Goal: Contribute content: Contribute content

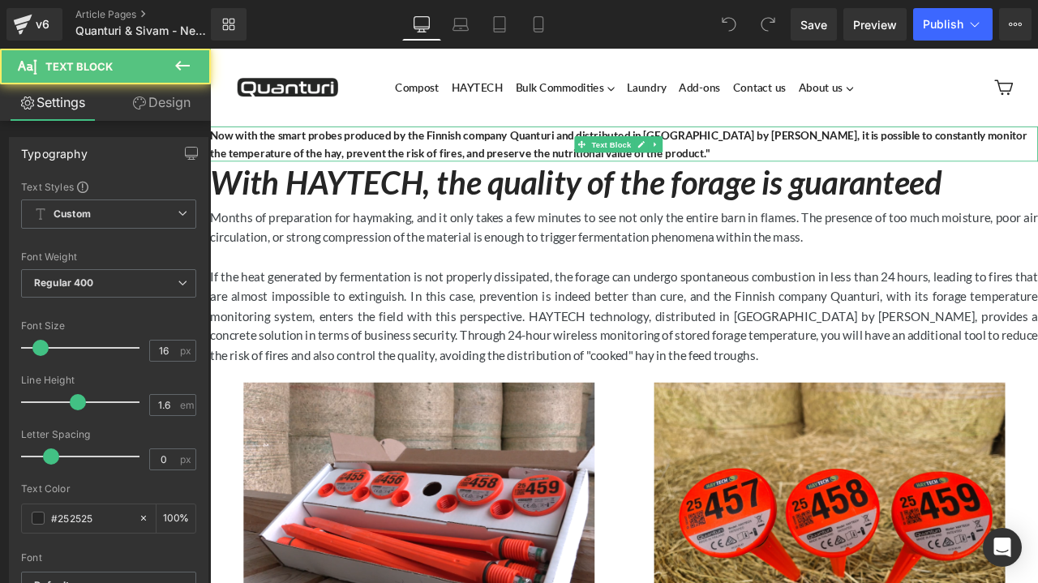
click at [584, 153] on b "Now with the smart probes produced by the Finnish company Quanturi and distribu…" at bounding box center [694, 162] width 968 height 36
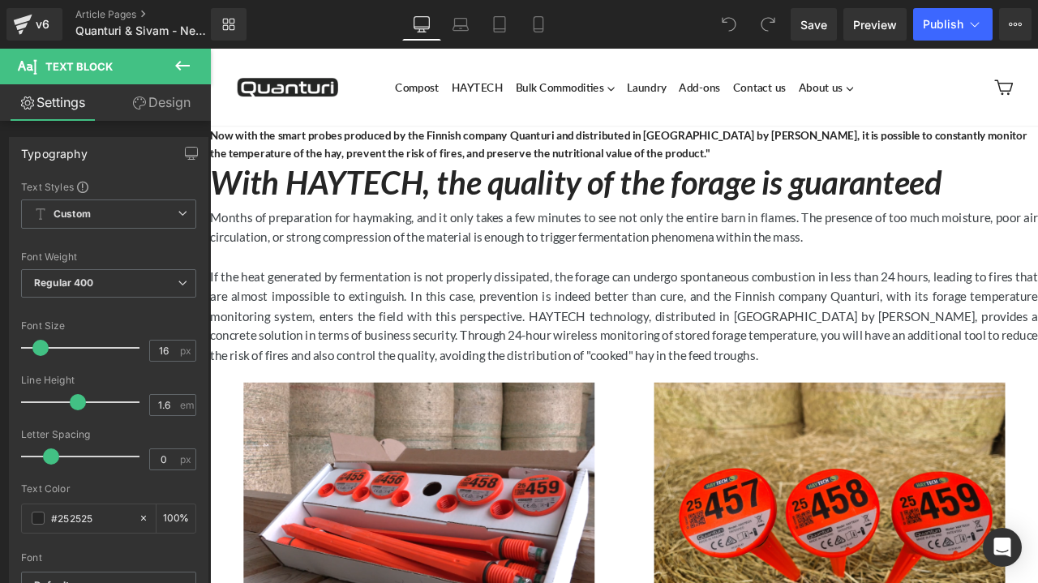
click at [159, 106] on link "Design" at bounding box center [161, 102] width 105 height 36
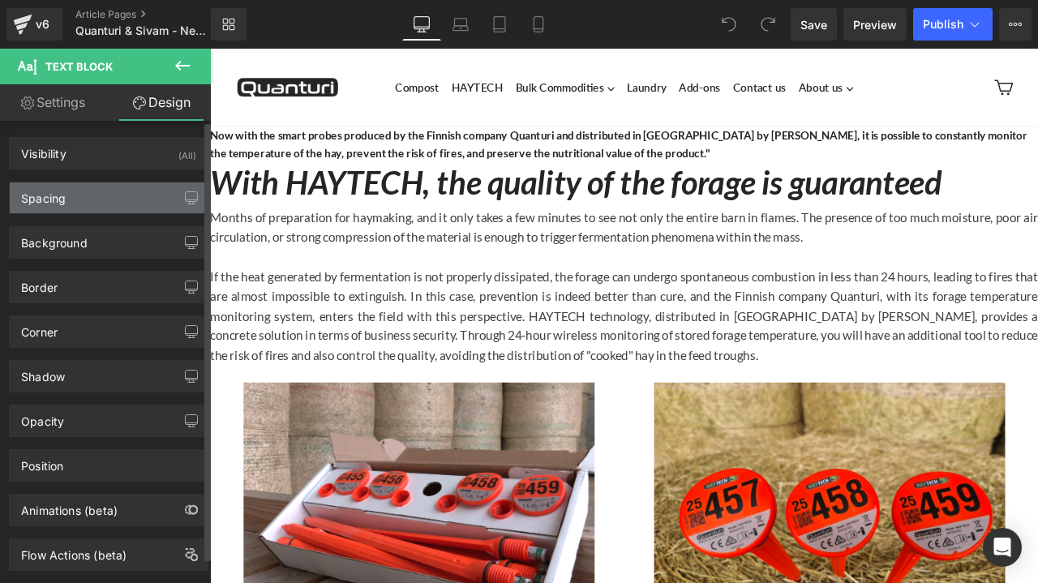
click at [104, 195] on div "Spacing" at bounding box center [109, 197] width 198 height 31
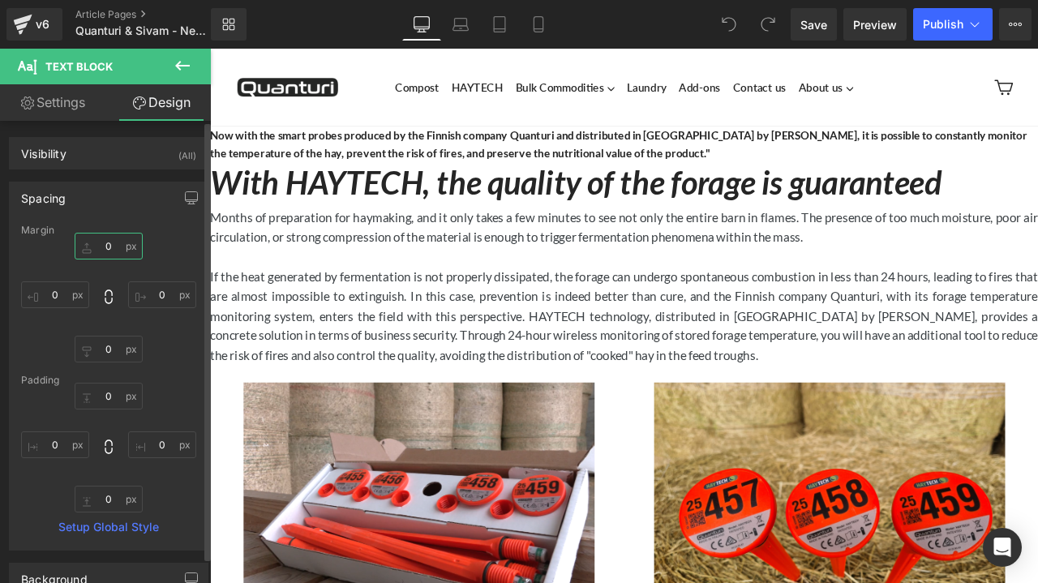
click at [101, 250] on input "0" at bounding box center [109, 246] width 68 height 27
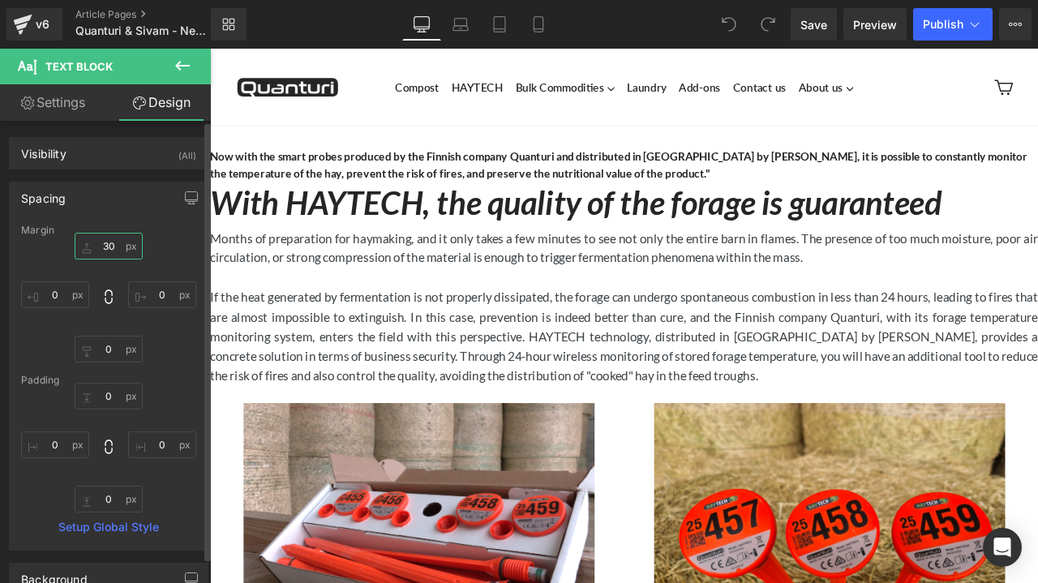
type input "3"
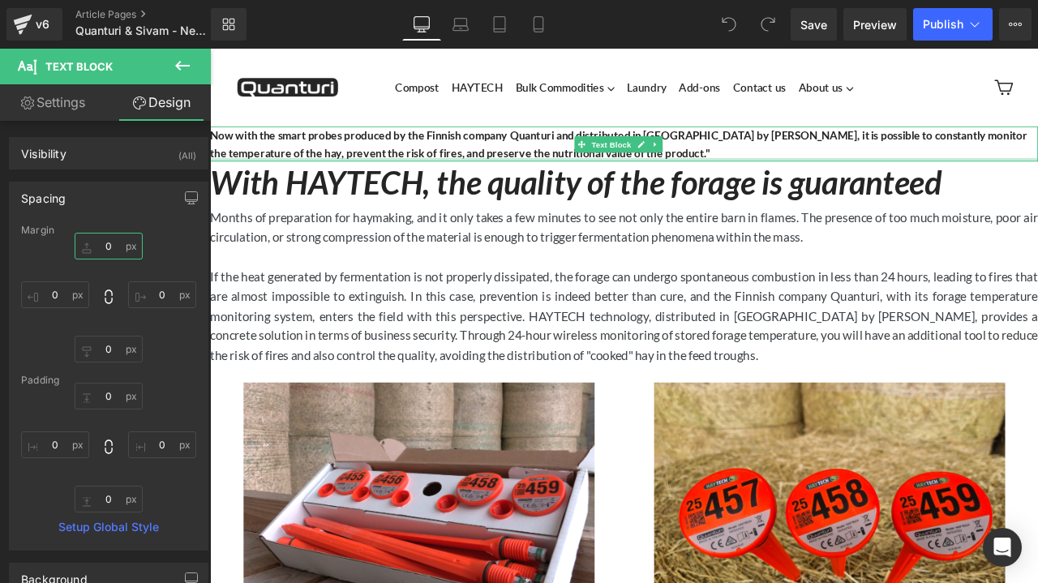
click at [349, 180] on div at bounding box center [700, 180] width 981 height 4
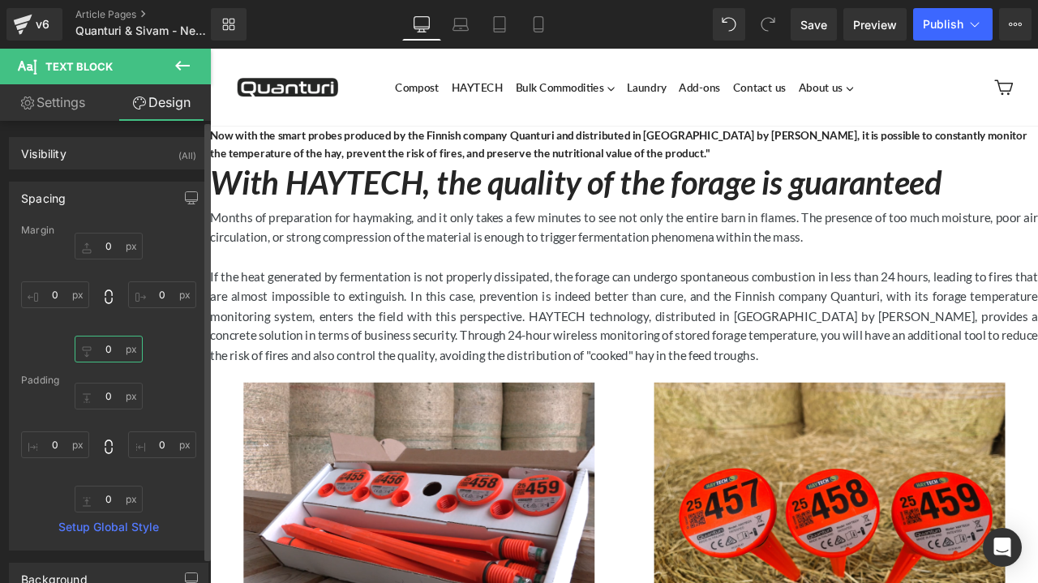
click at [114, 349] on input "0" at bounding box center [109, 349] width 68 height 27
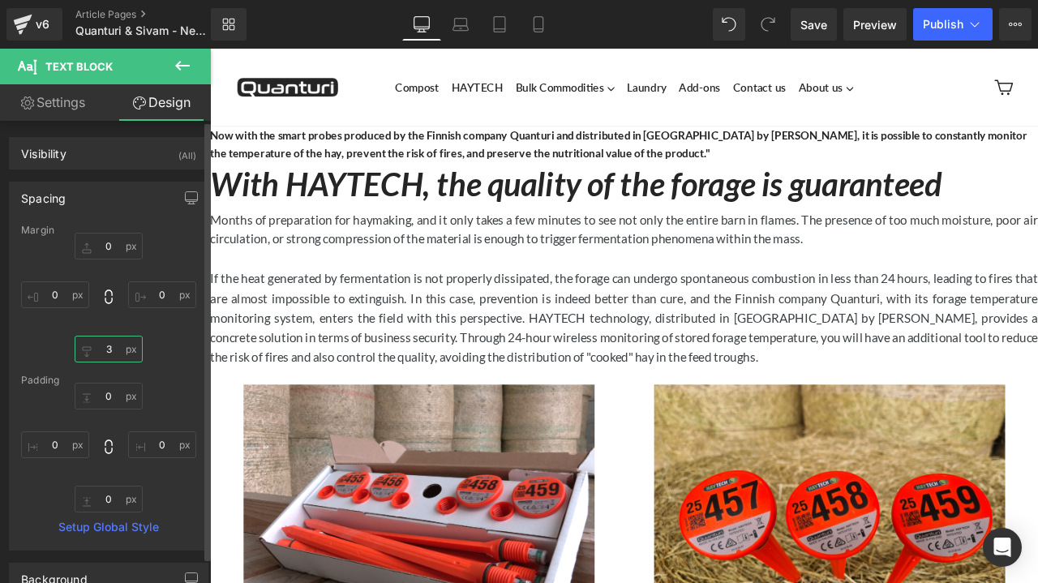
type input "30"
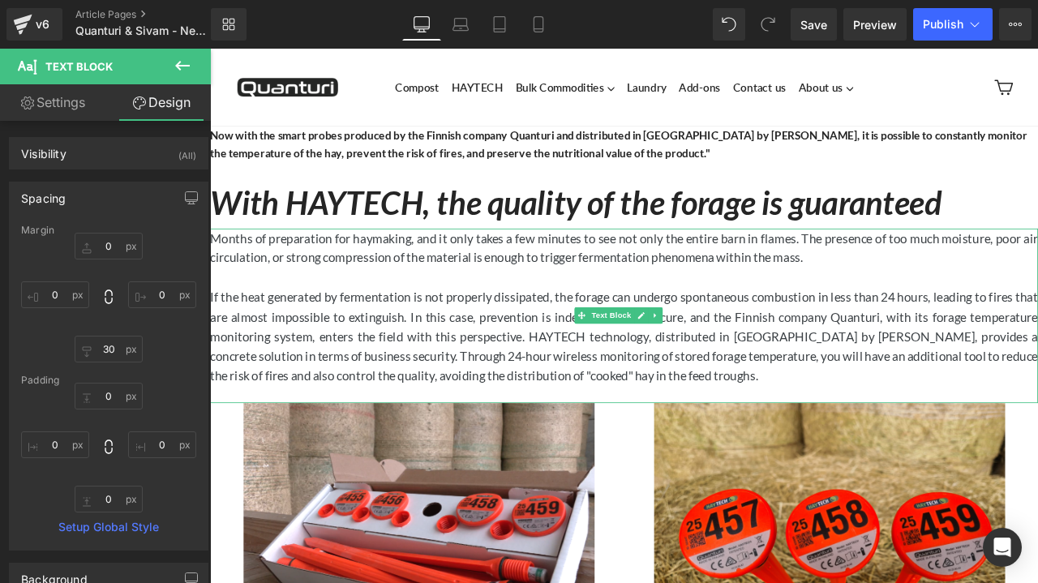
click at [340, 277] on p "Months of preparation for haymaking, and it only takes a few minutes to see not…" at bounding box center [700, 285] width 981 height 47
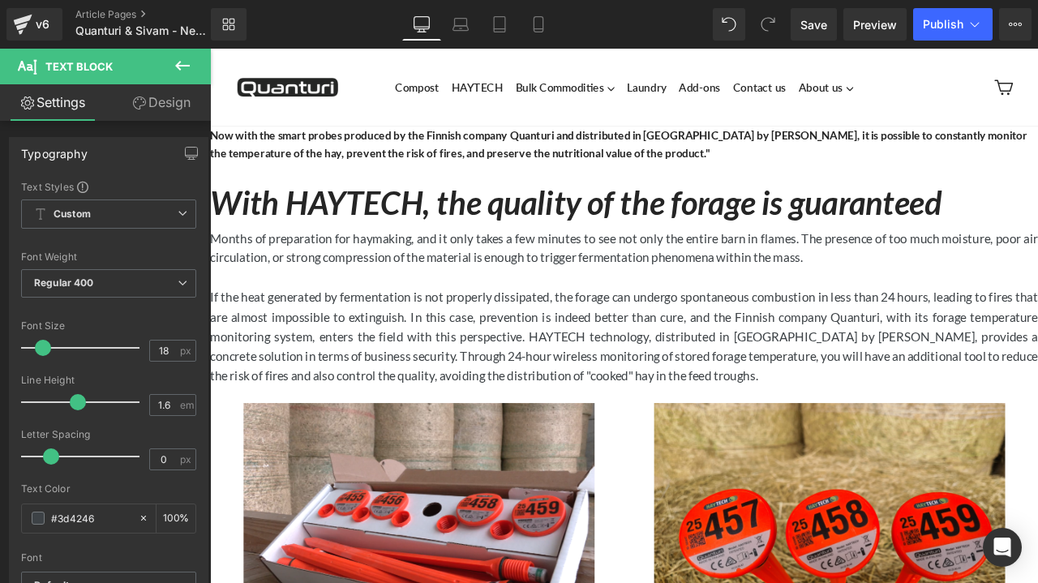
click at [181, 105] on link "Design" at bounding box center [161, 102] width 105 height 36
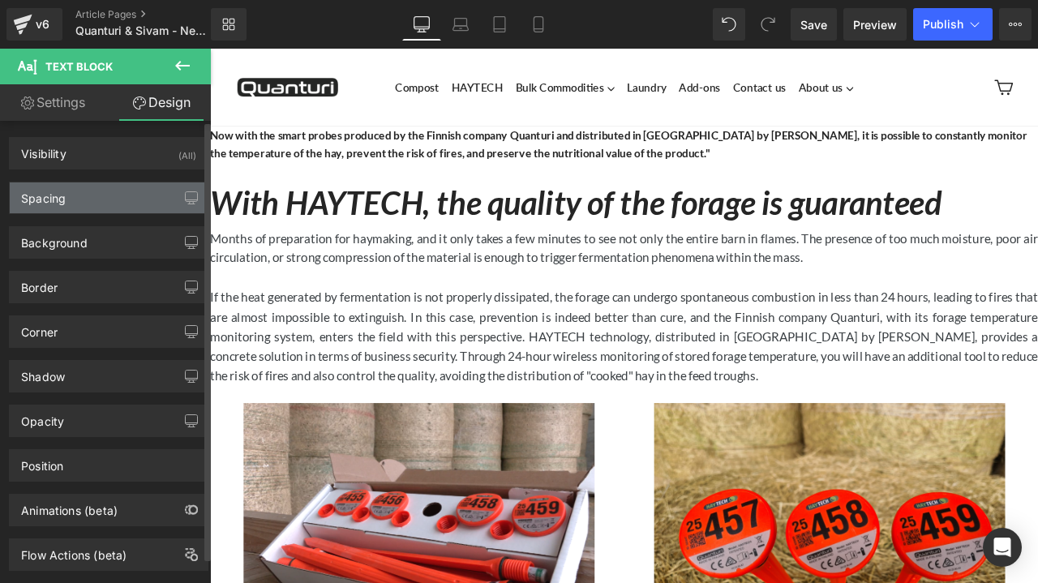
click at [102, 204] on div "Spacing" at bounding box center [109, 197] width 198 height 31
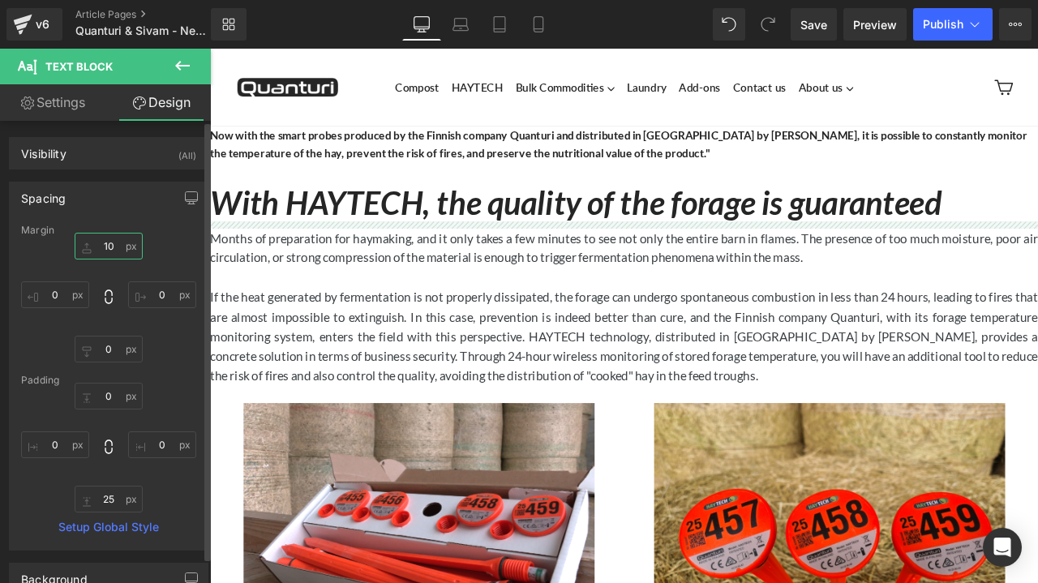
click at [106, 249] on input "10" at bounding box center [109, 246] width 68 height 27
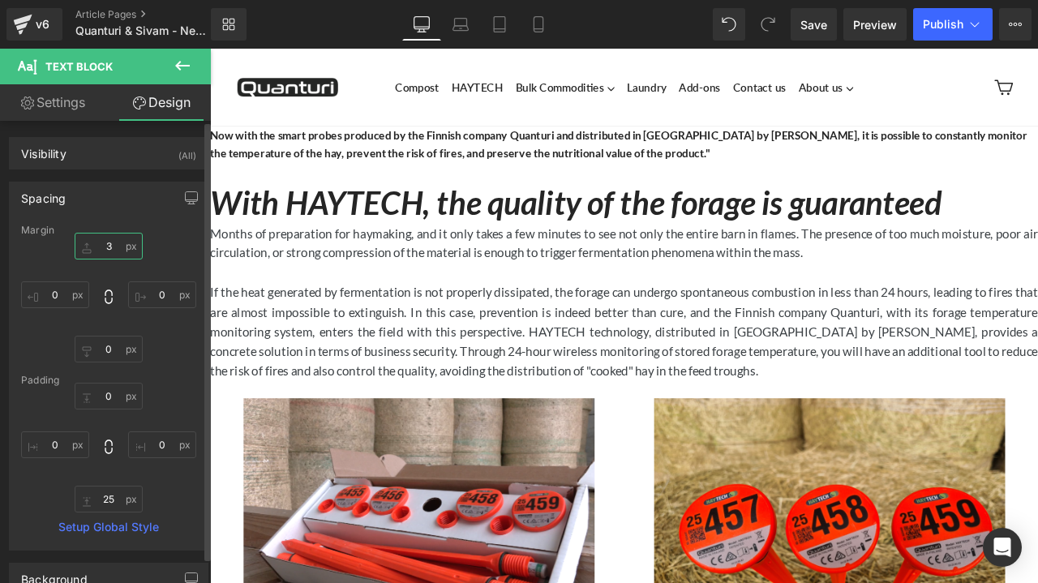
type input "30"
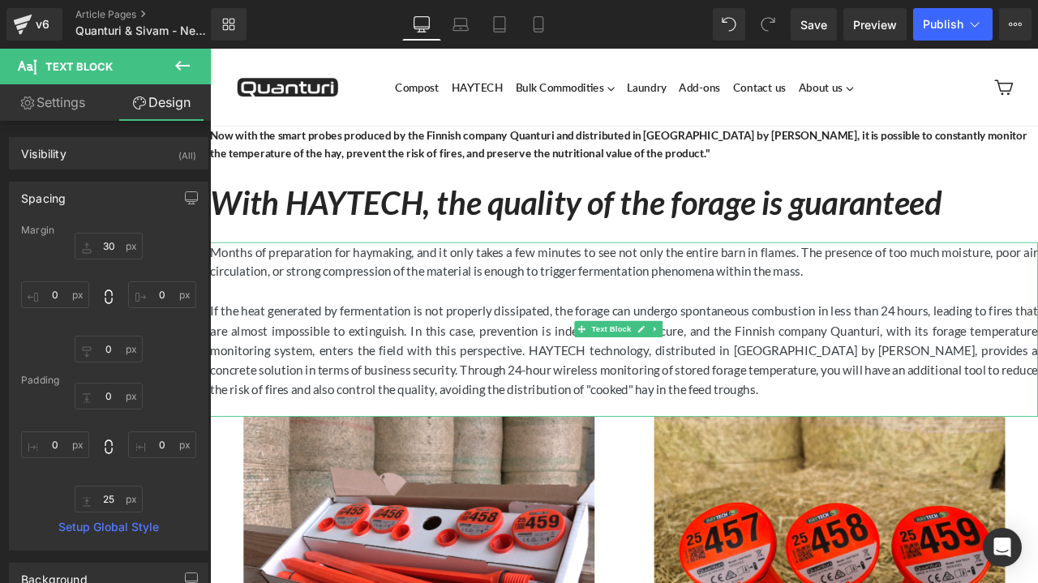
click at [416, 409] on p "If the heat generated by fermentation is not properly dissipated, the forage ca…" at bounding box center [700, 406] width 981 height 117
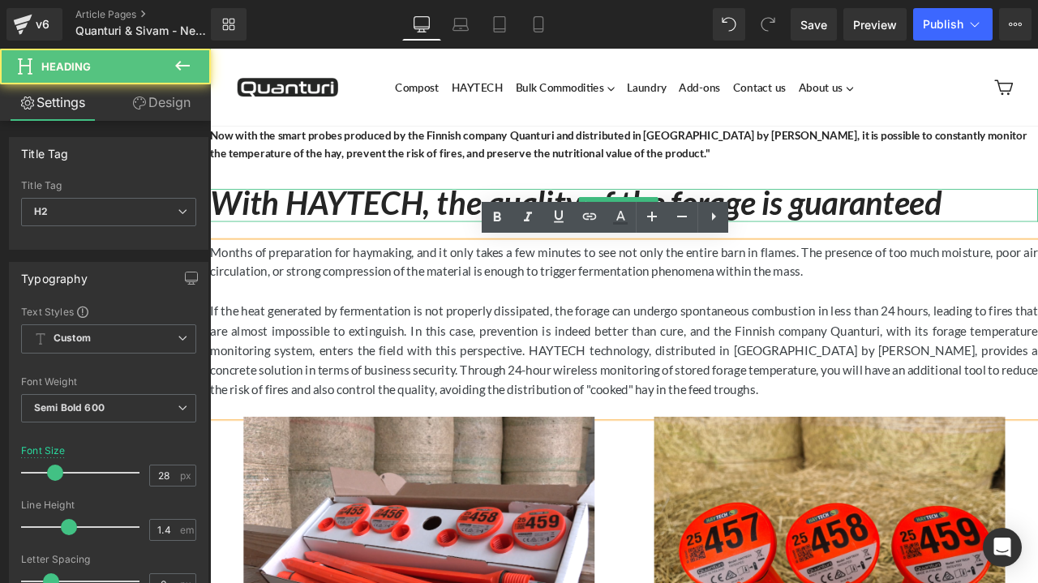
click at [386, 228] on icon "With HAYTECH, the quality of the forage is guaranteed" at bounding box center [643, 231] width 867 height 46
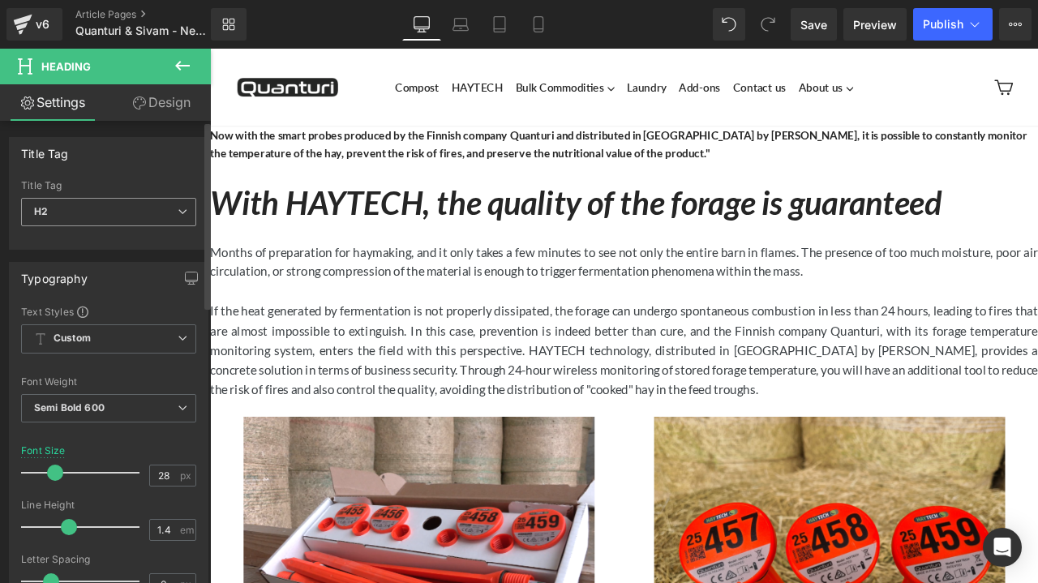
click at [153, 204] on span "H2" at bounding box center [108, 212] width 175 height 28
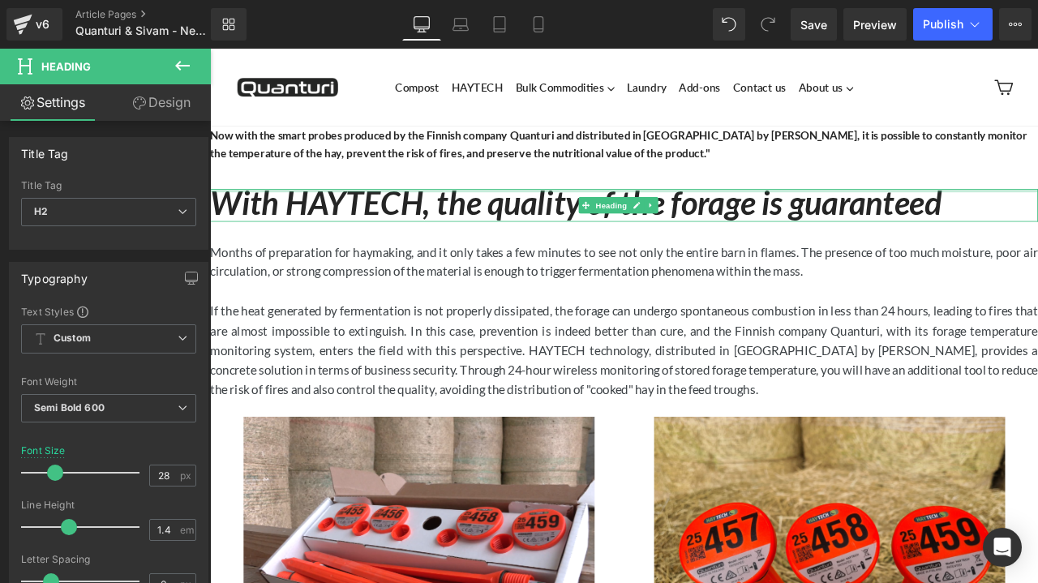
click at [379, 218] on div at bounding box center [700, 217] width 981 height 4
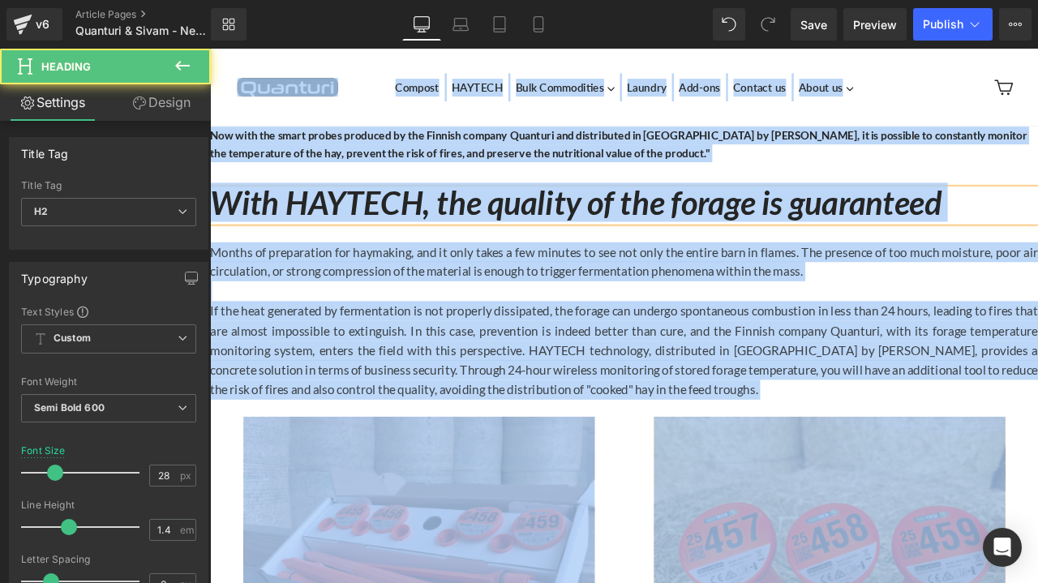
click at [379, 218] on icon "With HAYTECH, the quality of the forage is guaranteed" at bounding box center [643, 231] width 867 height 46
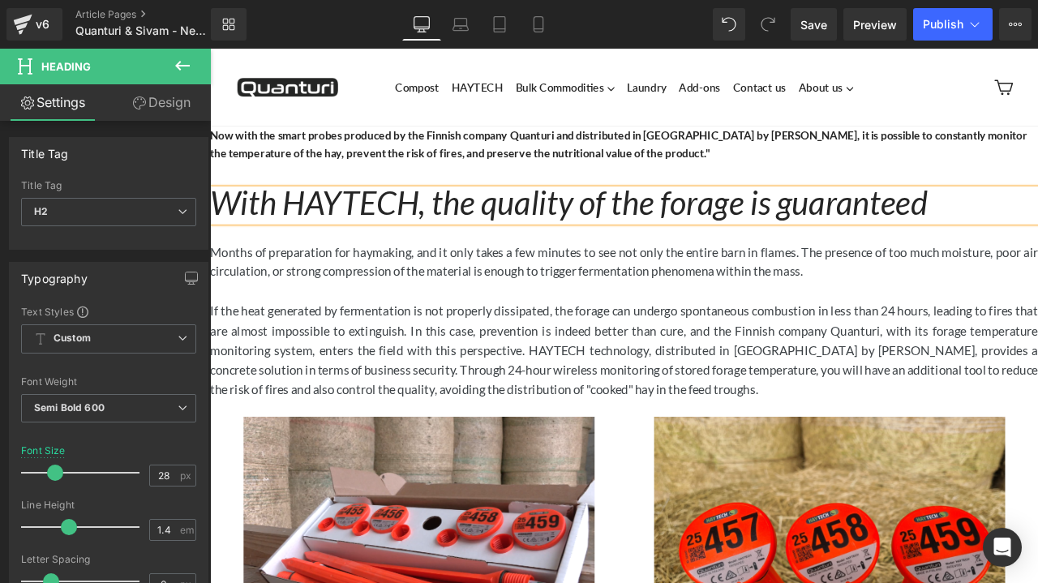
click at [379, 218] on icon "With HAYTECH, the quality of the forage is guaranteed" at bounding box center [635, 231] width 851 height 46
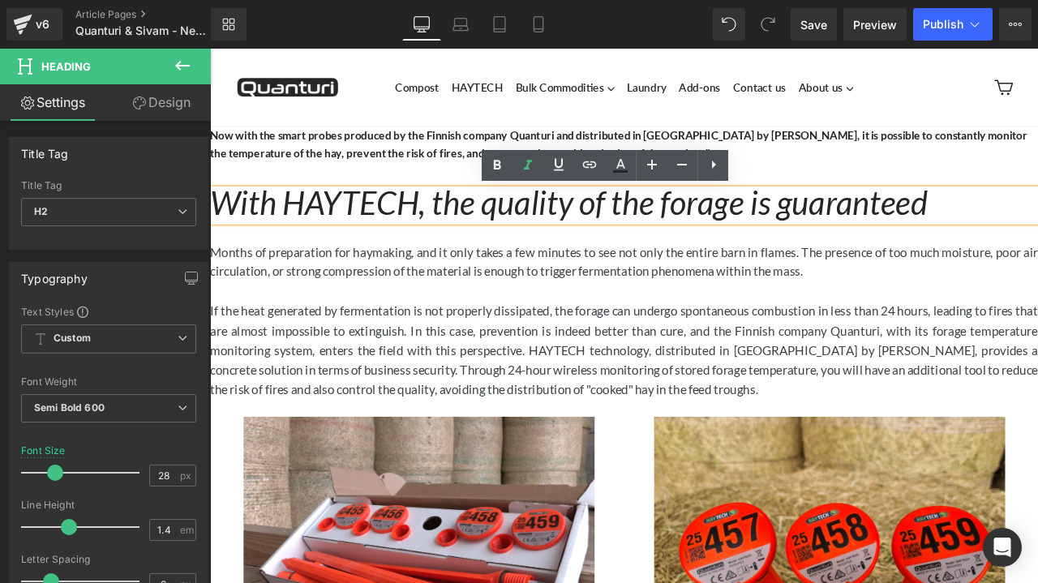
click at [1037, 236] on icon "With HAYTECH, the quality of the forage is guaranteed" at bounding box center [635, 231] width 851 height 46
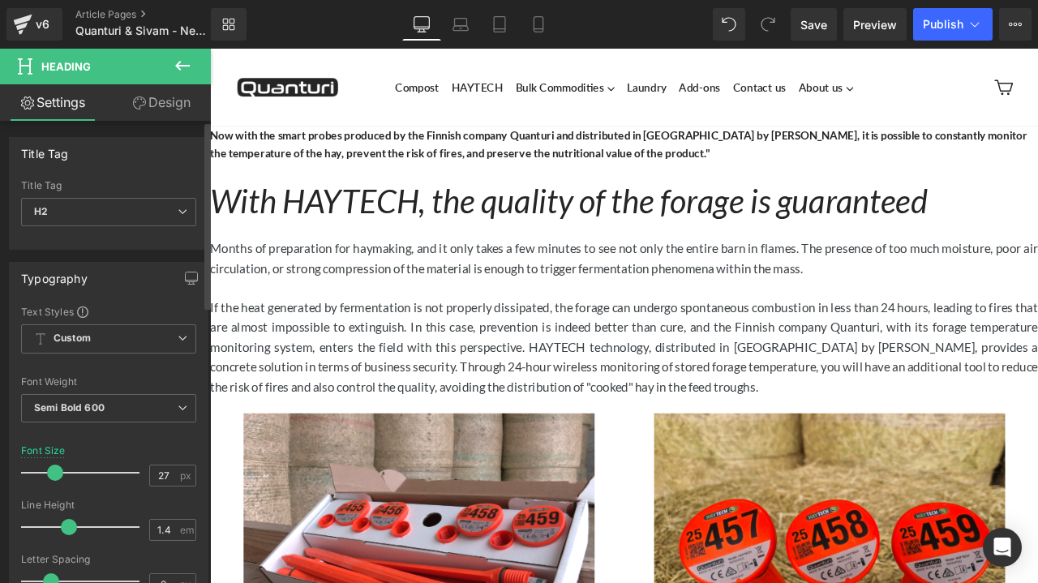
type input "28"
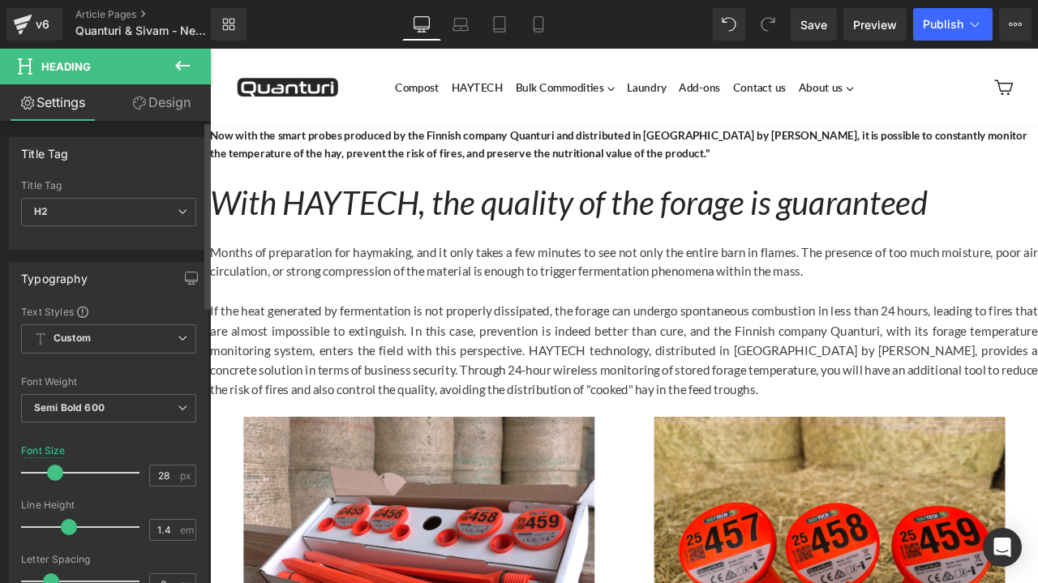
click at [54, 484] on div at bounding box center [84, 473] width 110 height 32
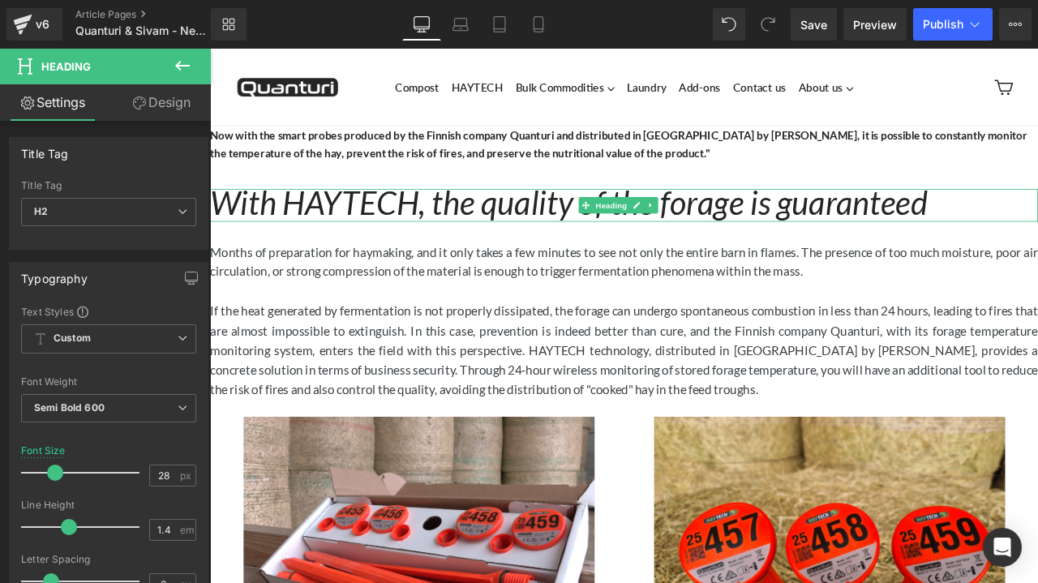
click at [541, 224] on icon "With HAYTECH, the quality of the forage is guaranteed" at bounding box center [635, 231] width 851 height 46
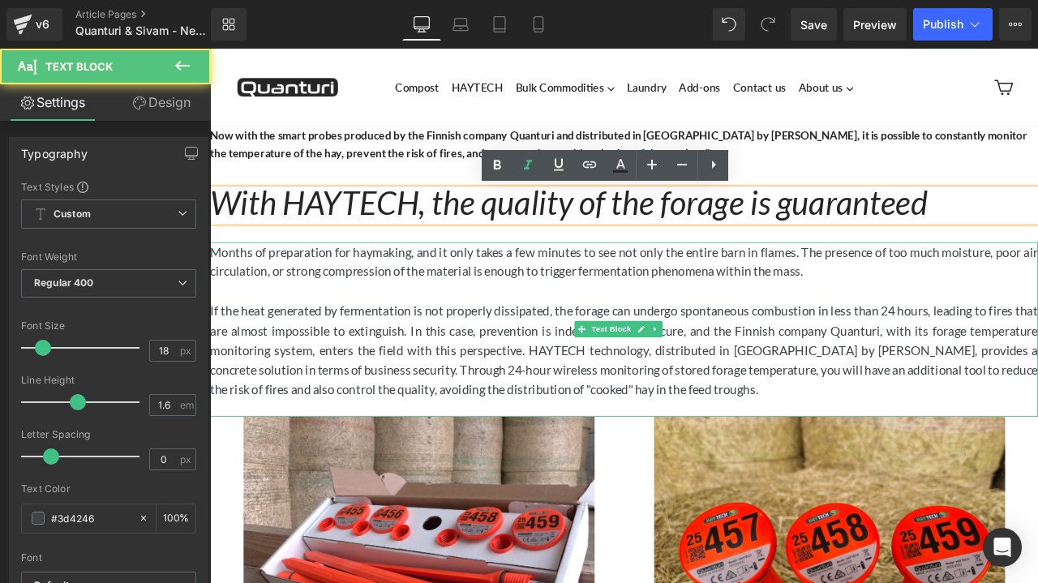
click at [448, 409] on p "If the heat generated by fermentation is not properly dissipated, the forage ca…" at bounding box center [700, 406] width 981 height 117
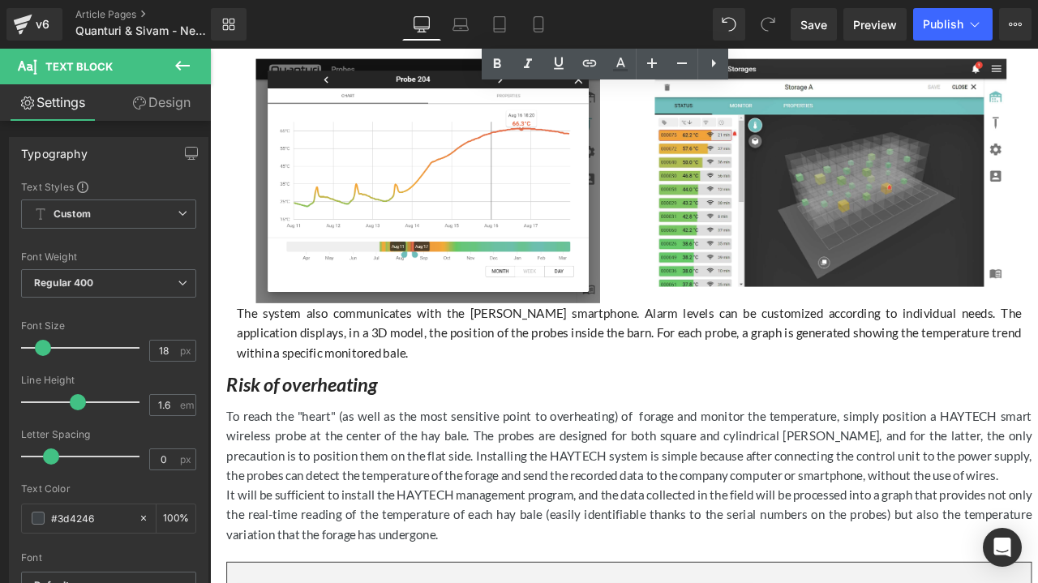
scroll to position [791, 0]
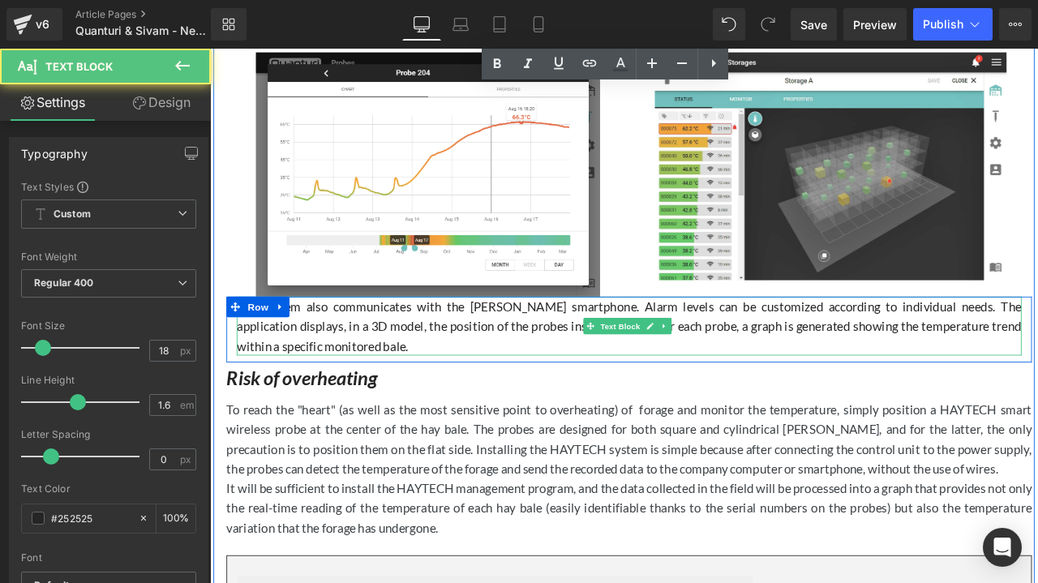
click at [547, 397] on p "The system also communicates with the [PERSON_NAME] smartphone. Alarm levels ca…" at bounding box center [707, 378] width 930 height 70
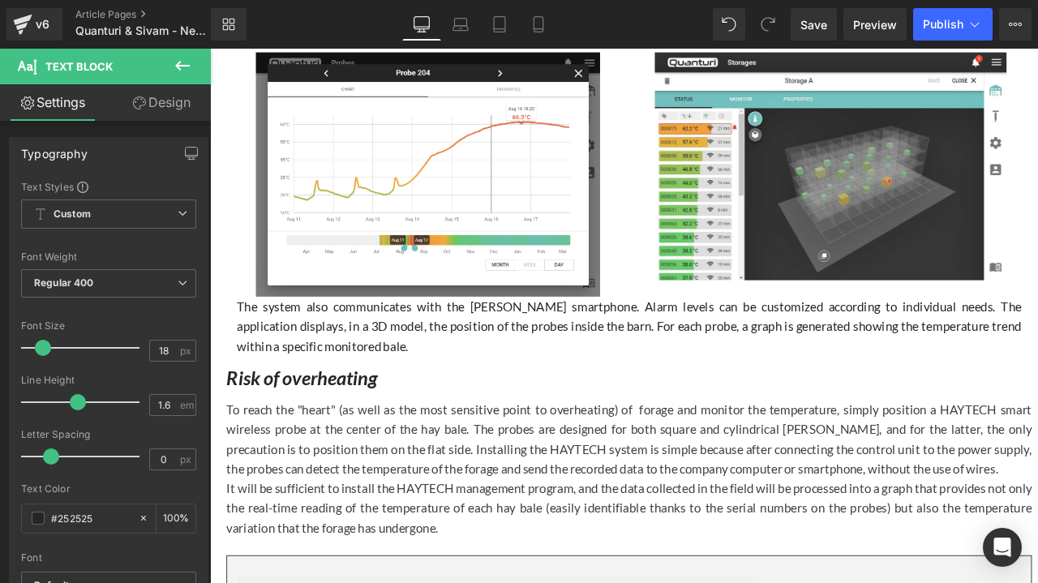
click at [157, 108] on link "Design" at bounding box center [161, 102] width 105 height 36
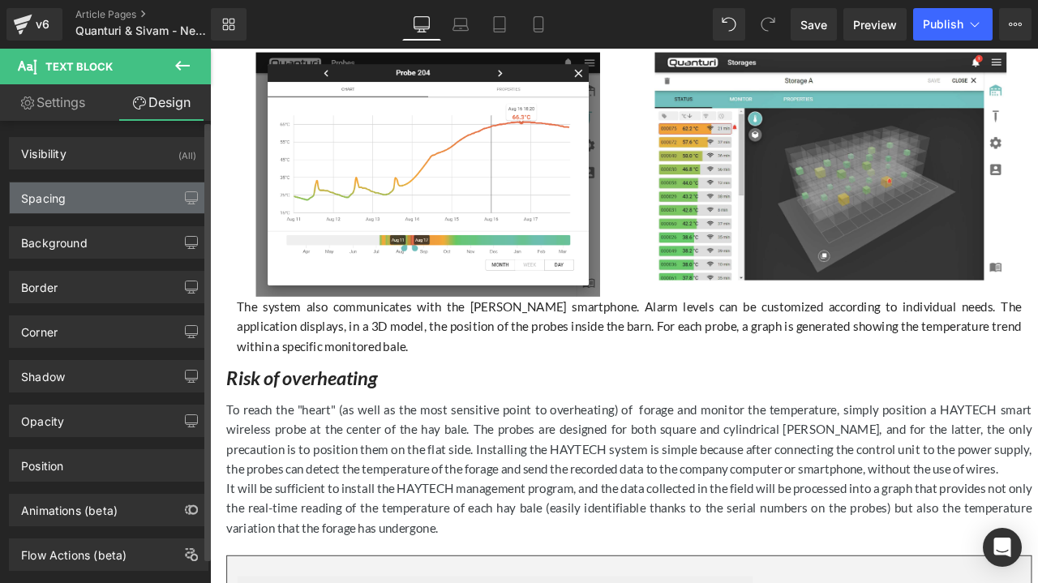
click at [92, 198] on div "Spacing" at bounding box center [109, 197] width 198 height 31
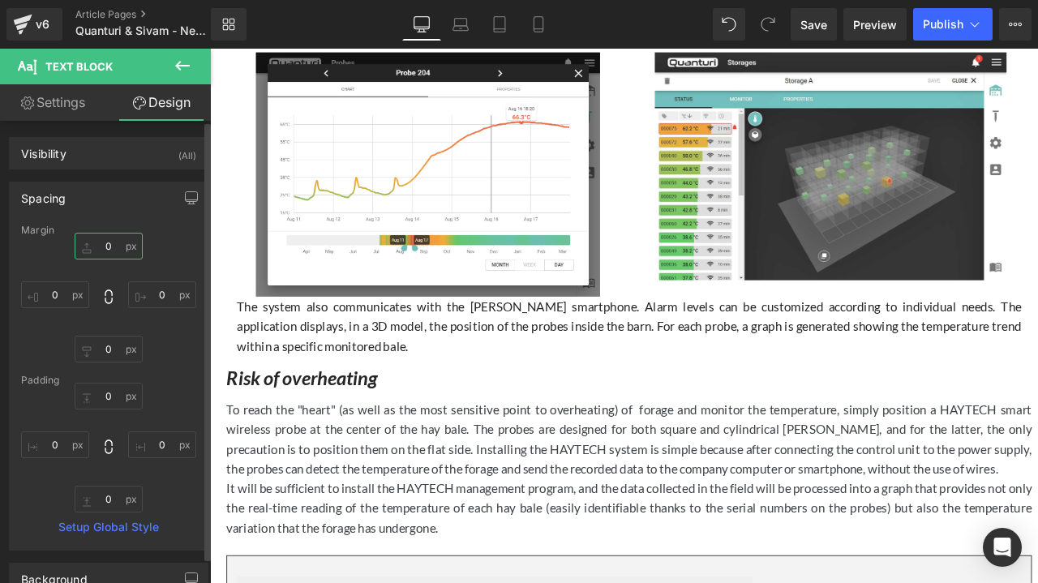
click at [103, 251] on input "0" at bounding box center [109, 246] width 68 height 27
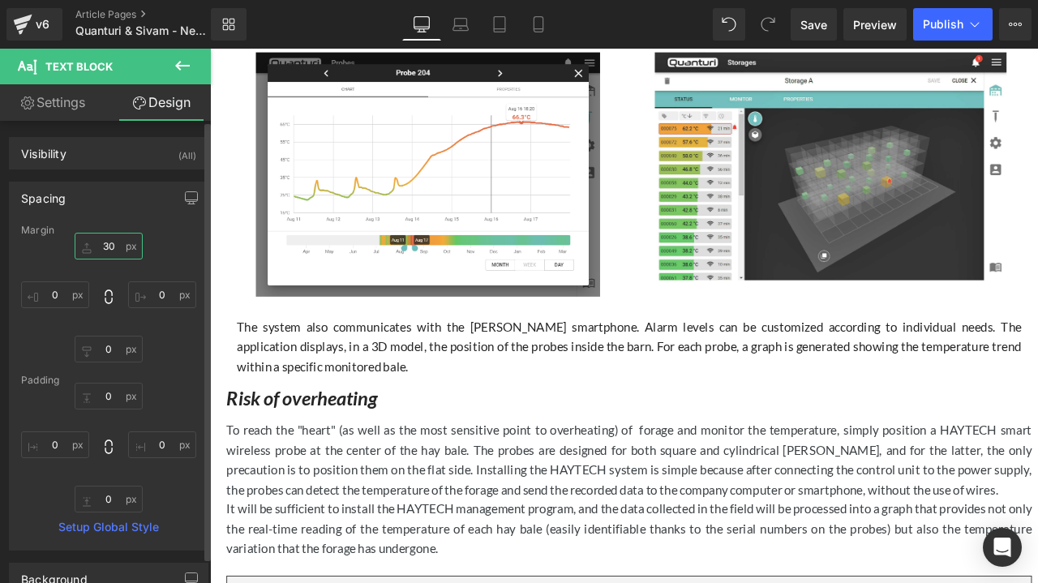
type input "3"
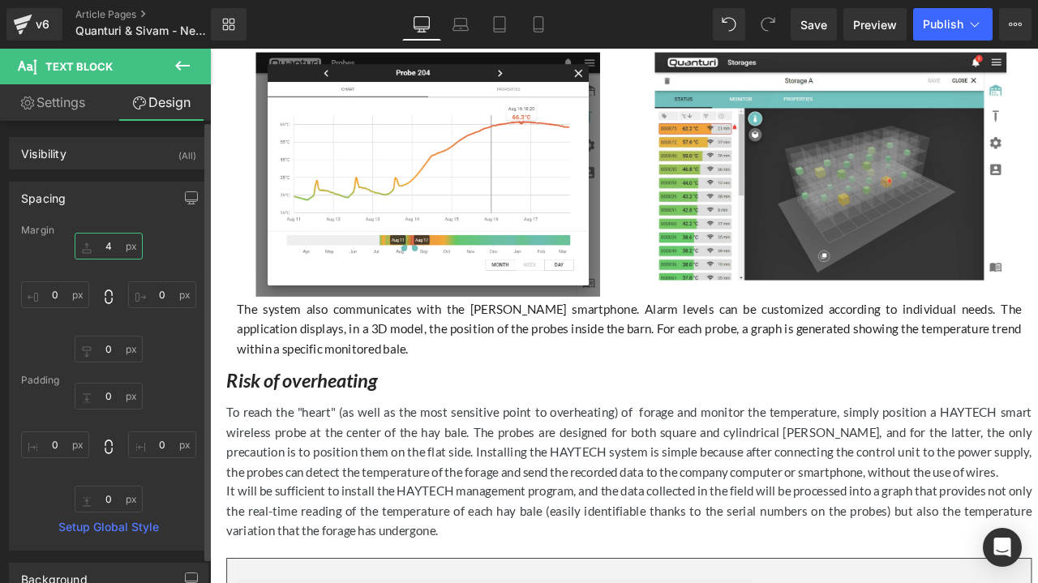
type input "40"
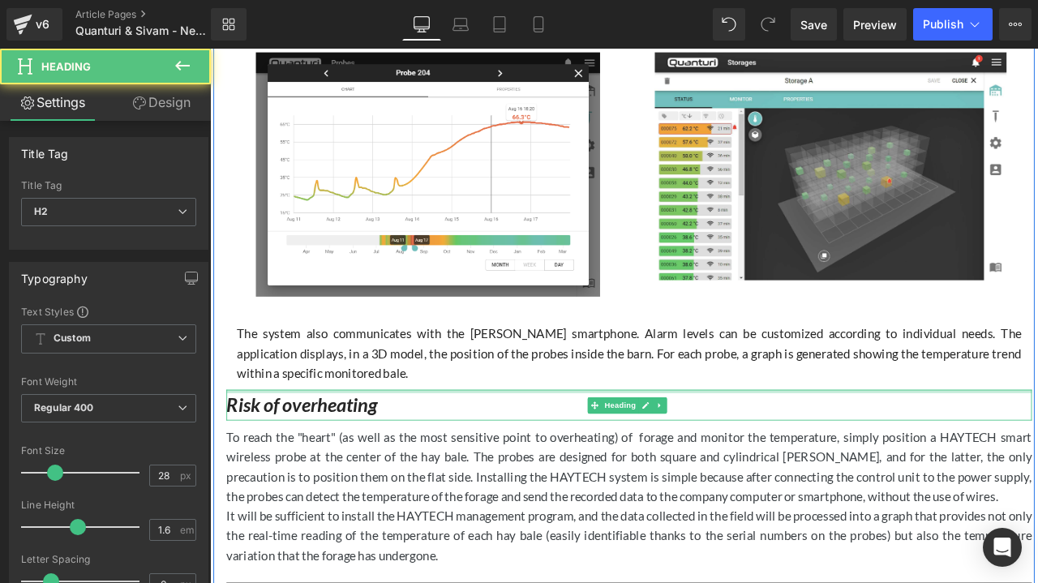
click at [256, 453] on div at bounding box center [706, 455] width 954 height 4
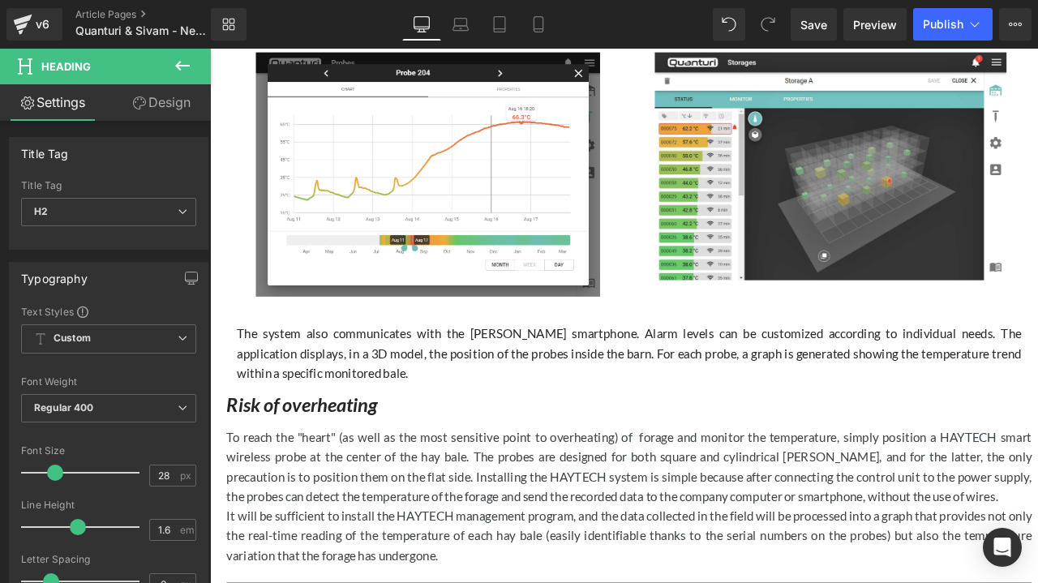
click at [153, 101] on link "Design" at bounding box center [161, 102] width 105 height 36
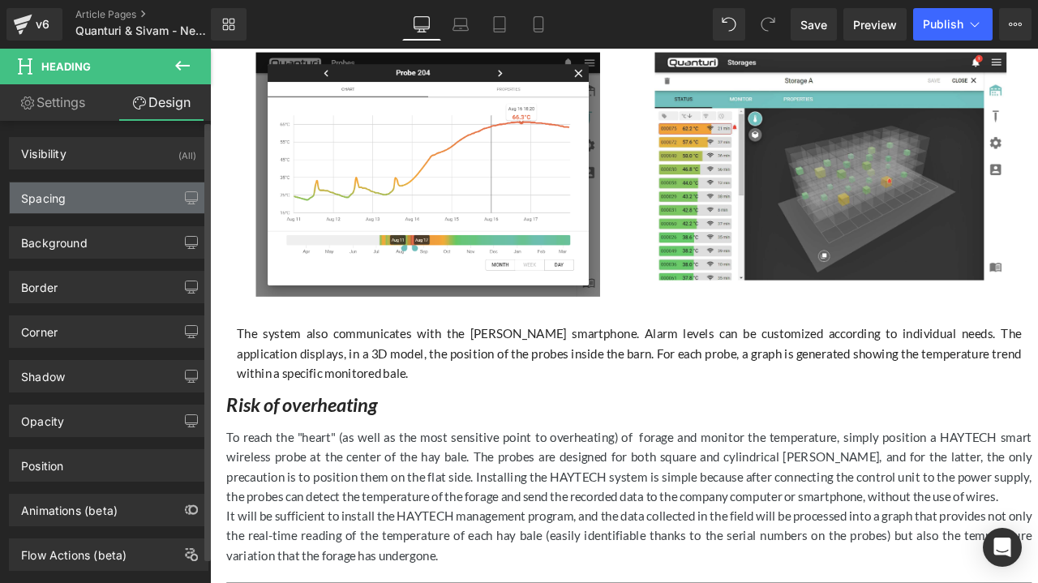
click at [88, 207] on div "Spacing" at bounding box center [109, 197] width 198 height 31
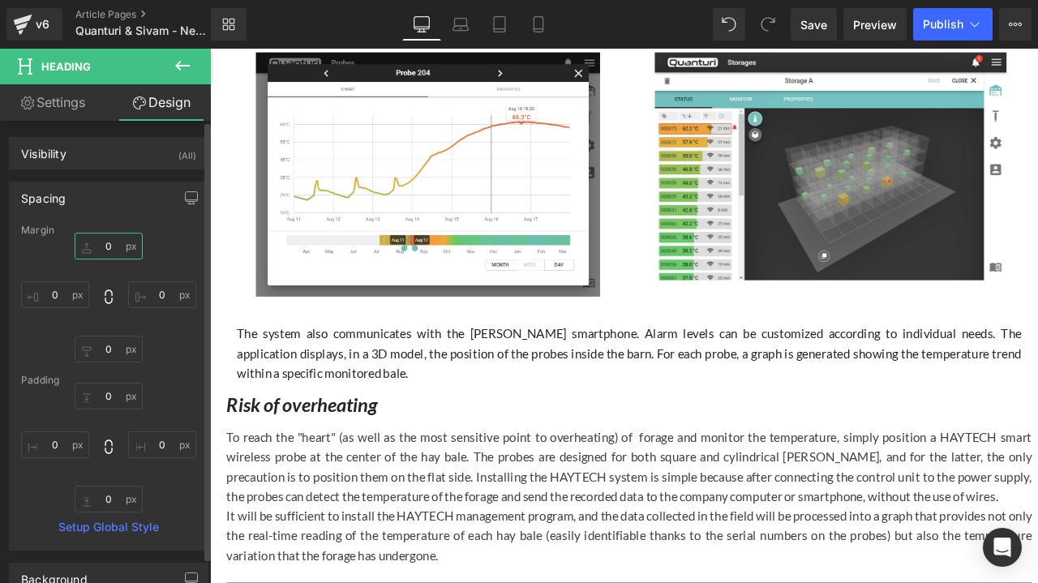
click at [94, 251] on input "0" at bounding box center [109, 246] width 68 height 27
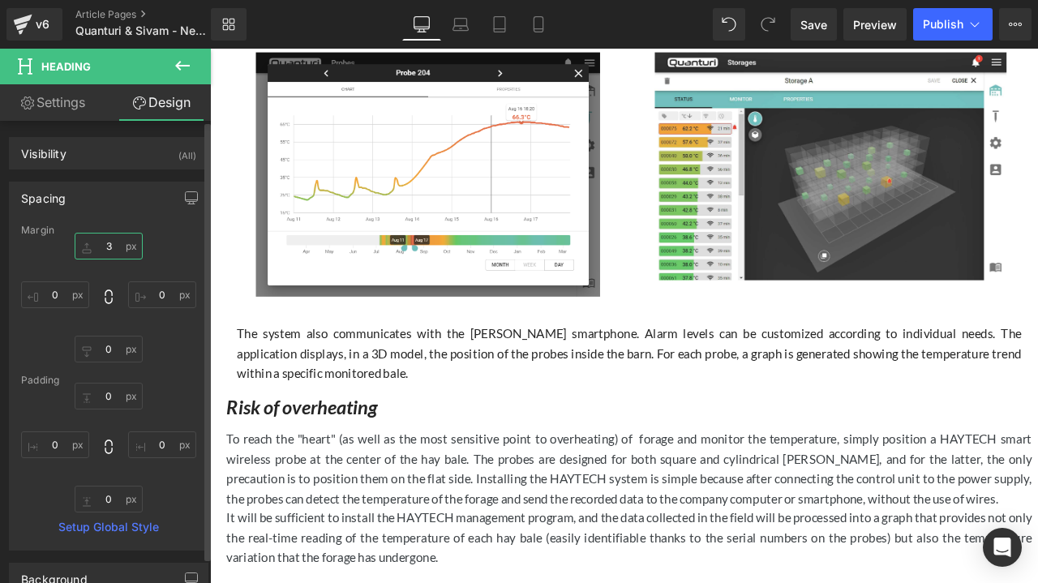
type input "30"
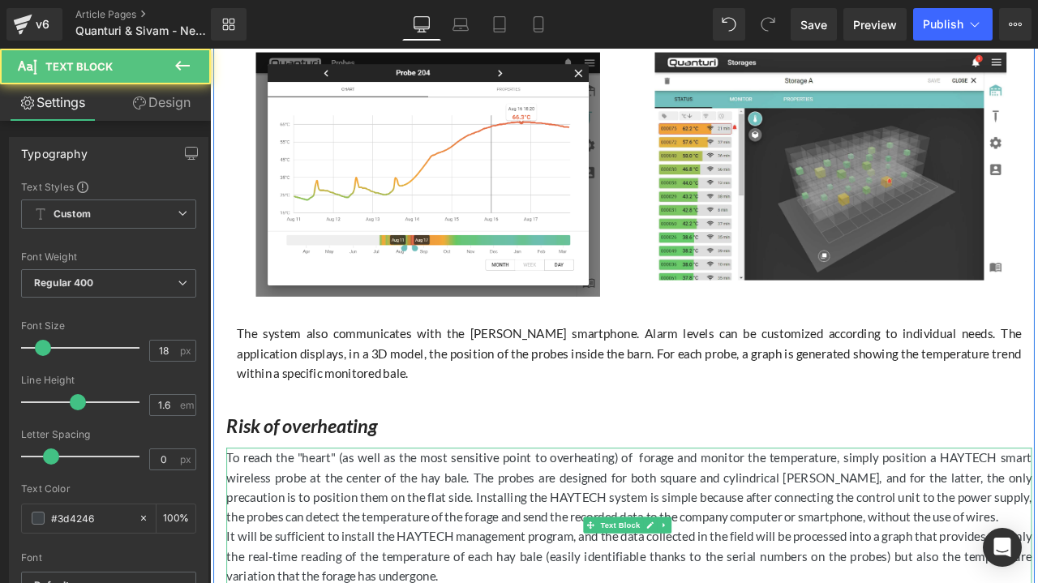
click at [251, 533] on p "To reach the "heart" (as well as the most sensitive point to overheating) of fo…" at bounding box center [706, 568] width 954 height 93
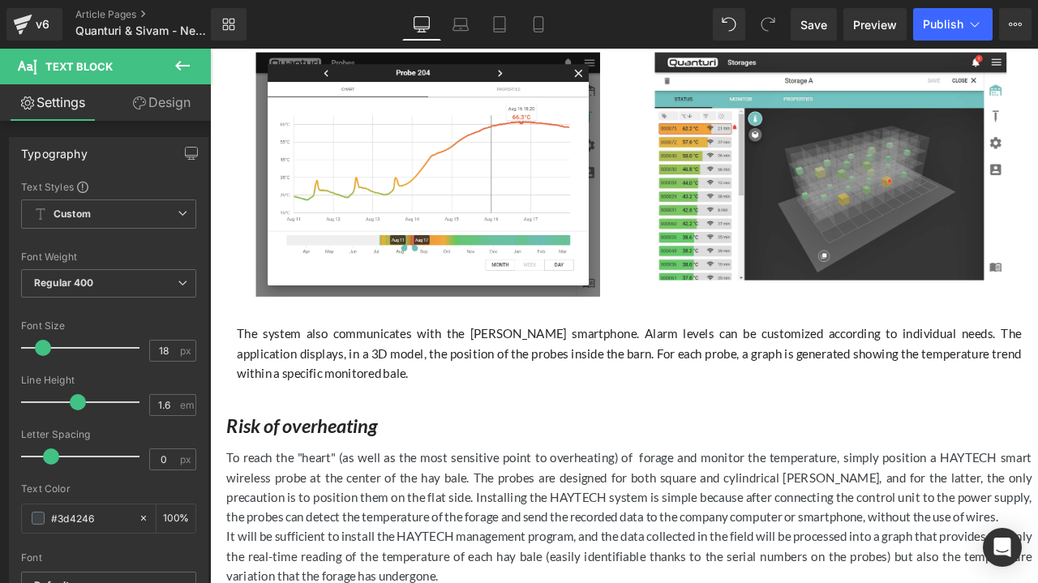
click at [161, 100] on link "Design" at bounding box center [161, 102] width 105 height 36
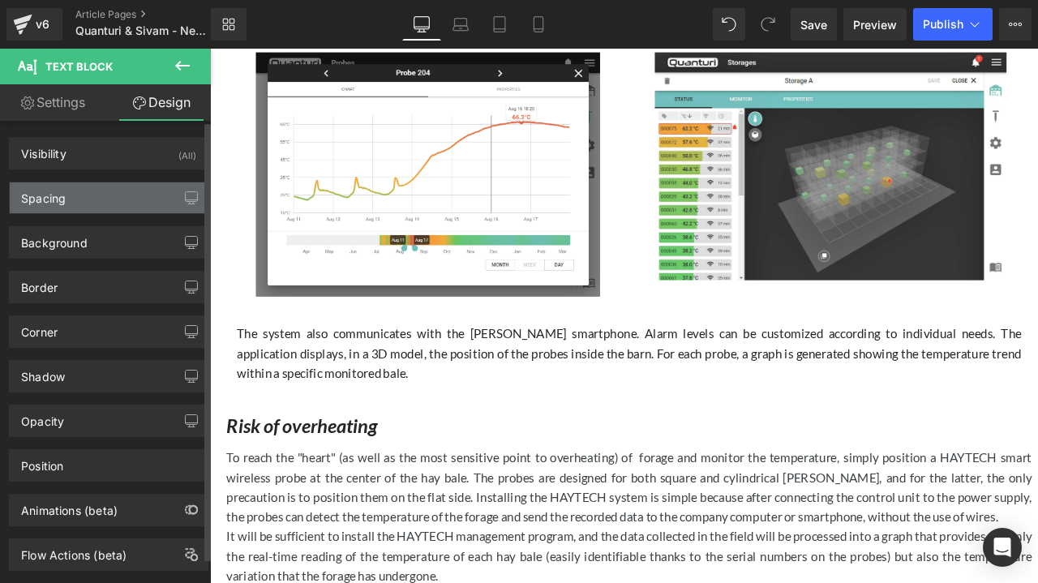
click at [117, 194] on div "Spacing" at bounding box center [109, 197] width 198 height 31
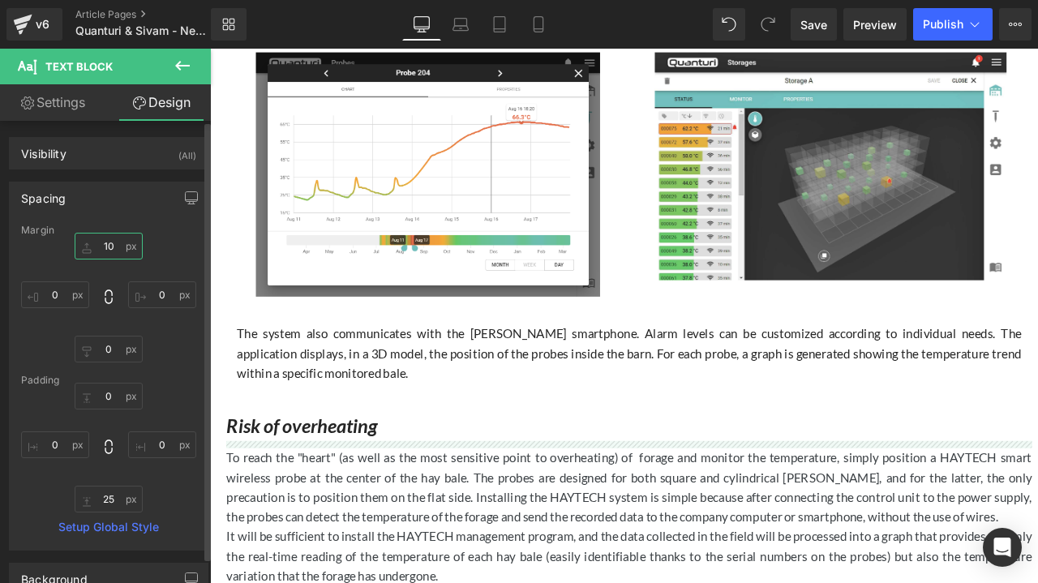
click at [106, 239] on input "10" at bounding box center [109, 246] width 68 height 27
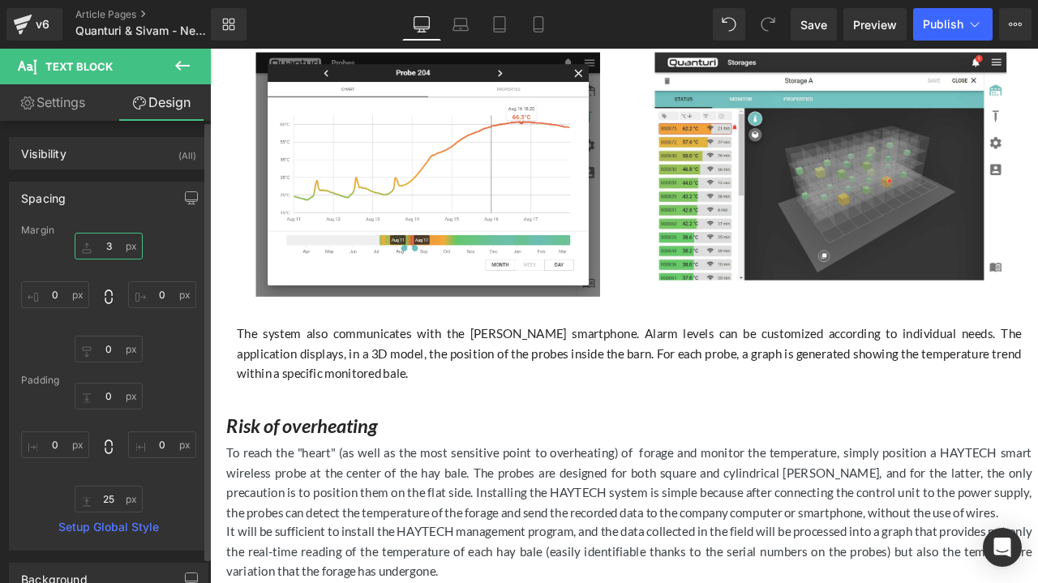
type input "30"
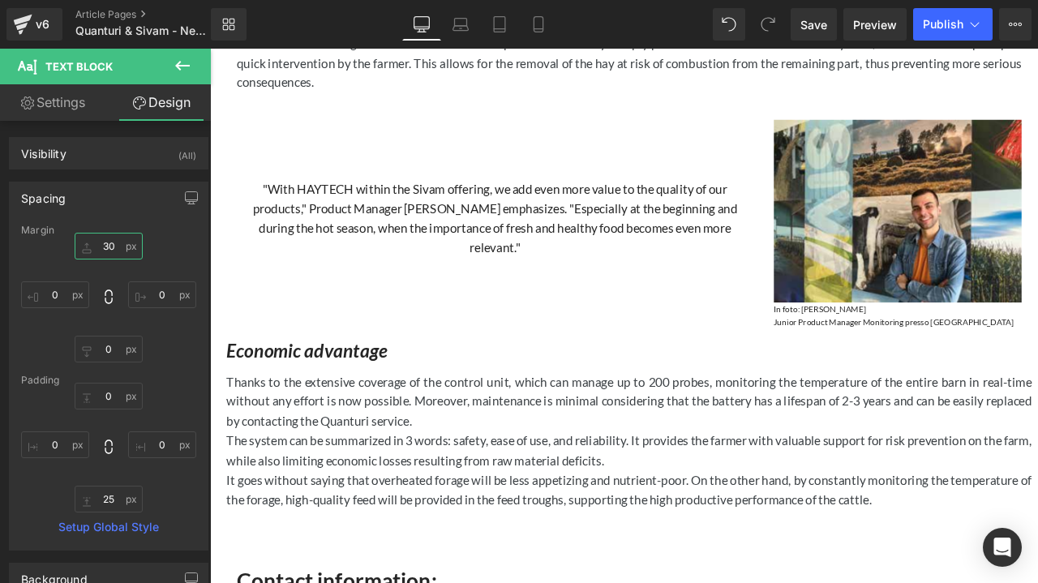
scroll to position [1892, 0]
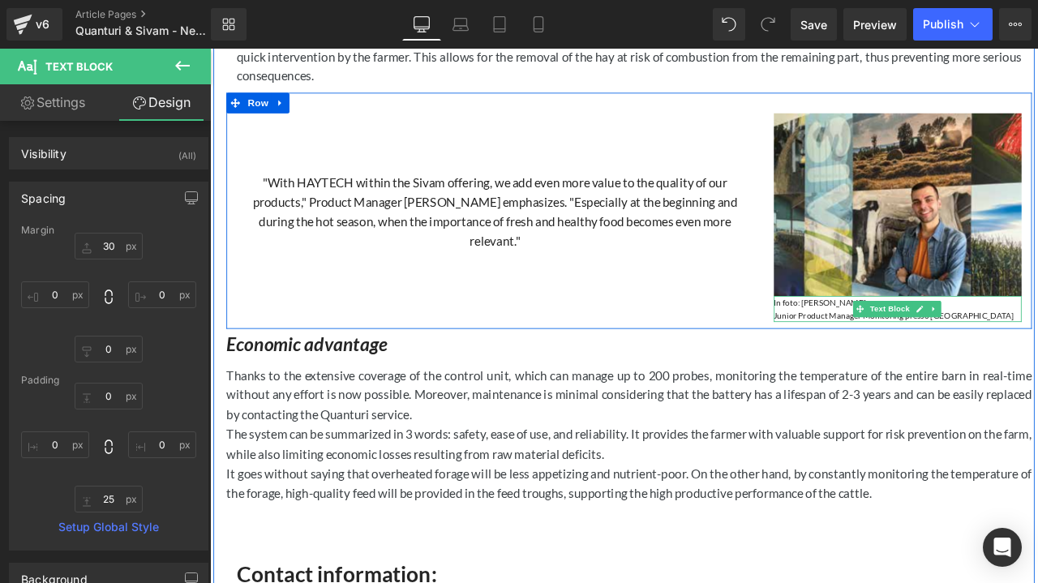
click at [949, 358] on p "Junior Product Manager Monitoring presso [GEOGRAPHIC_DATA]" at bounding box center [1025, 365] width 294 height 15
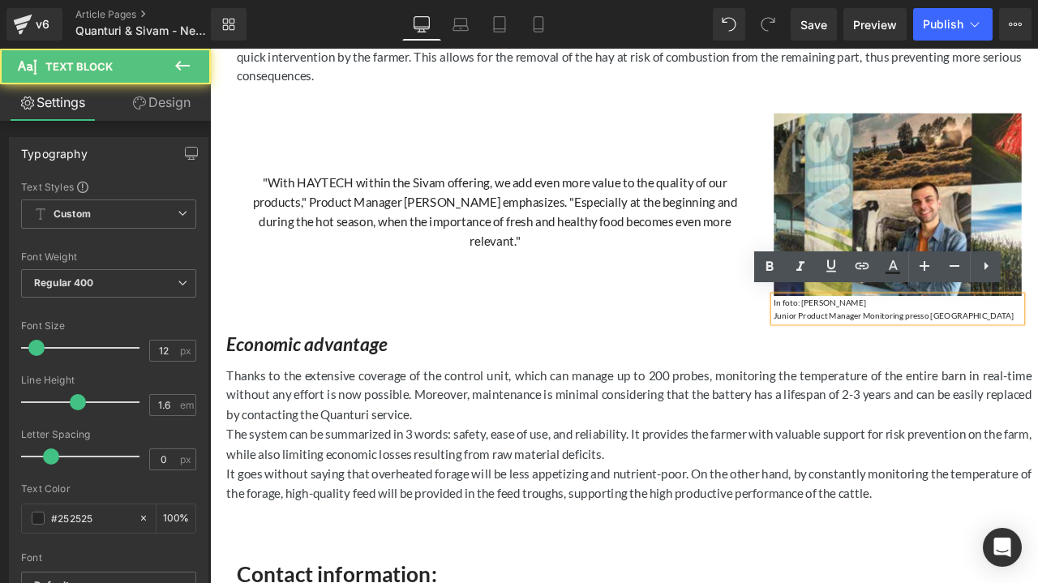
click at [928, 342] on p "In foto: [PERSON_NAME]" at bounding box center [1025, 349] width 294 height 15
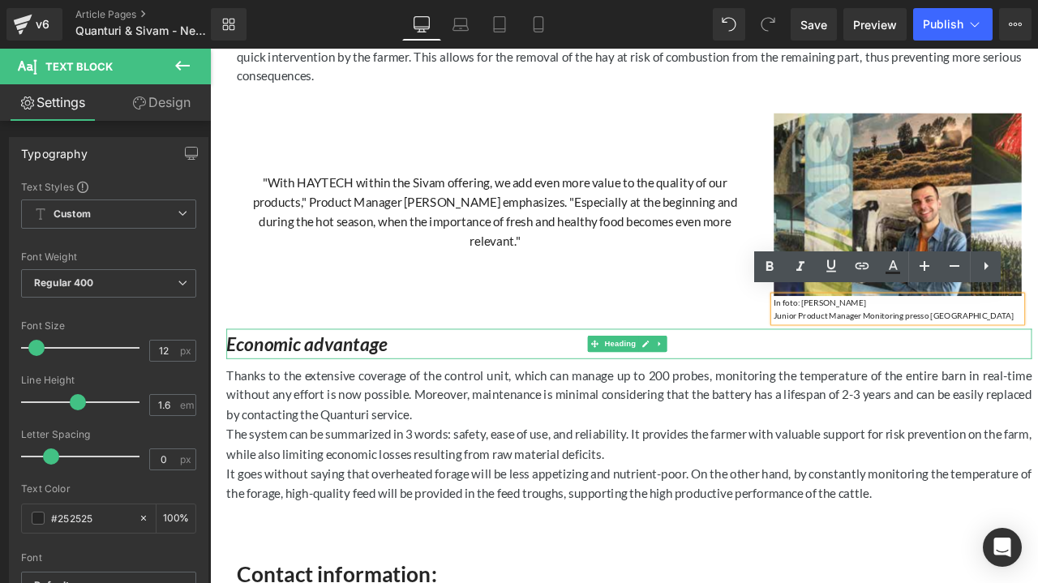
click at [590, 392] on h3 "Economic advantage" at bounding box center [706, 398] width 954 height 35
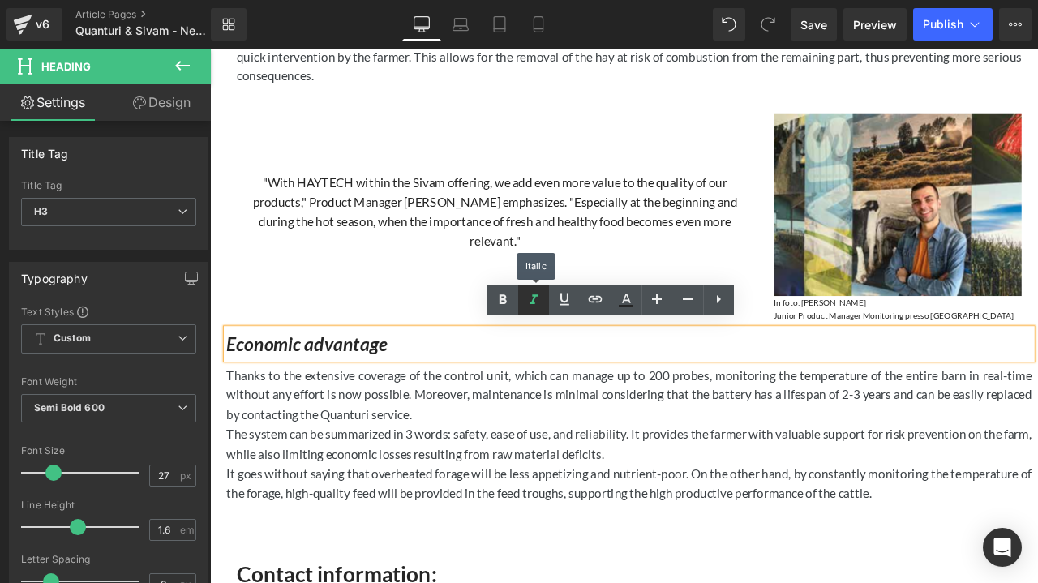
click at [534, 304] on icon at bounding box center [533, 299] width 19 height 19
click at [522, 384] on h3 "Economic advantage" at bounding box center [706, 398] width 954 height 35
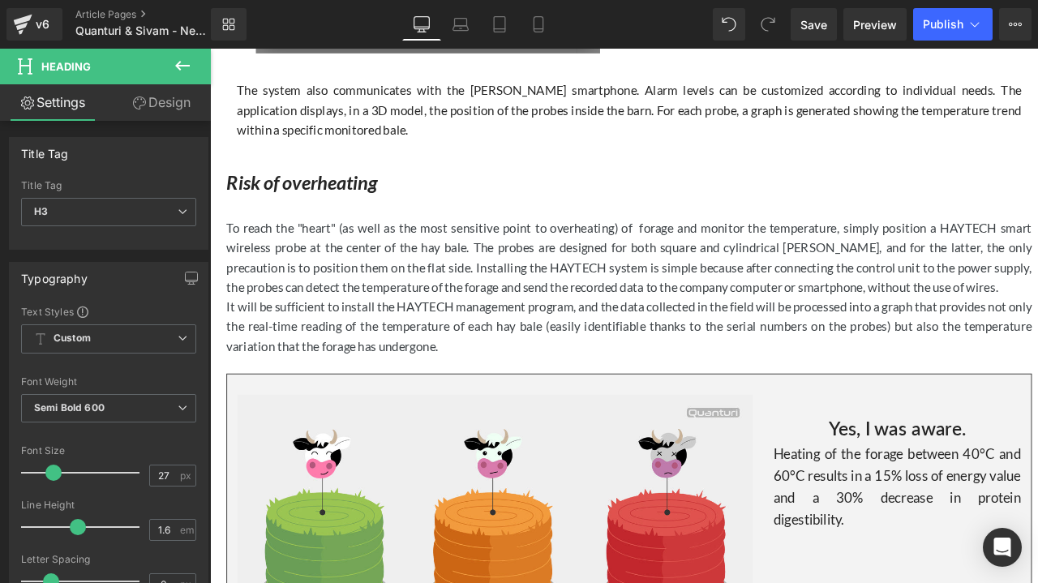
scroll to position [1076, 0]
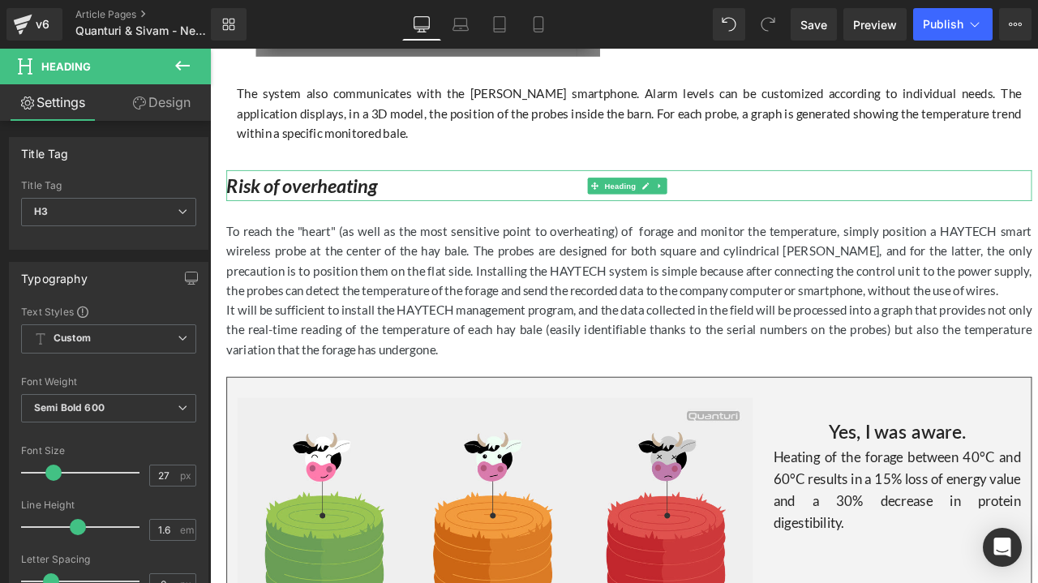
click at [444, 209] on h2 "Risk of overheating" at bounding box center [706, 211] width 954 height 36
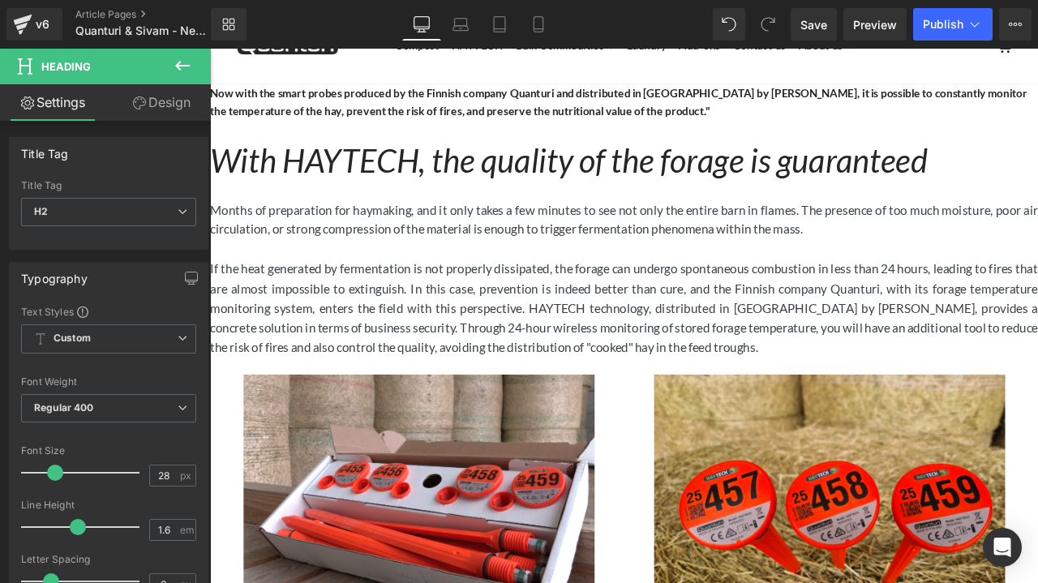
scroll to position [28, 0]
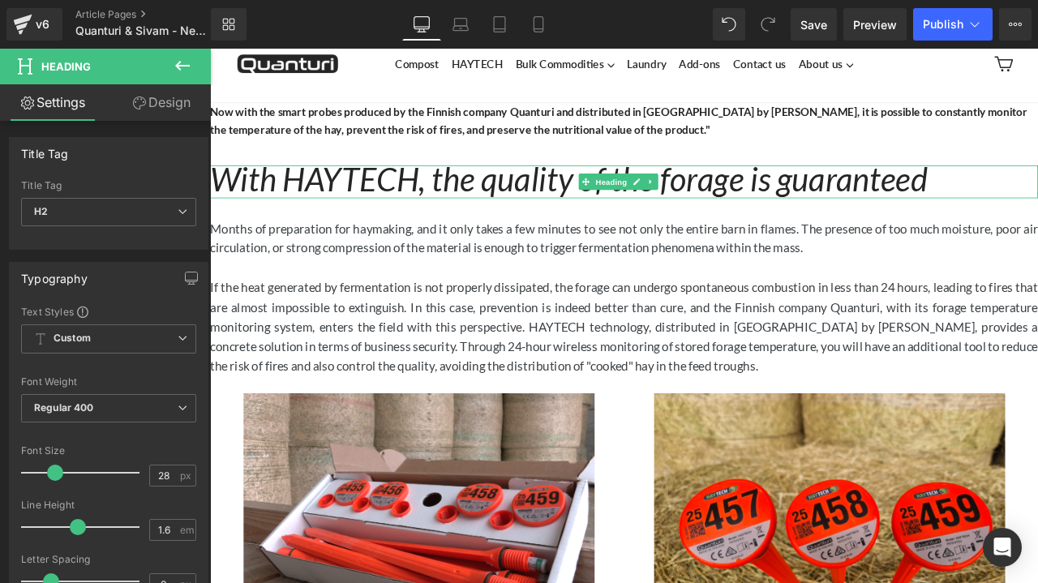
click at [579, 200] on icon "With HAYTECH, the quality of the forage is guaranteed" at bounding box center [635, 203] width 851 height 46
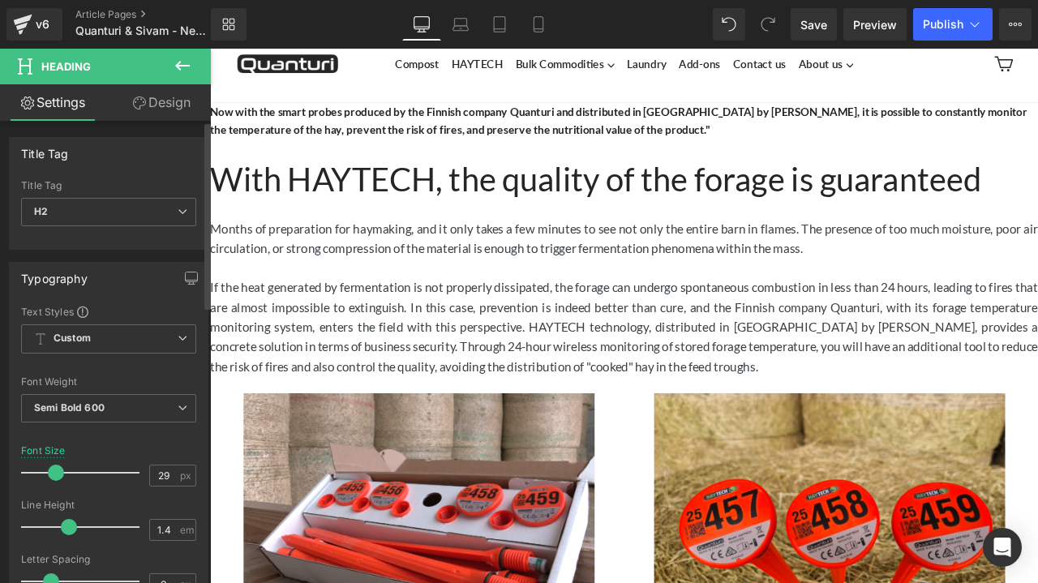
drag, startPoint x: 52, startPoint y: 467, endPoint x: 53, endPoint y: 475, distance: 8.1
click at [53, 475] on span at bounding box center [56, 473] width 16 height 16
click at [162, 477] on input "29" at bounding box center [164, 475] width 28 height 20
type input "28"
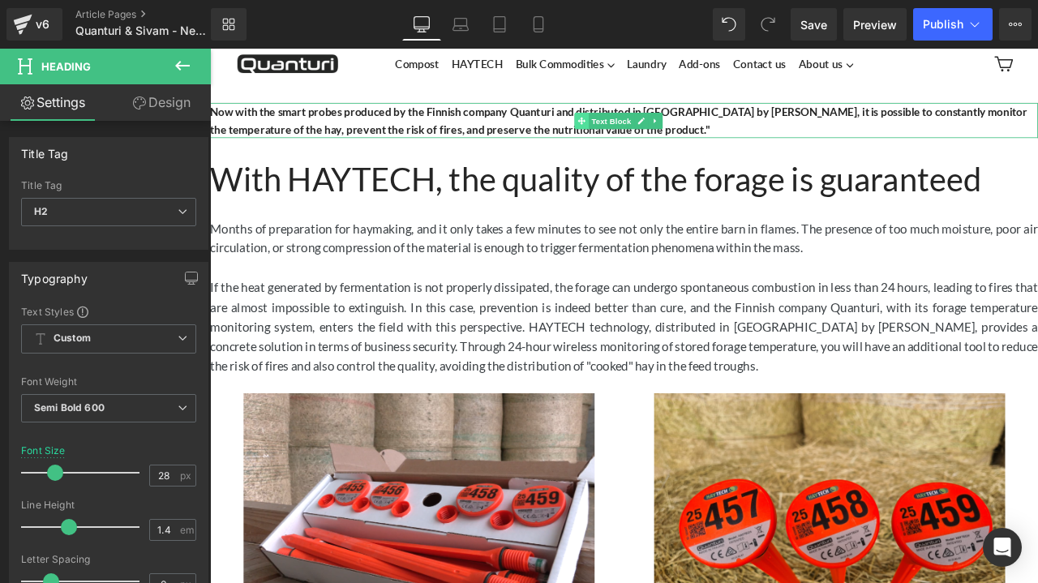
click at [642, 131] on span at bounding box center [650, 134] width 17 height 19
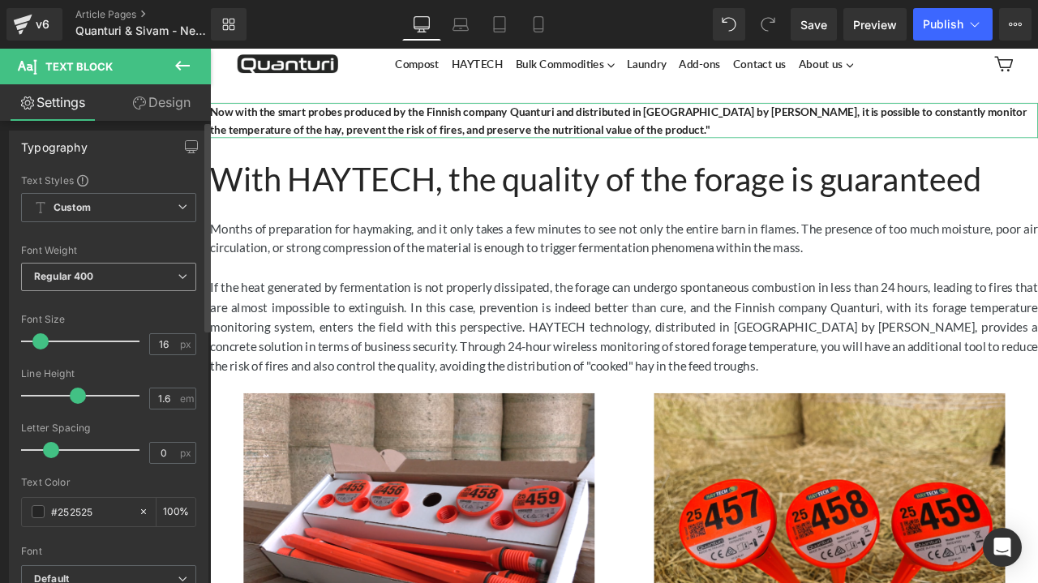
scroll to position [0, 0]
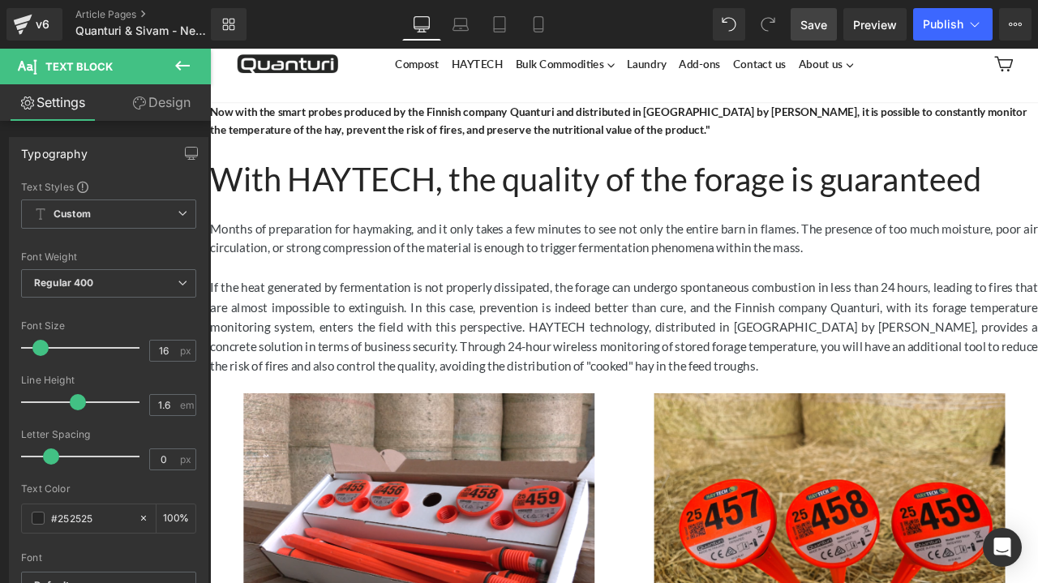
click at [802, 27] on span "Save" at bounding box center [813, 24] width 27 height 17
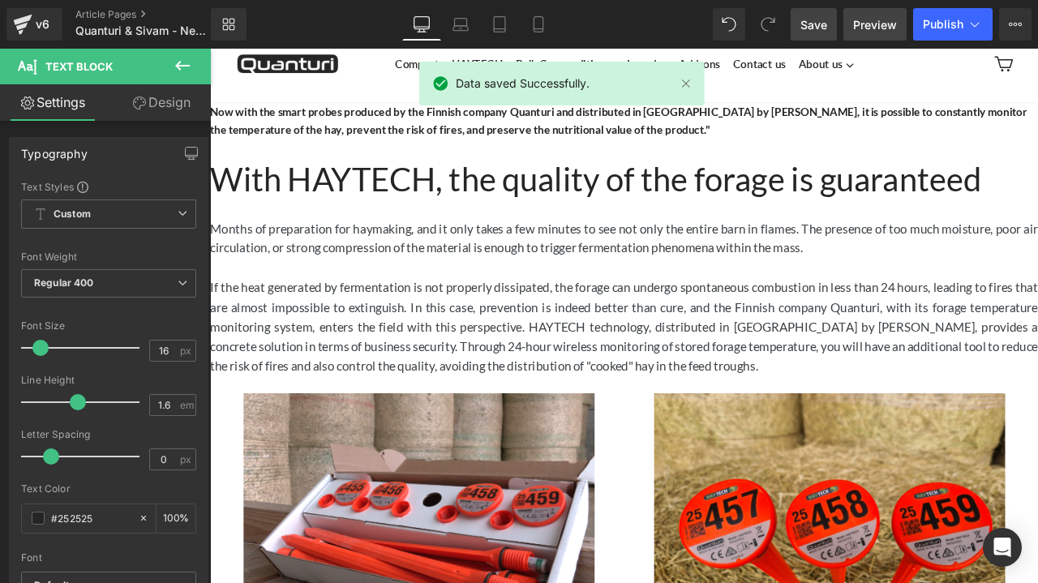
click at [869, 22] on span "Preview" at bounding box center [875, 24] width 44 height 17
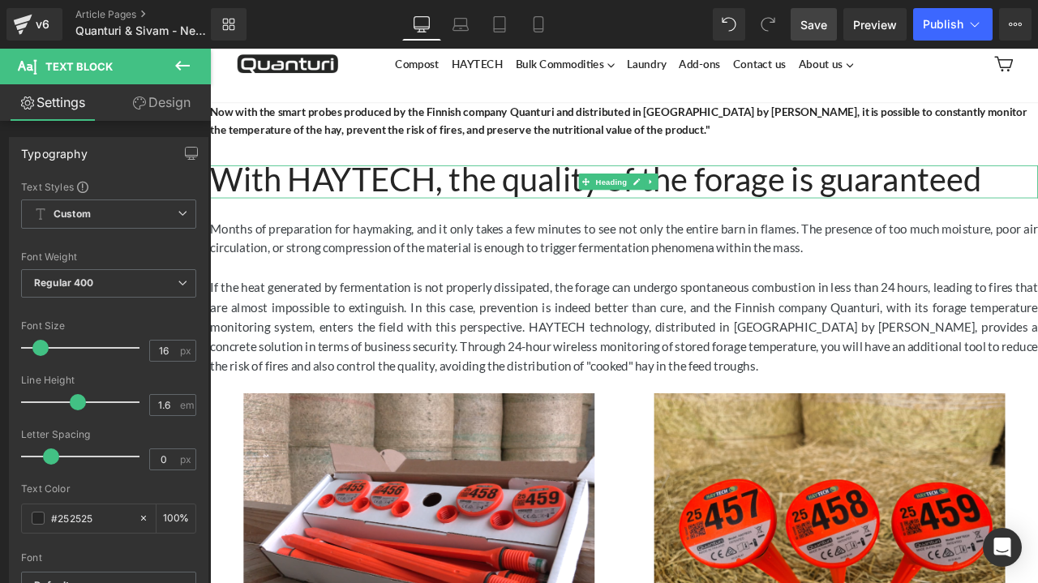
click at [522, 211] on span "With HAYTECH, the quality of the forage is guaranteed" at bounding box center [667, 203] width 914 height 46
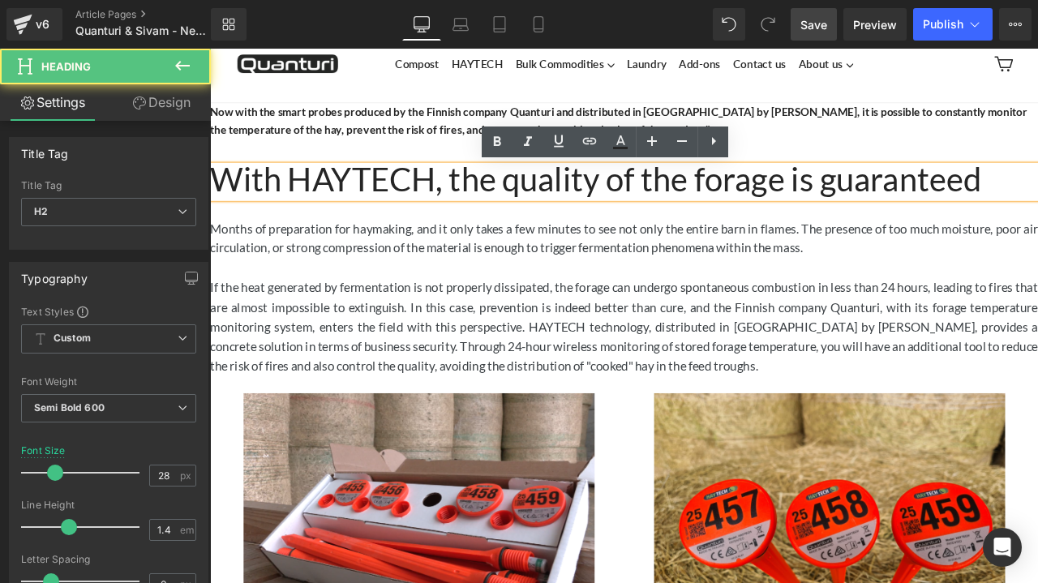
click at [1037, 198] on h2 "With HAYTECH, the quality of the forage is guaranteed" at bounding box center [700, 206] width 981 height 38
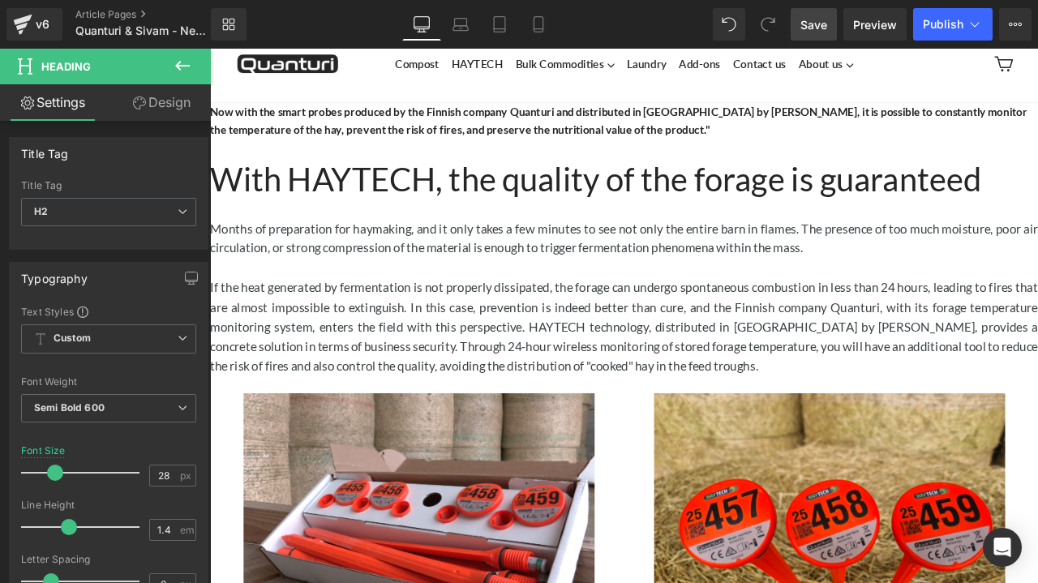
click at [178, 67] on icon at bounding box center [182, 66] width 15 height 10
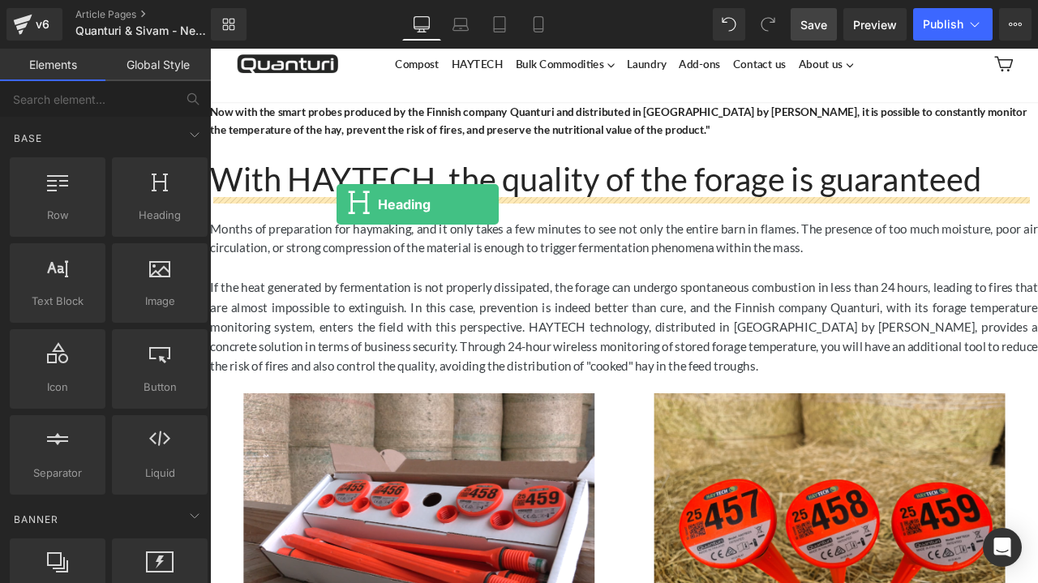
drag, startPoint x: 354, startPoint y: 255, endPoint x: 360, endPoint y: 233, distance: 23.6
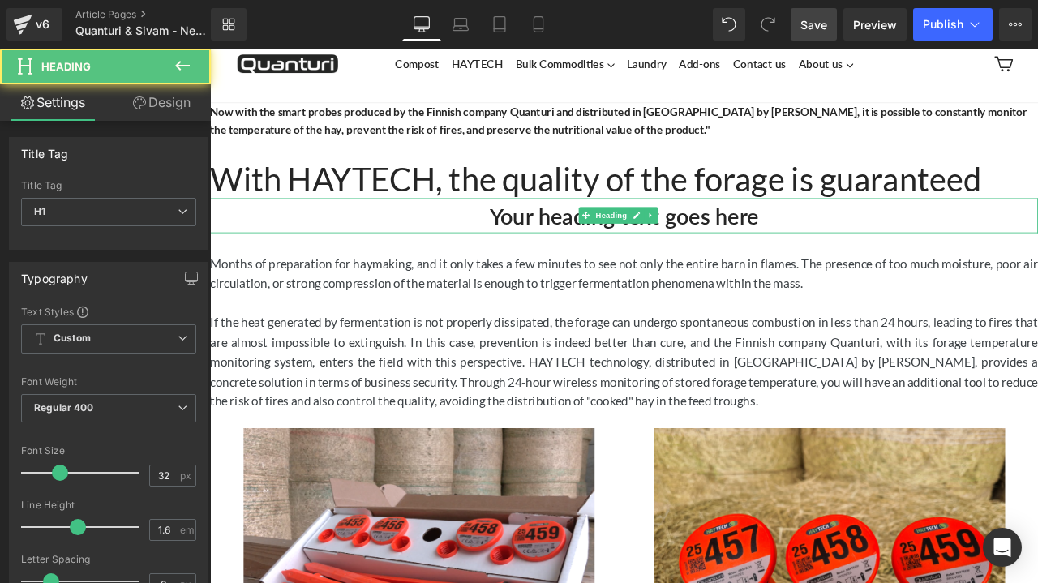
click at [864, 248] on h1 "Your heading text goes here" at bounding box center [700, 246] width 981 height 41
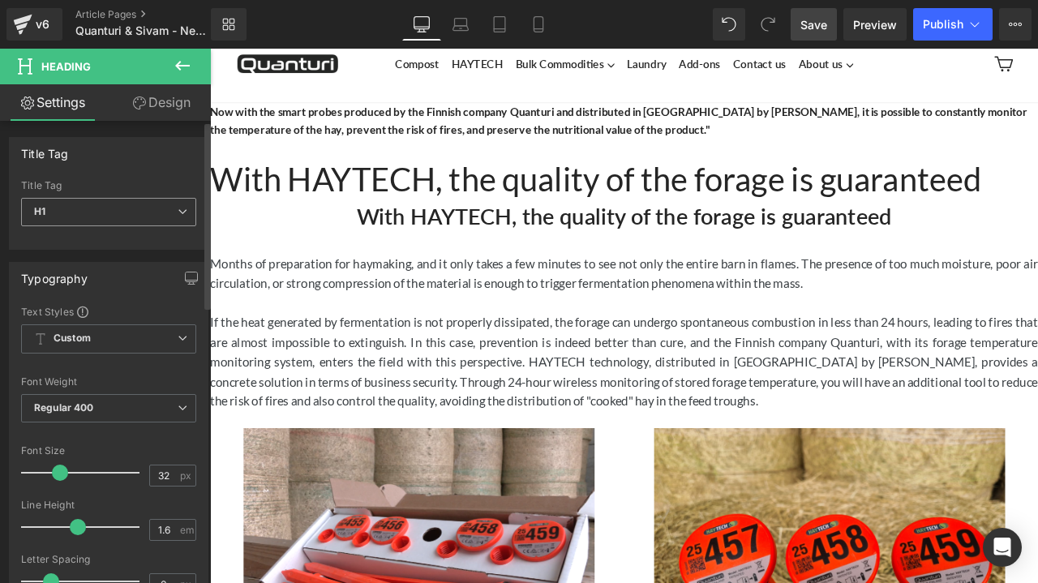
click at [161, 208] on span "H1" at bounding box center [108, 212] width 175 height 28
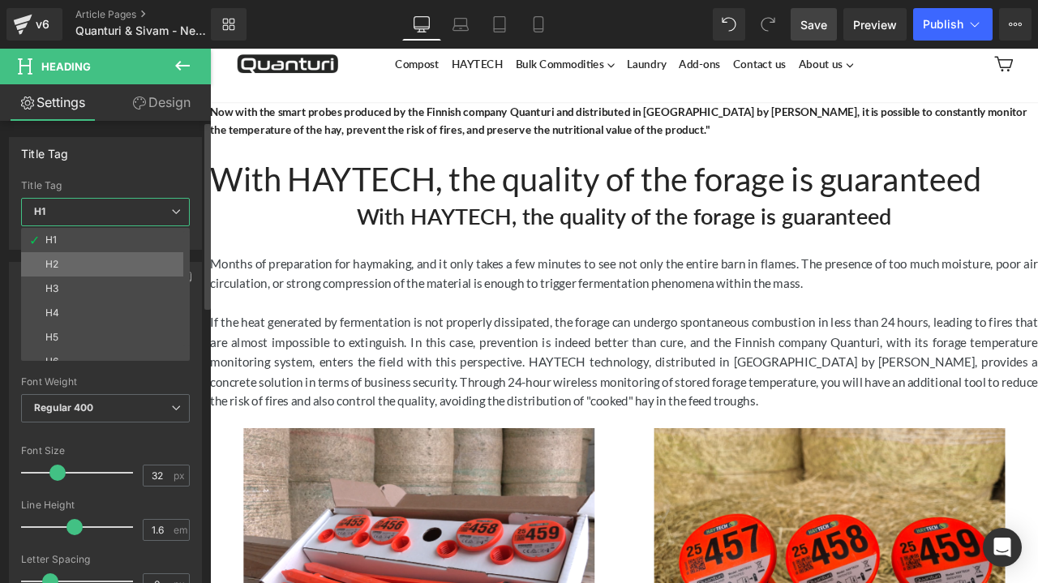
click at [142, 255] on li "H2" at bounding box center [109, 264] width 176 height 24
type input "28"
type input "100"
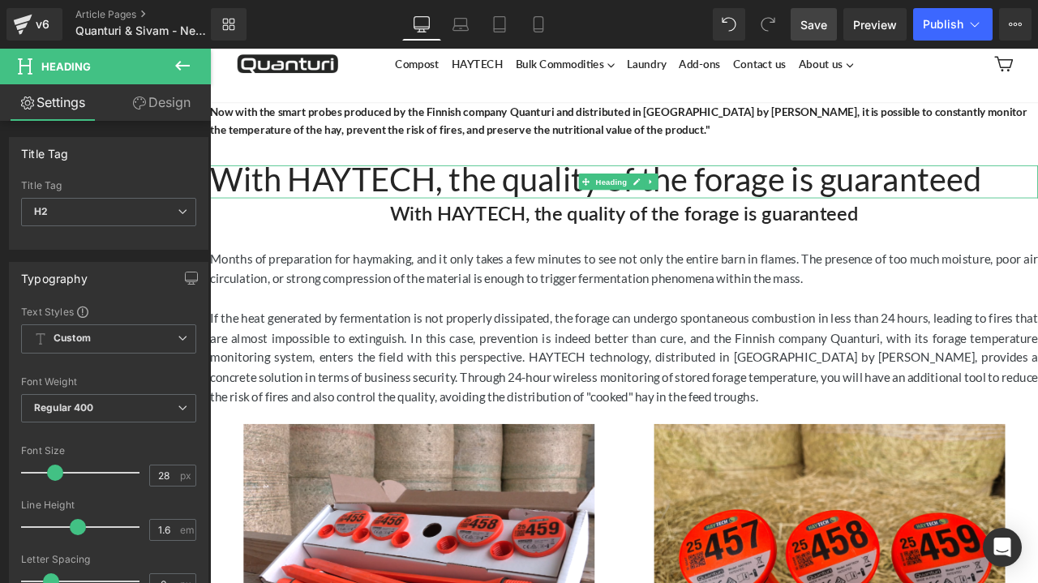
click at [384, 206] on span "With HAYTECH, the quality of the forage is guaranteed" at bounding box center [667, 203] width 914 height 46
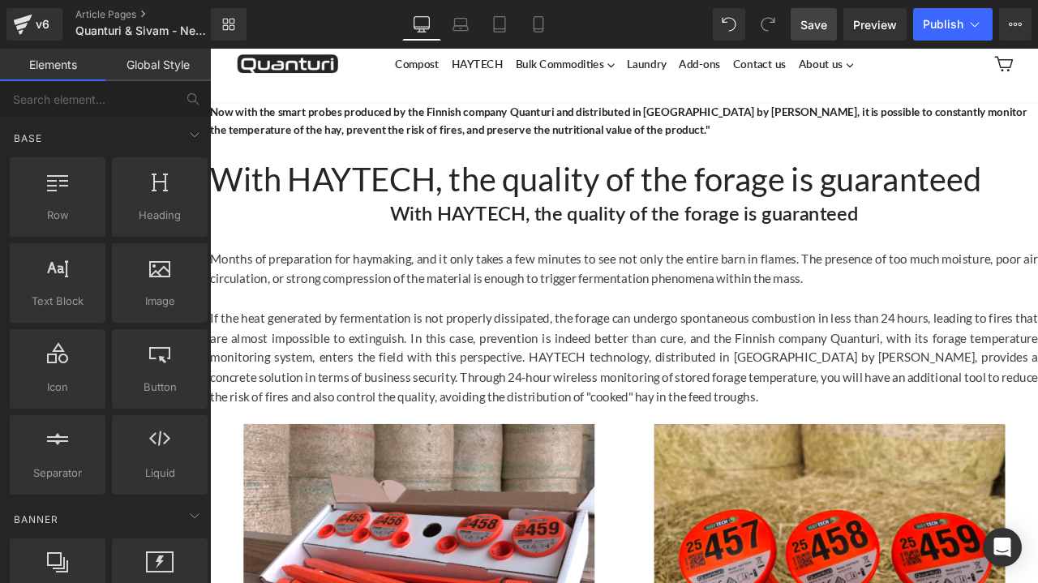
click at [210, 49] on div at bounding box center [210, 49] width 0 height 0
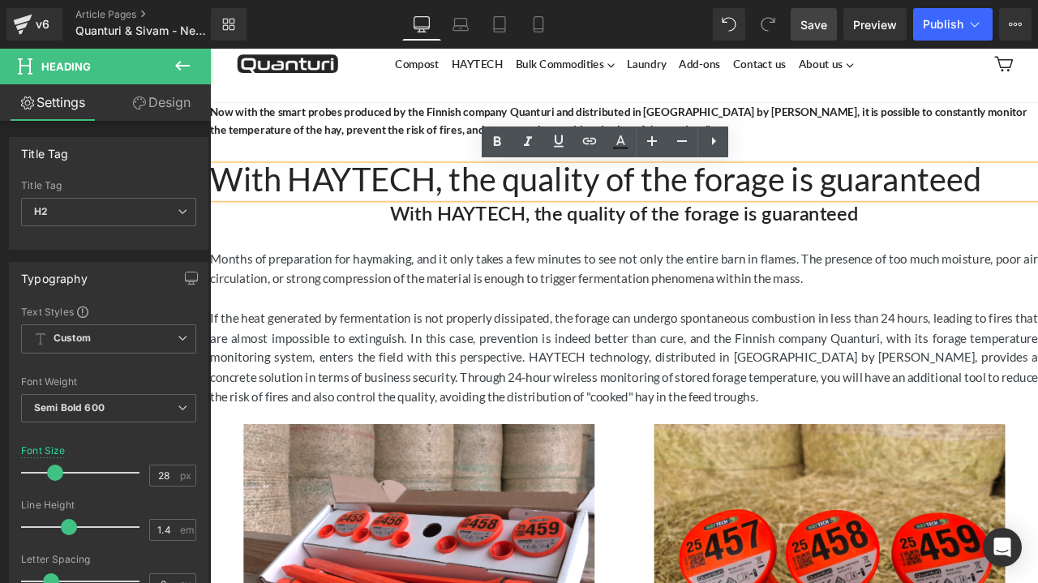
click at [300, 222] on span "With HAYTECH, the quality of the forage is guaranteed" at bounding box center [667, 203] width 914 height 46
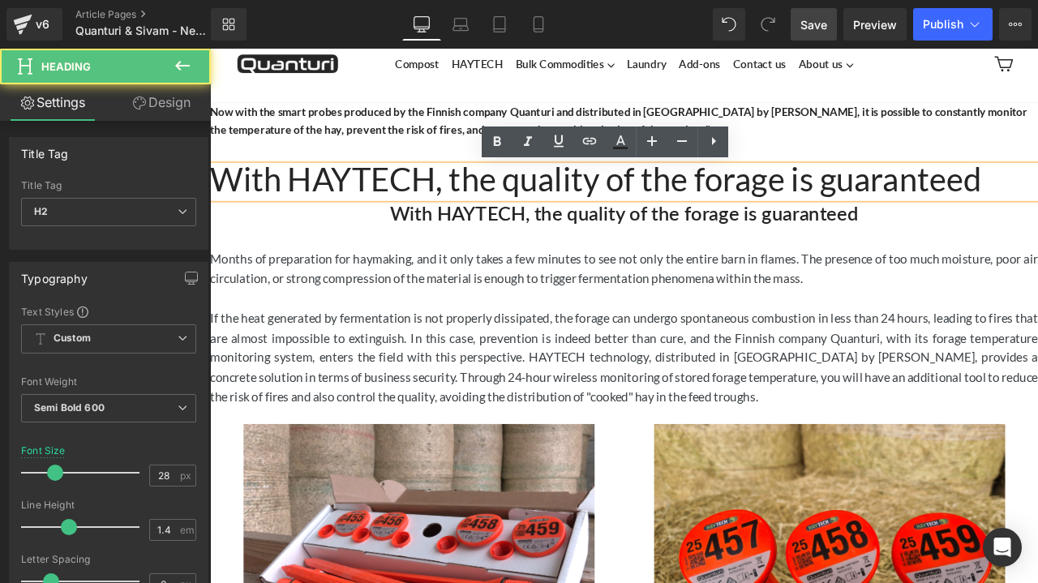
click at [278, 183] on span "With HAYTECH, the quality of the forage is guaranteed" at bounding box center [667, 203] width 914 height 46
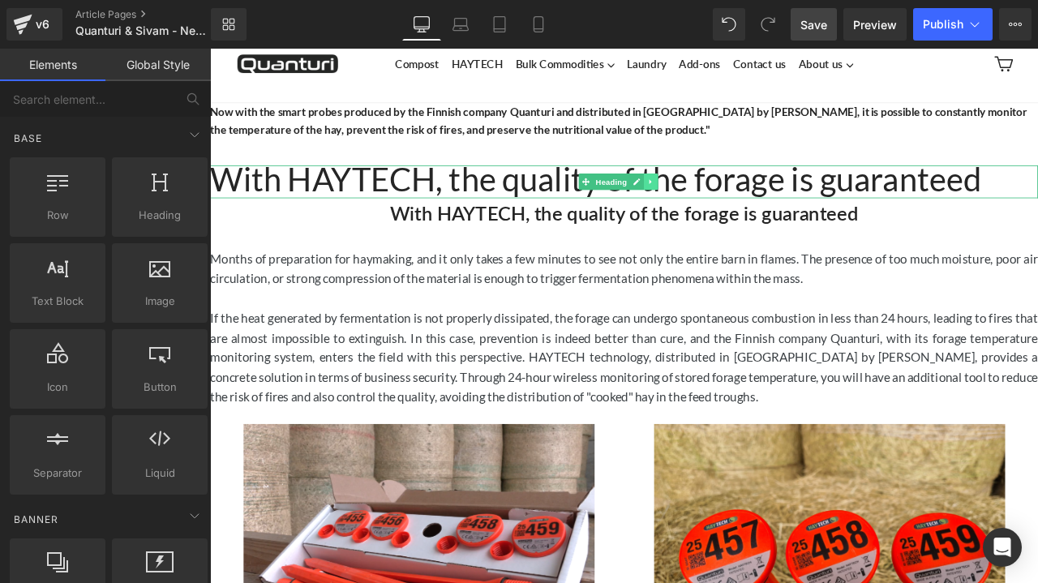
click at [737, 208] on icon at bounding box center [732, 207] width 9 height 10
click at [738, 208] on icon at bounding box center [741, 207] width 9 height 10
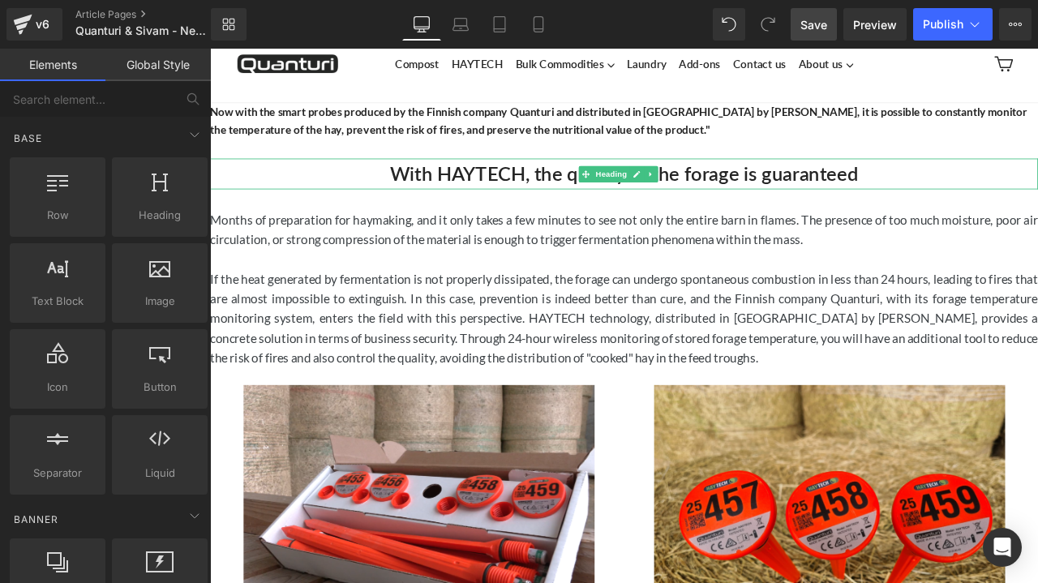
click at [344, 193] on h2 "With HAYTECH, the quality of the forage is guaranteed" at bounding box center [700, 197] width 981 height 36
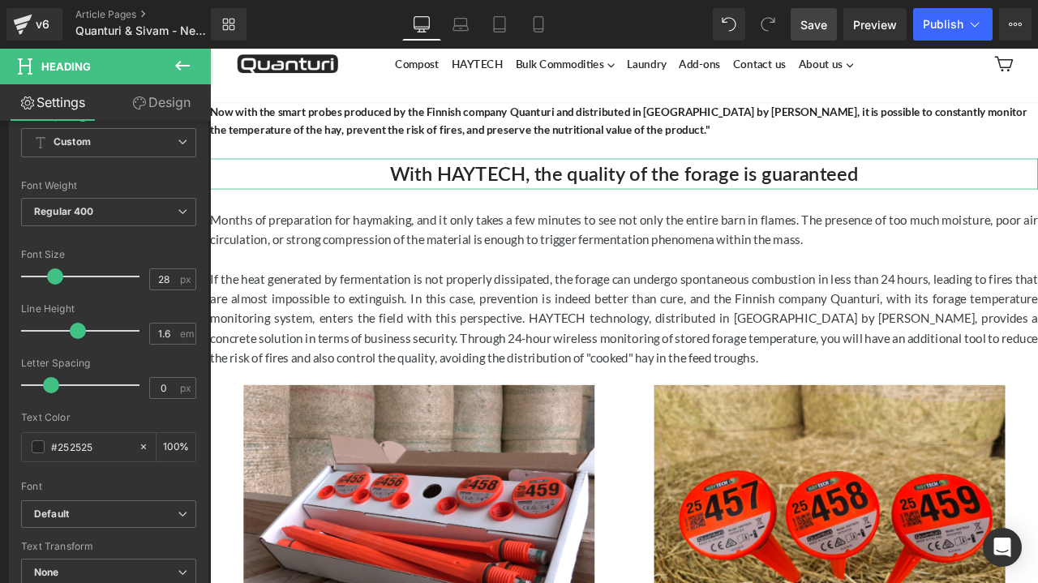
scroll to position [249, 0]
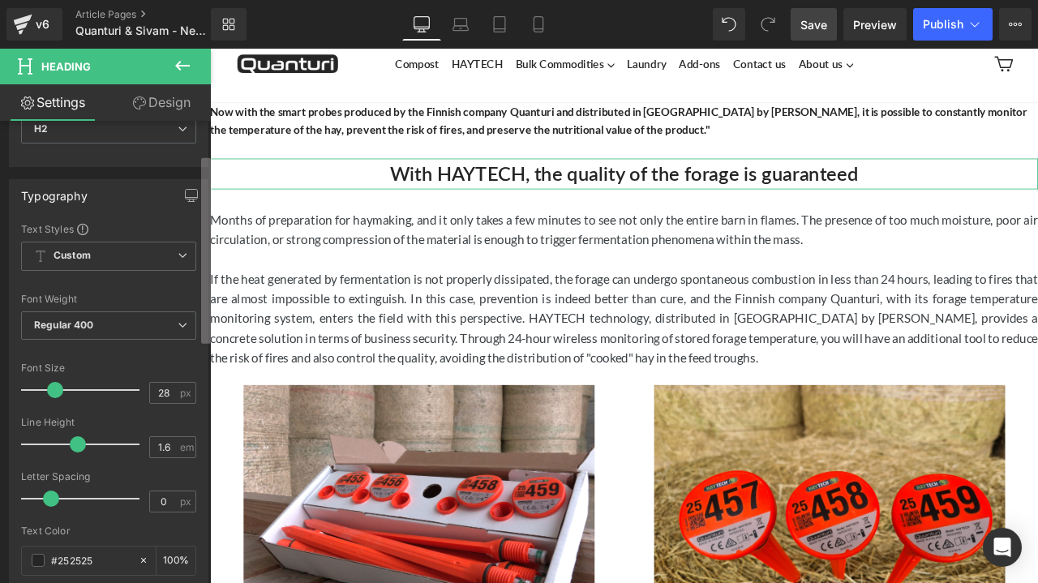
click at [204, 275] on b at bounding box center [206, 251] width 10 height 186
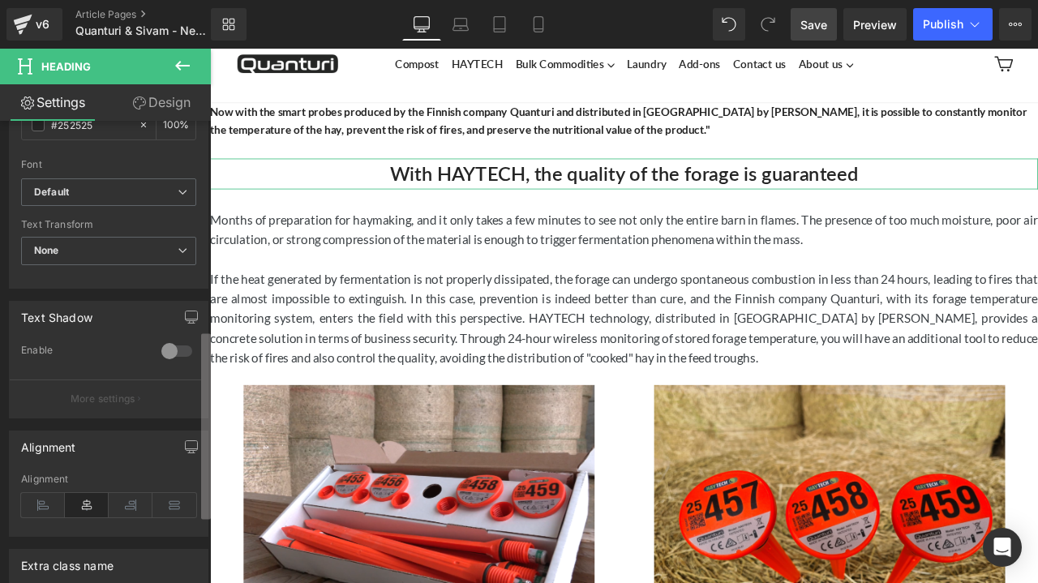
click at [204, 450] on b at bounding box center [206, 426] width 10 height 186
click at [45, 502] on icon at bounding box center [43, 504] width 44 height 24
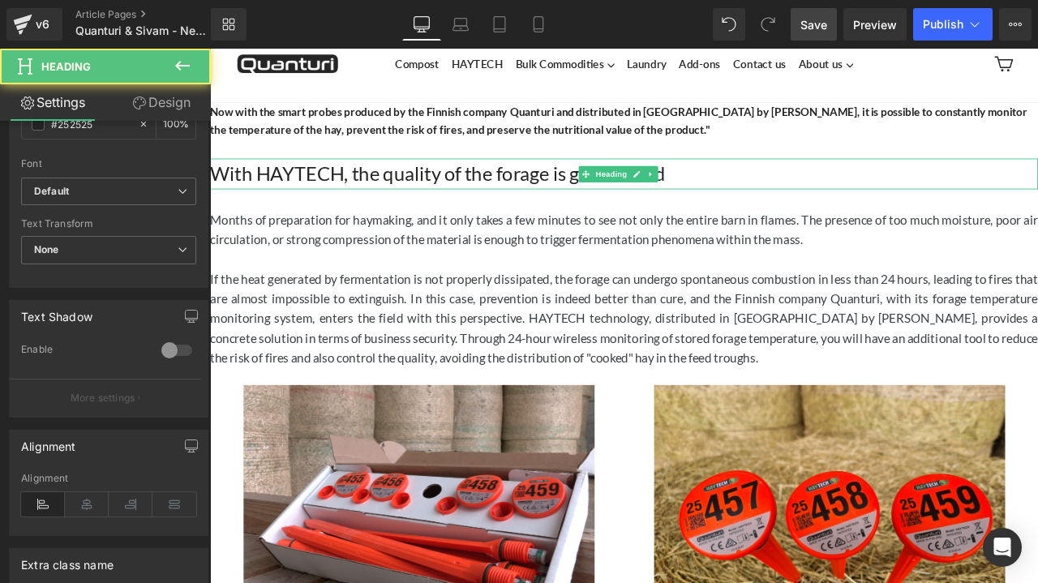
click at [754, 199] on h2 "With HAYTECH, the quality of the forage is guaranteed" at bounding box center [700, 197] width 981 height 36
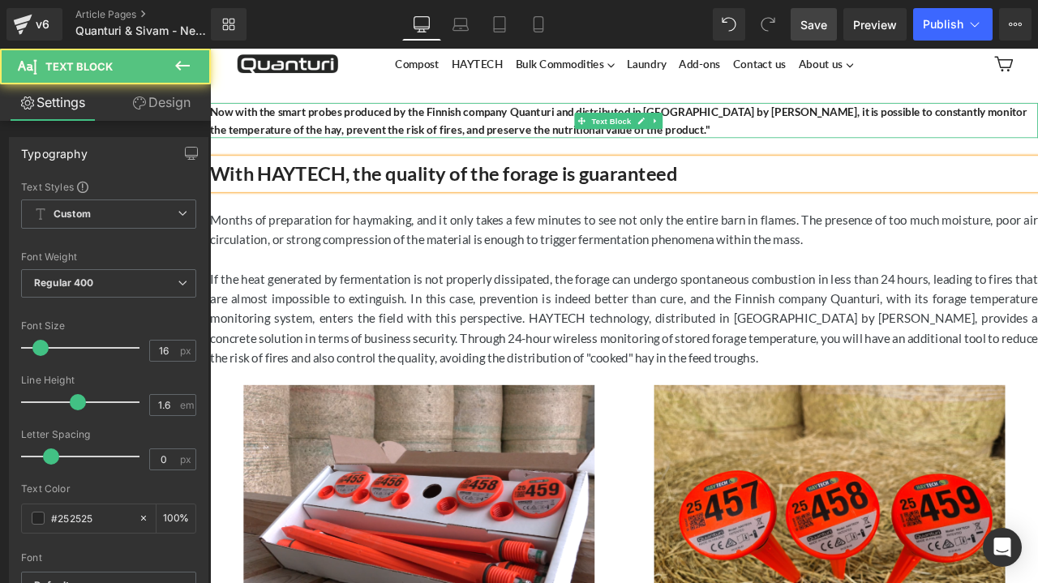
click at [818, 134] on p "Now with the smart probes produced by the Finnish company Quanturi and distribu…" at bounding box center [700, 134] width 981 height 41
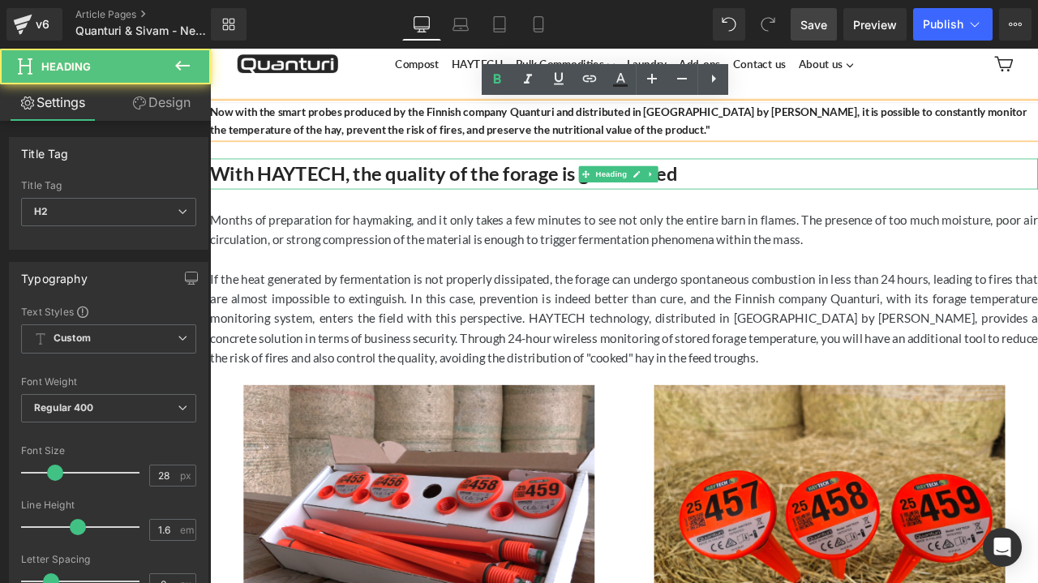
click at [788, 200] on h2 "With HAYTECH, the quality of the forage is guaranteed" at bounding box center [700, 197] width 981 height 36
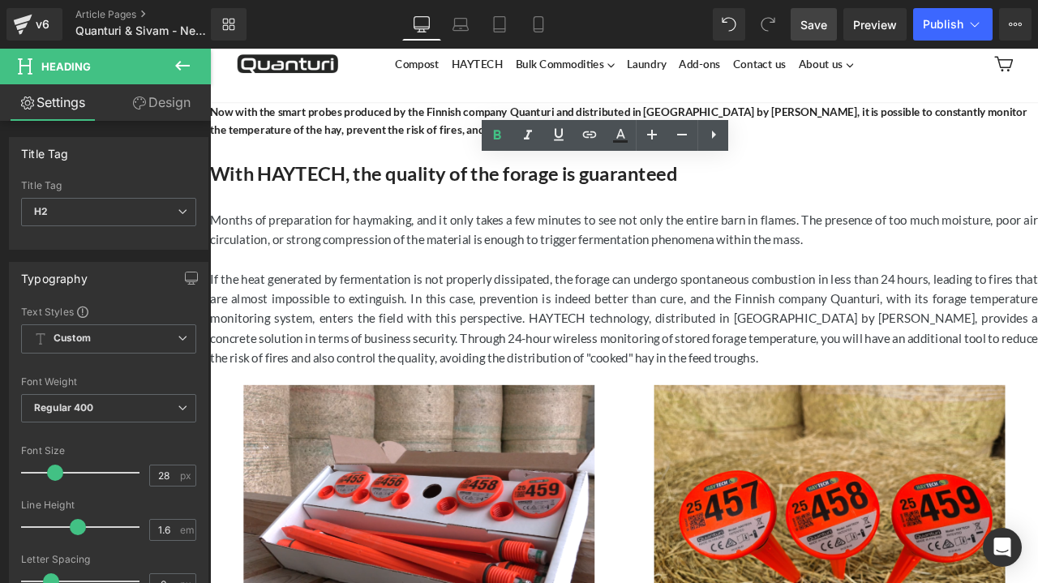
click at [812, 25] on span "Save" at bounding box center [813, 24] width 27 height 17
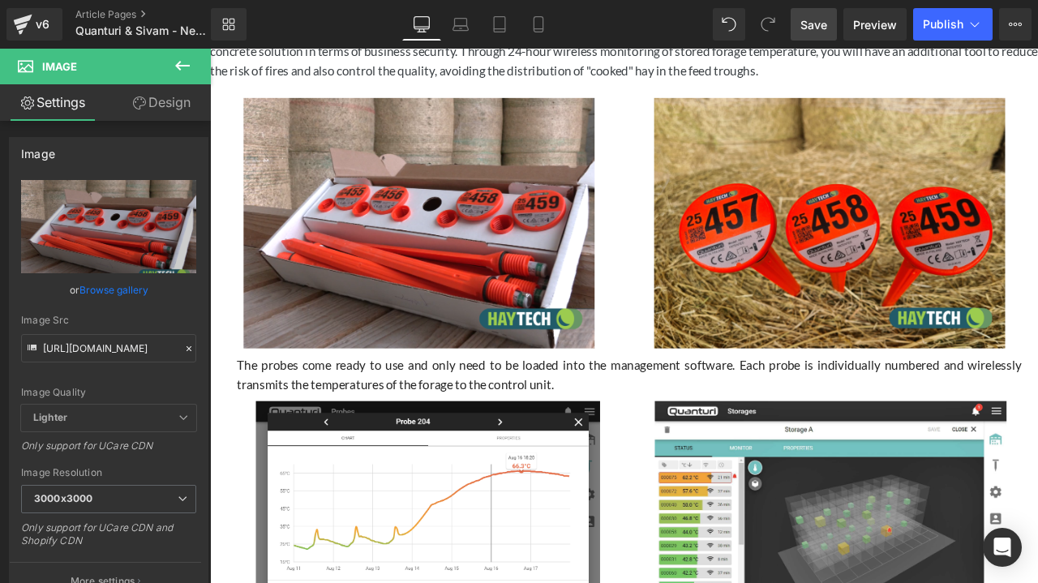
scroll to position [402, 0]
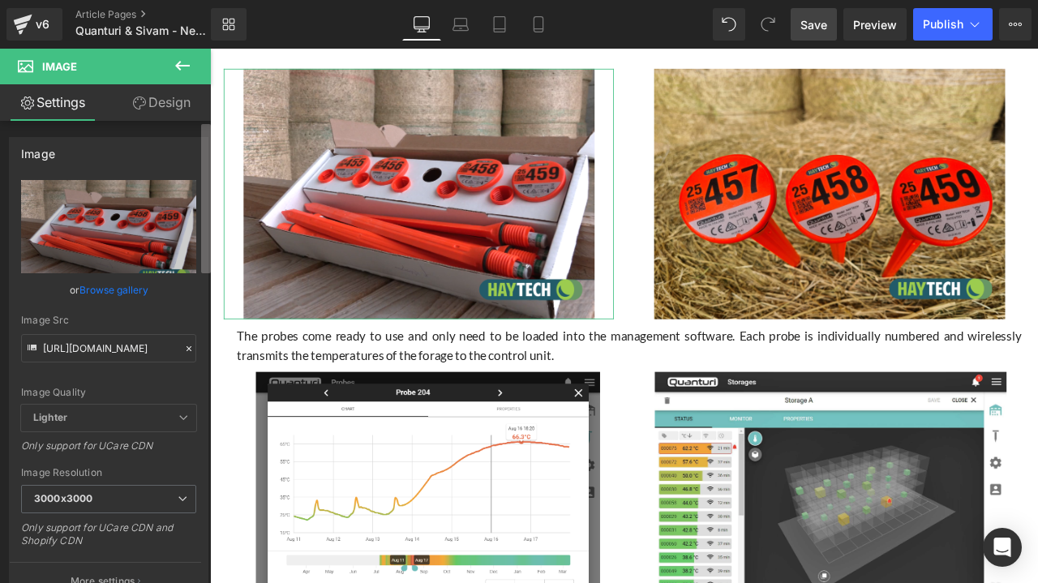
click at [207, 250] on b at bounding box center [206, 198] width 10 height 149
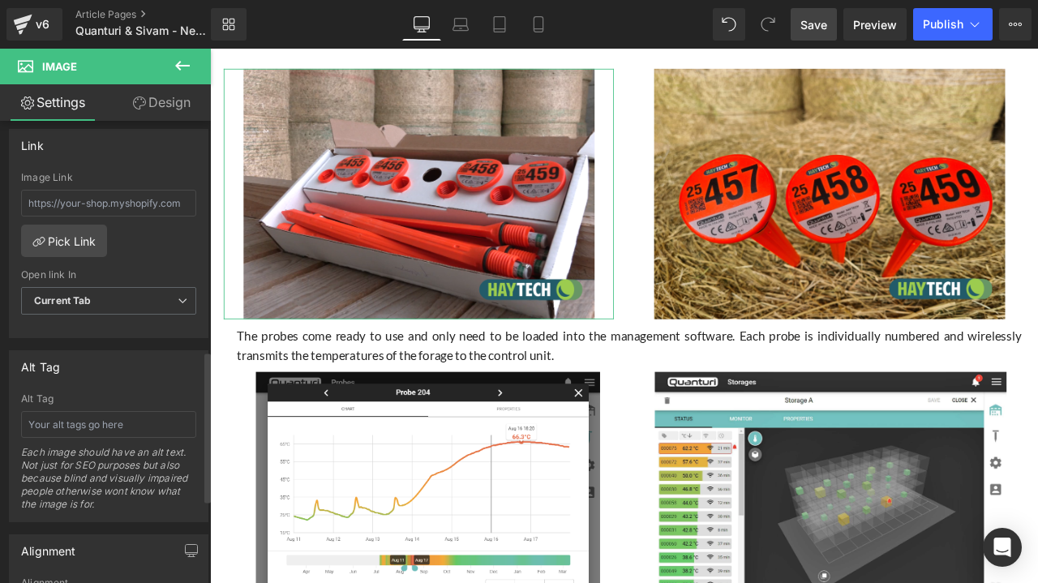
scroll to position [699, 0]
click at [151, 474] on div "Each image should have an alt text. Not just for SEO purposes but also because …" at bounding box center [108, 486] width 175 height 75
click at [120, 424] on input "text" at bounding box center [108, 427] width 175 height 27
type input "HAYTECH temperature probes"
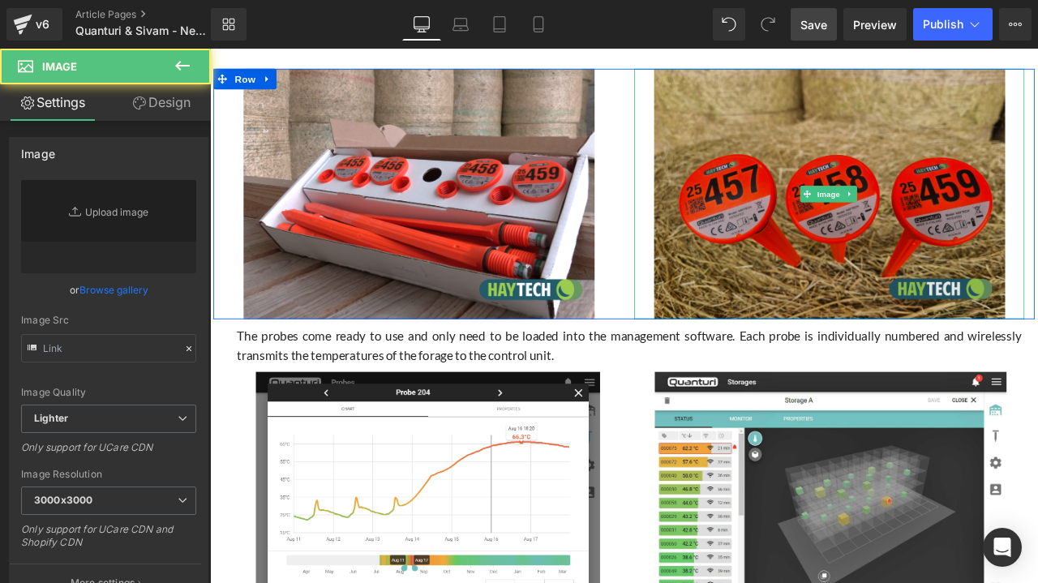
type input "[URL][DOMAIN_NAME]"
click at [892, 289] on img at bounding box center [944, 222] width 416 height 298
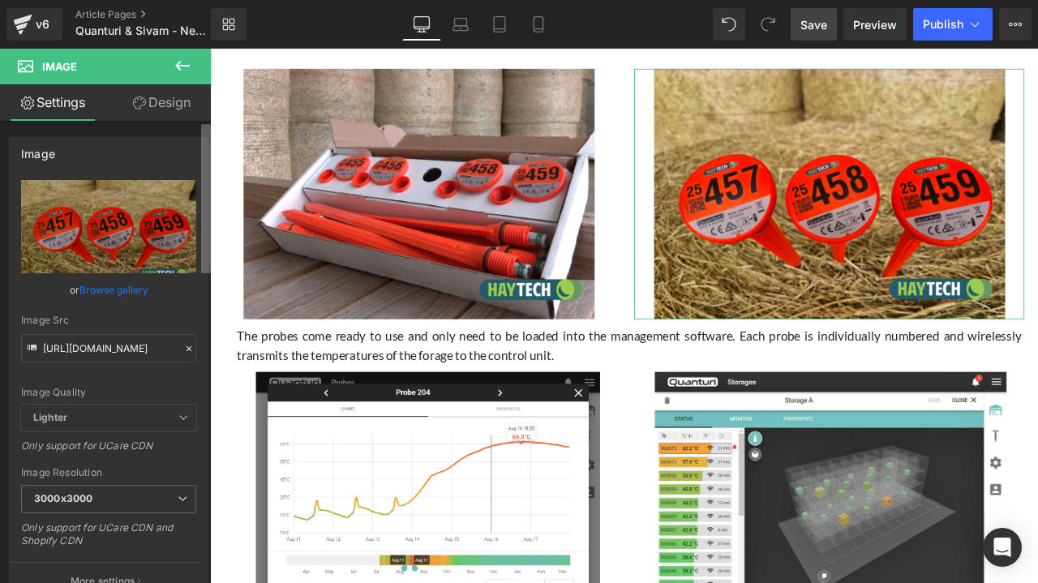
click at [208, 249] on b at bounding box center [206, 198] width 10 height 149
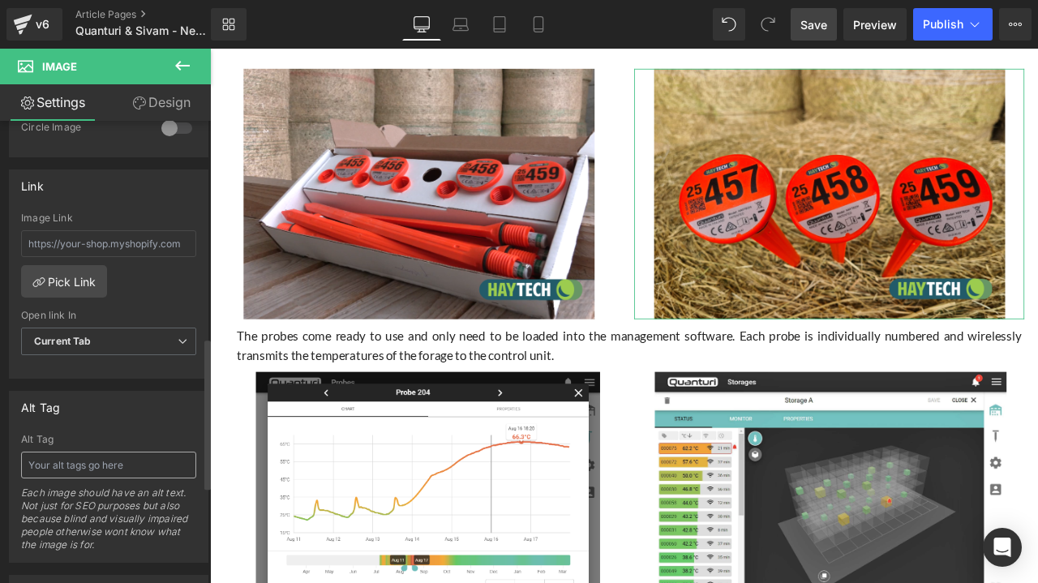
scroll to position [660, 0]
click at [174, 461] on input "text" at bounding box center [108, 466] width 175 height 27
type input "Probes monitoring hay [PERSON_NAME] temperature"
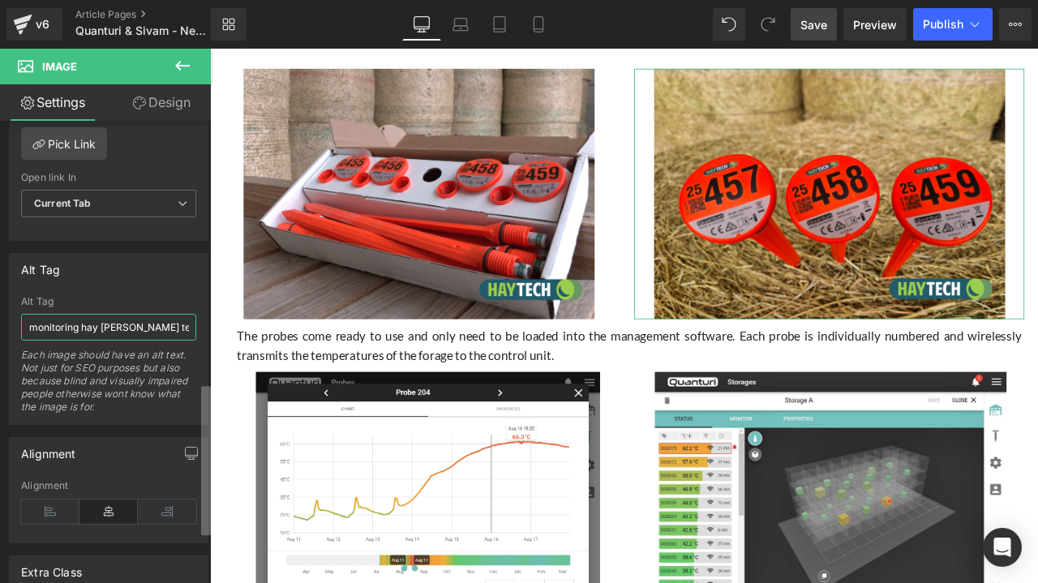
click at [198, 520] on div "Image [URL][DOMAIN_NAME] Replace Image Upload image or Browse gallery Image Src…" at bounding box center [105, 355] width 211 height 469
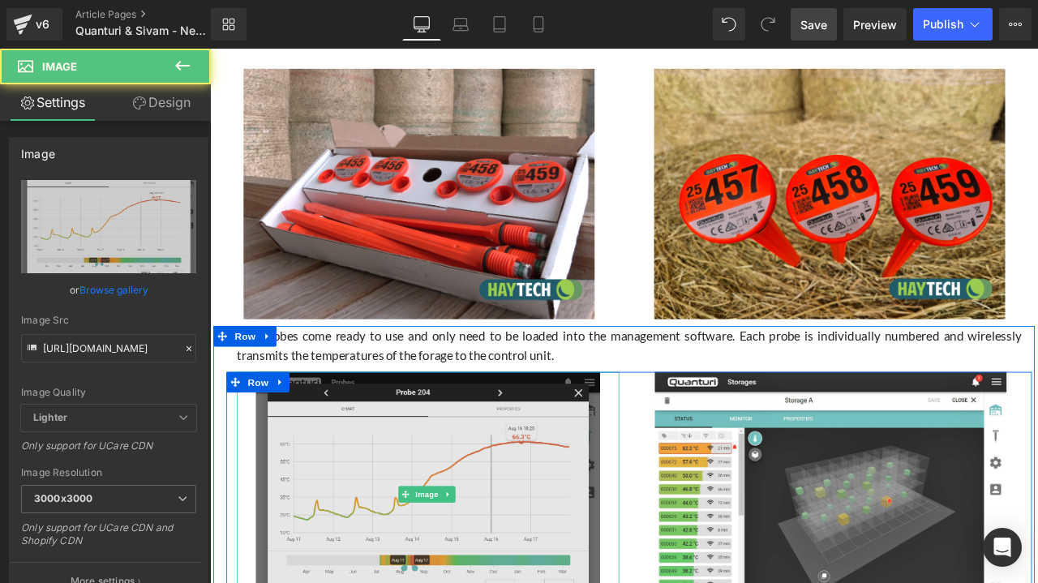
click at [377, 534] on img at bounding box center [468, 576] width 408 height 289
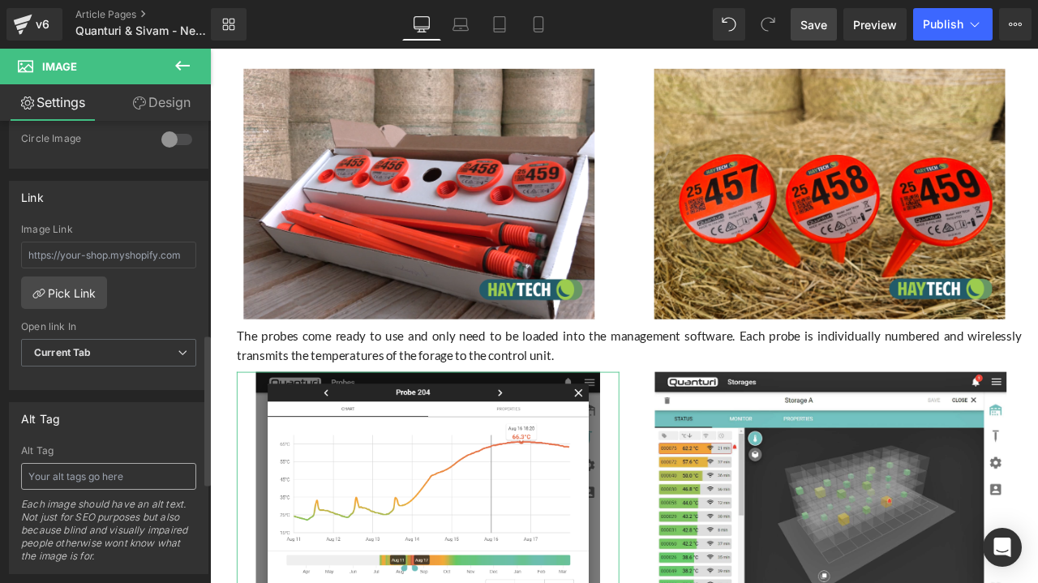
scroll to position [654, 0]
click at [186, 474] on input "text" at bounding box center [108, 473] width 175 height 27
type input "Hay bale temperature graph"
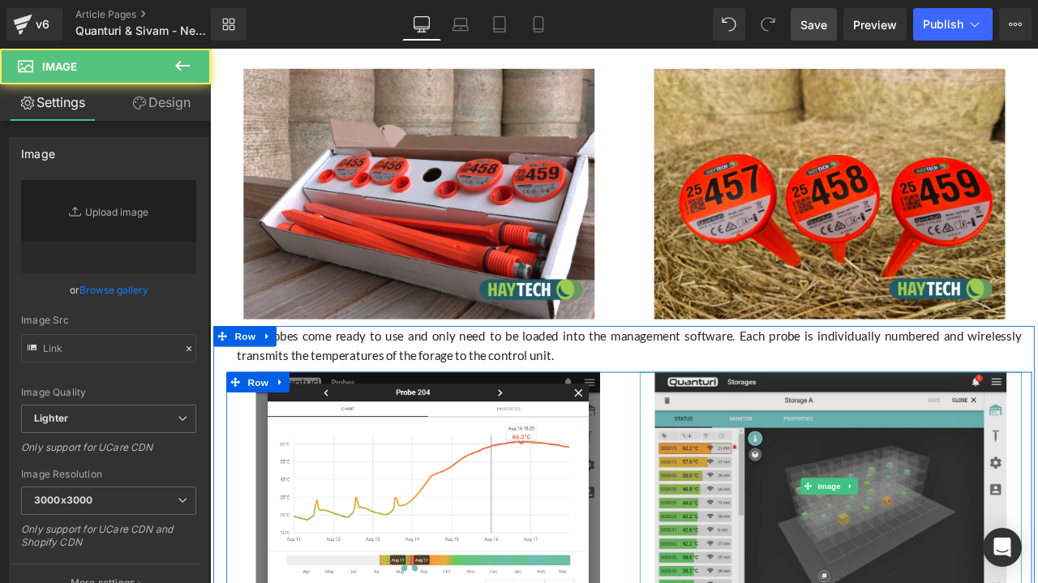
type input "[URL][DOMAIN_NAME]"
click at [860, 532] on img at bounding box center [945, 567] width 417 height 271
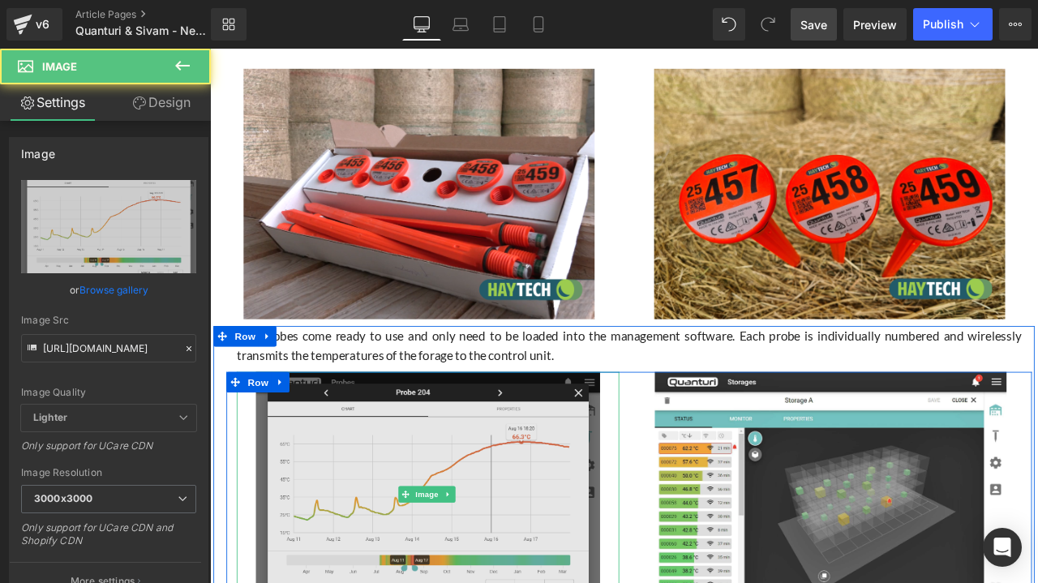
click at [358, 516] on img at bounding box center [468, 576] width 408 height 289
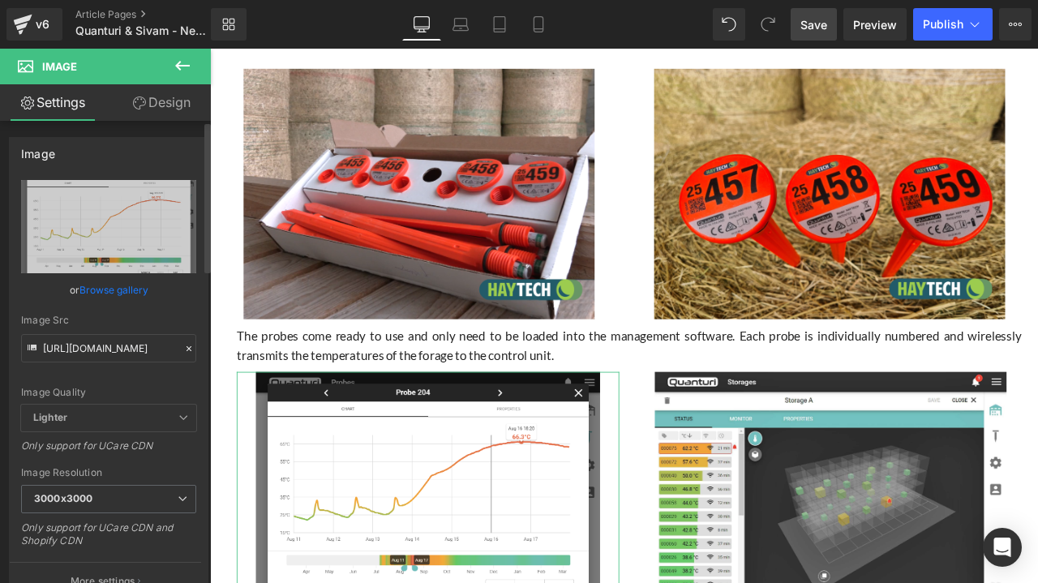
click at [191, 539] on div "[URL][DOMAIN_NAME] Replace Image Upload image or Browse gallery Image Src [URL]…" at bounding box center [109, 390] width 198 height 420
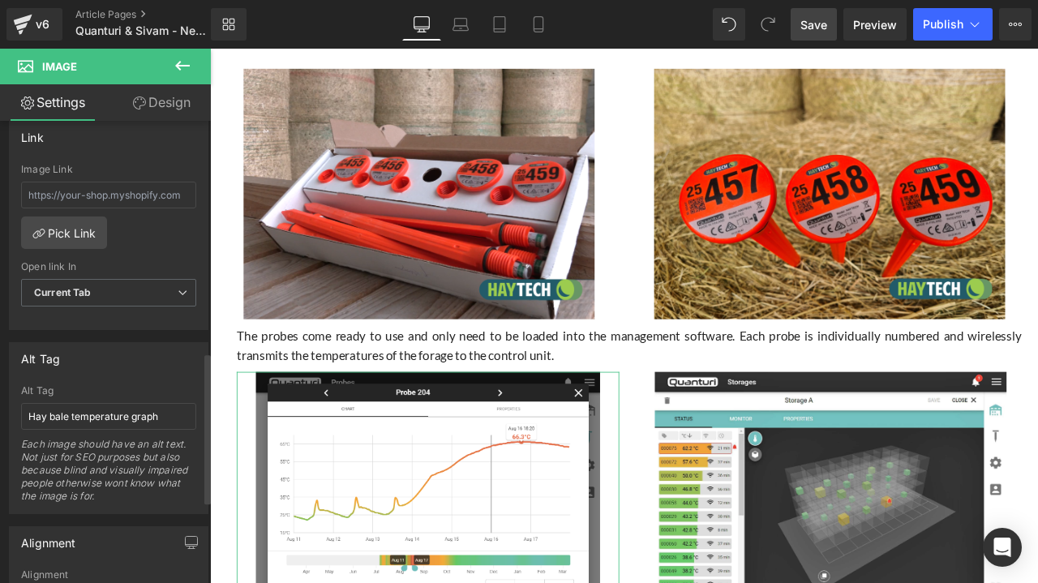
scroll to position [714, 0]
click at [174, 401] on input "Hay bale temperature graph" at bounding box center [108, 413] width 175 height 27
type input "Hay bale temperature graph in application"
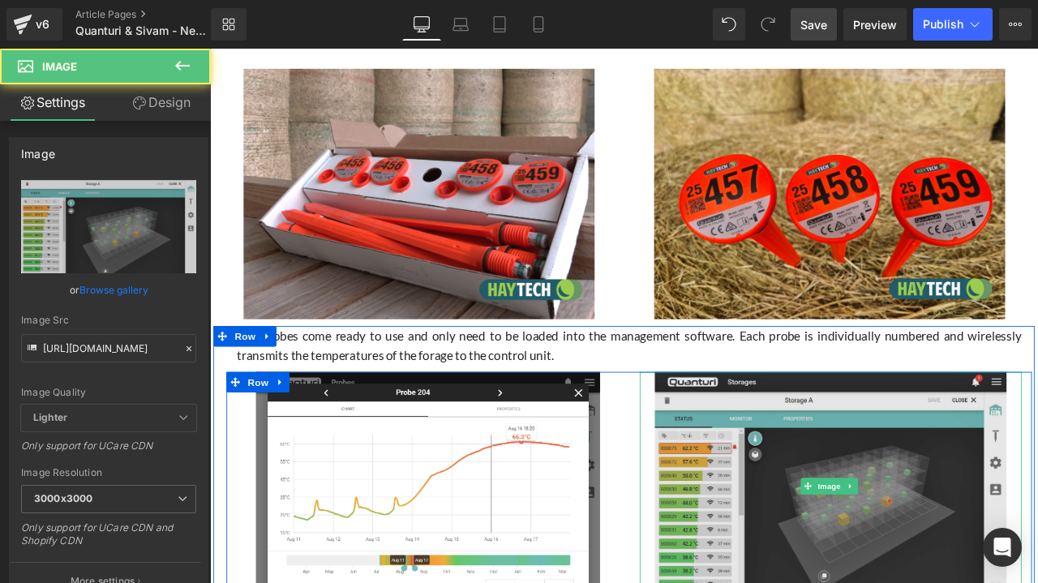
click at [858, 510] on img at bounding box center [945, 567] width 417 height 271
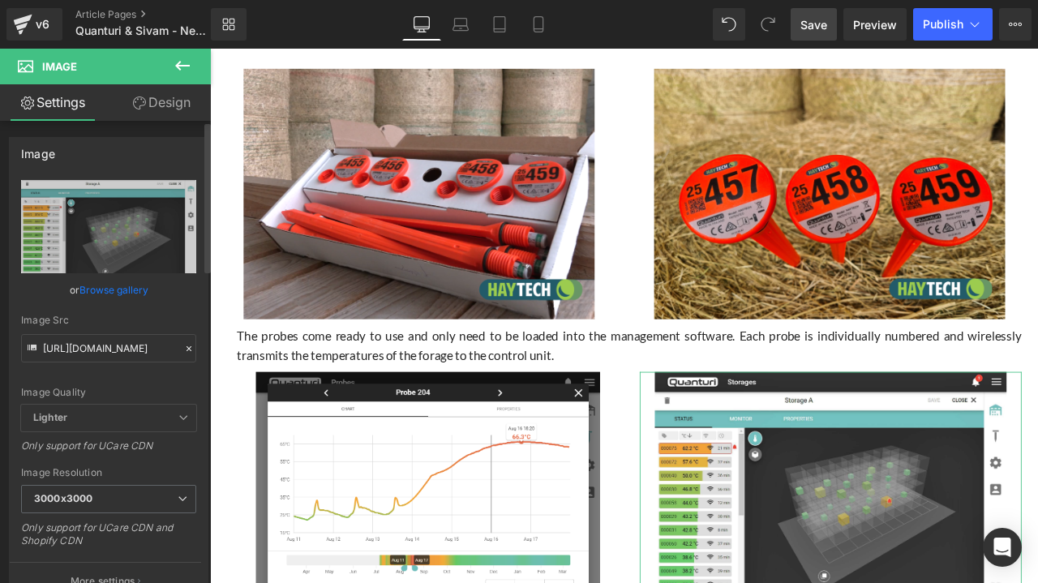
click at [193, 531] on div "[URL][DOMAIN_NAME] Replace Image Upload image or Browse gallery Image Src [URL]…" at bounding box center [109, 390] width 198 height 420
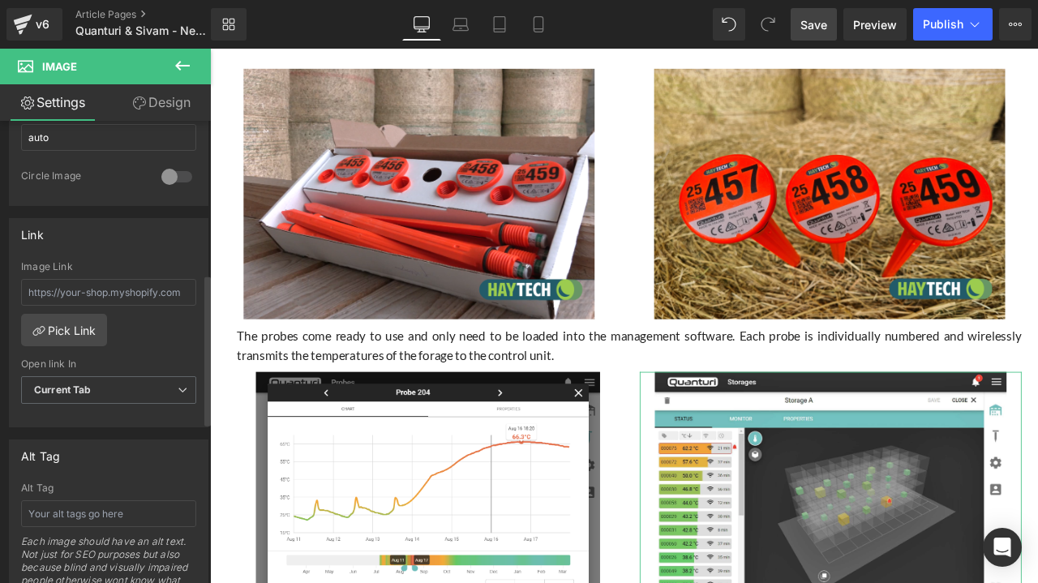
scroll to position [649, 0]
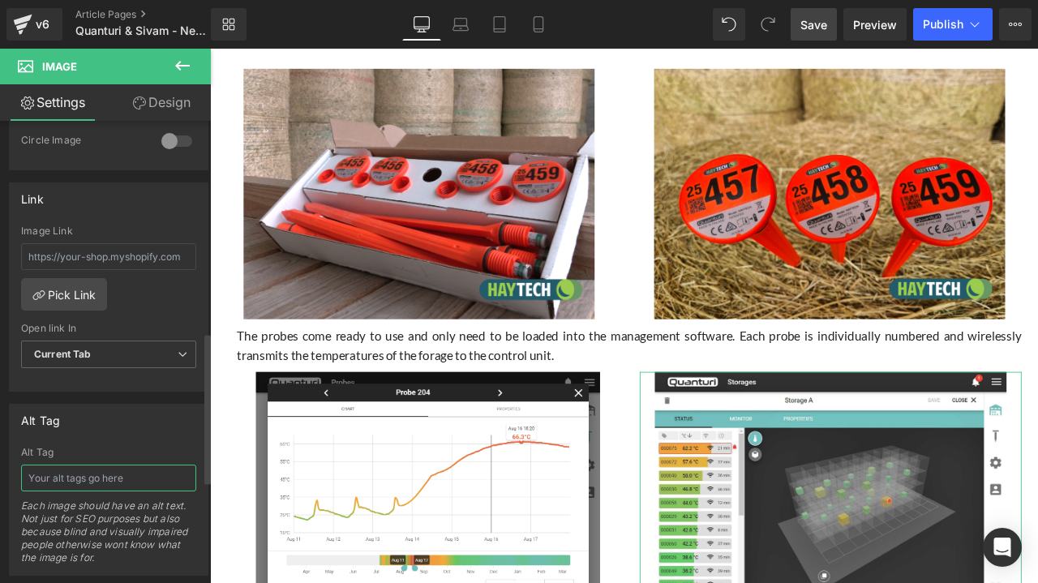
click at [122, 473] on input "text" at bounding box center [108, 478] width 175 height 27
type input "Quanturi app dashboard view"
click at [200, 526] on div "Quanturi app dashboard view Alt Tag Quanturi app dashboard view Each image shou…" at bounding box center [109, 511] width 198 height 128
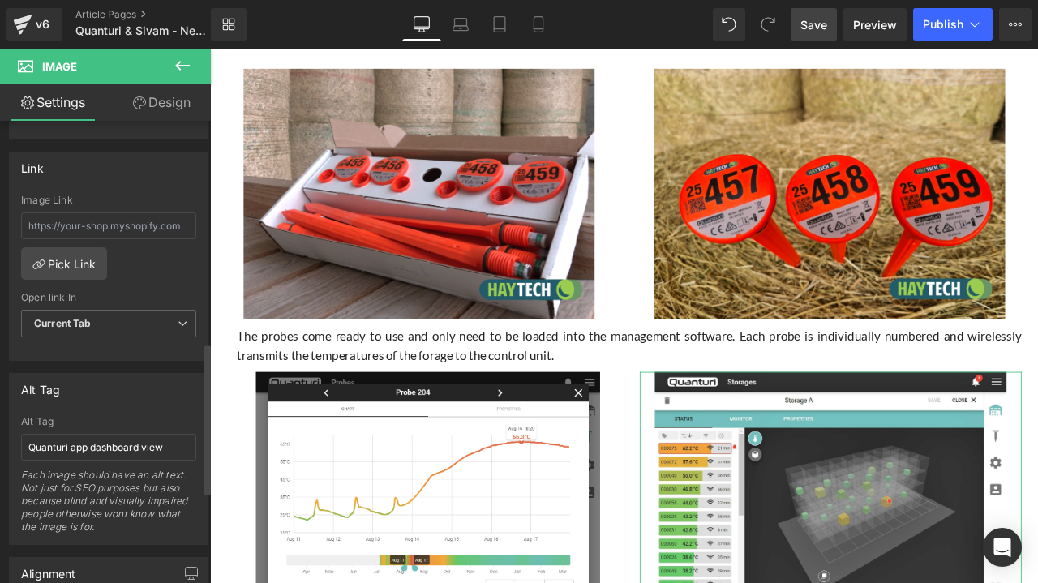
scroll to position [681, 0]
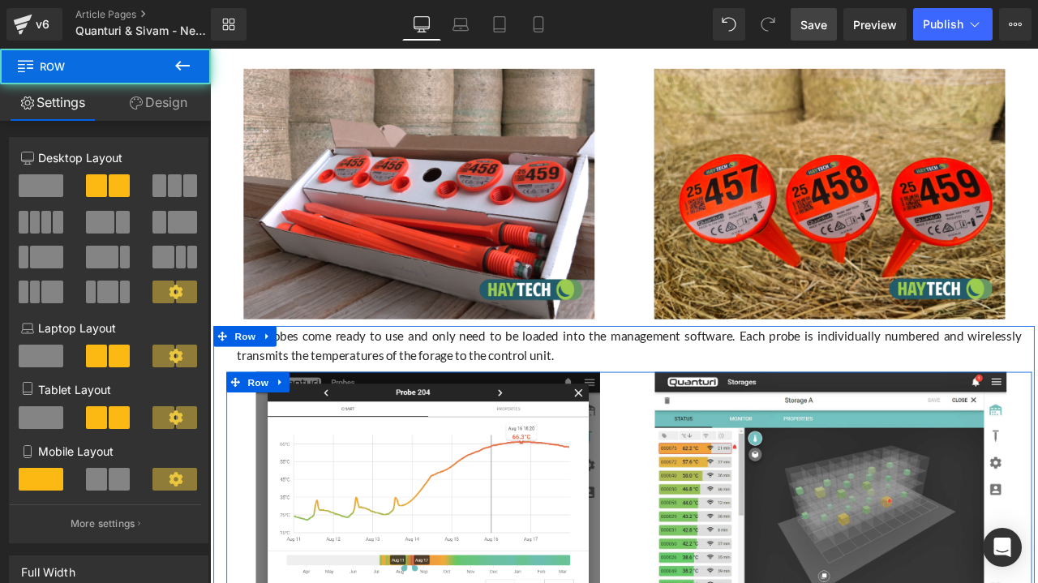
click at [709, 474] on div "Image" at bounding box center [946, 567] width 478 height 271
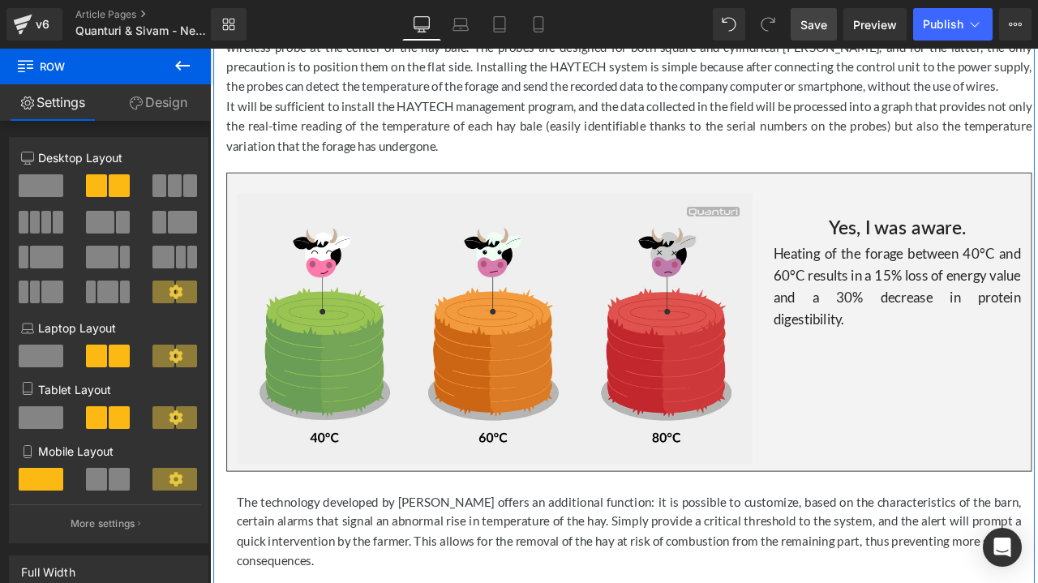
scroll to position [1310, 0]
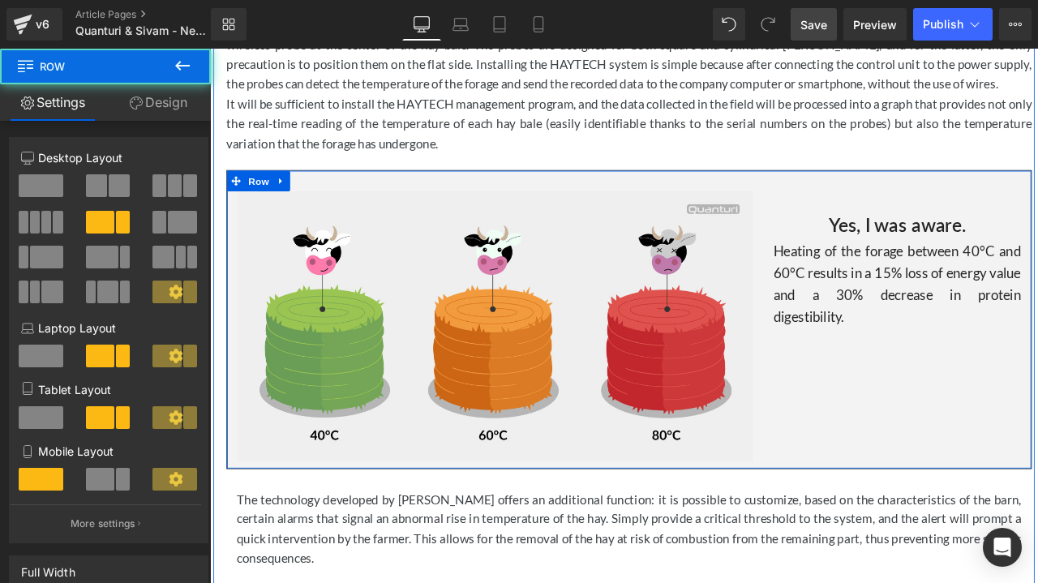
click at [904, 487] on div "Image Heading Yes, I was aware. Heading Heating of the forage between 40°C and …" at bounding box center [706, 370] width 954 height 354
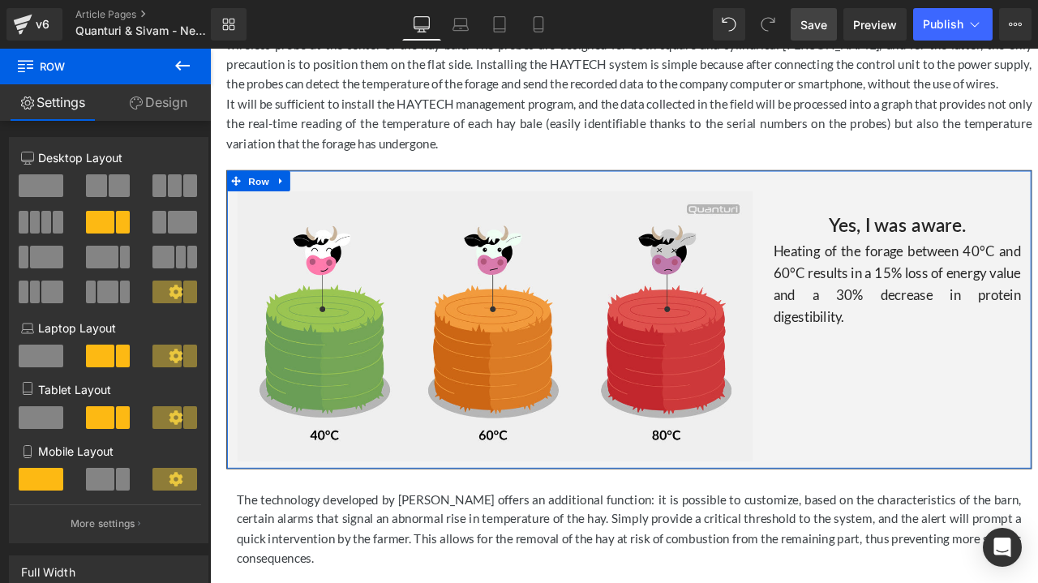
click at [162, 106] on link "Design" at bounding box center [157, 102] width 105 height 36
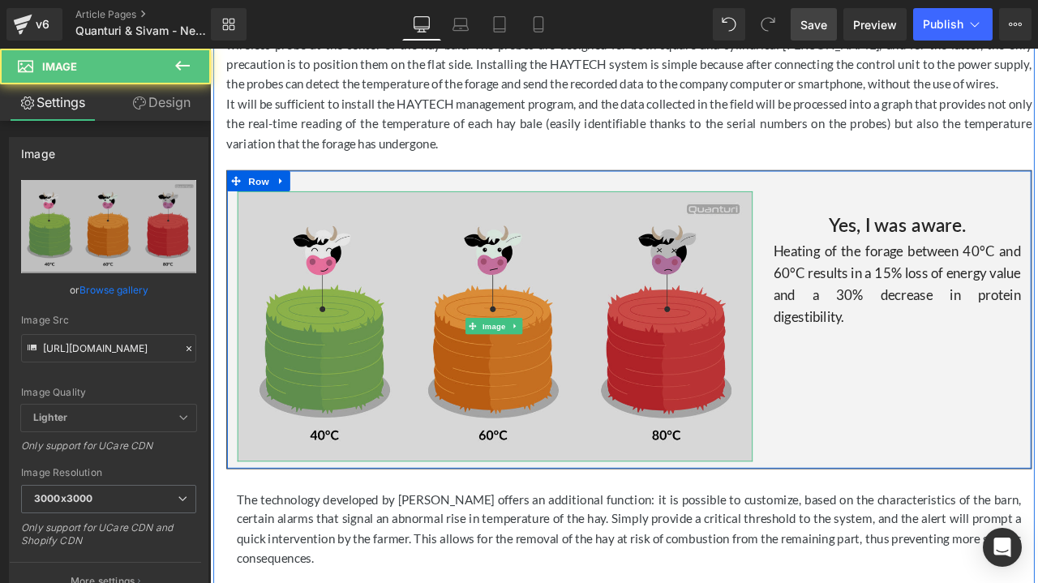
click at [463, 314] on img at bounding box center [547, 377] width 611 height 319
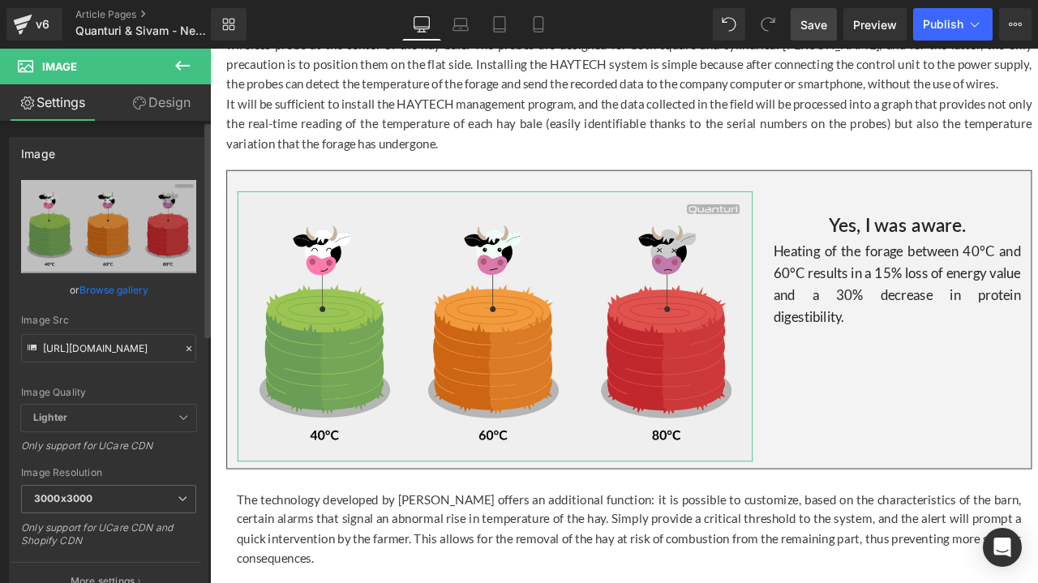
click at [188, 538] on div "Only support for UCare CDN and Shopify CDN" at bounding box center [108, 539] width 175 height 36
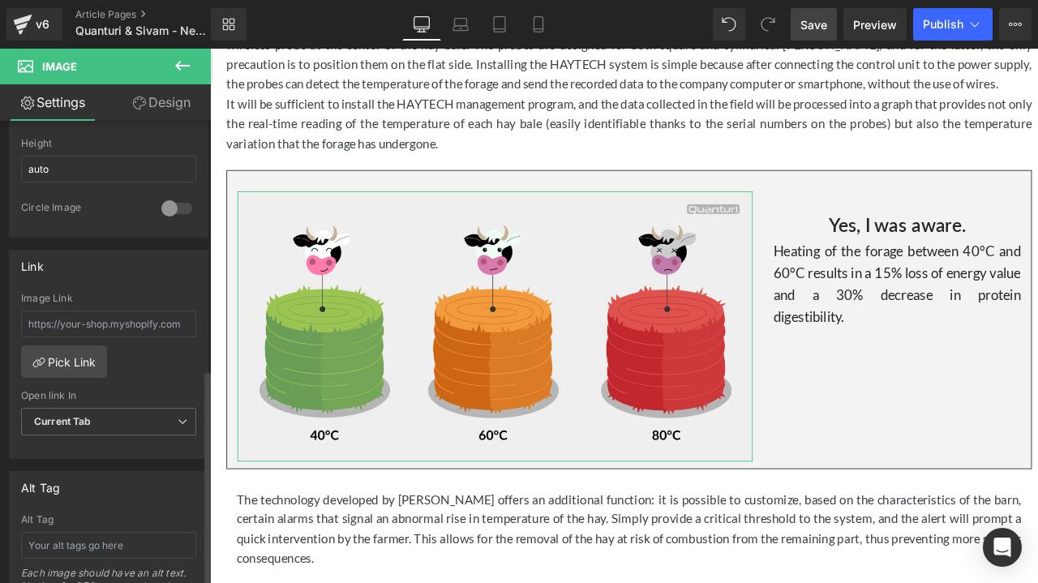
scroll to position [584, 0]
click at [149, 538] on input "text" at bounding box center [108, 542] width 175 height 27
type input "Hay [PERSON_NAME] heating"
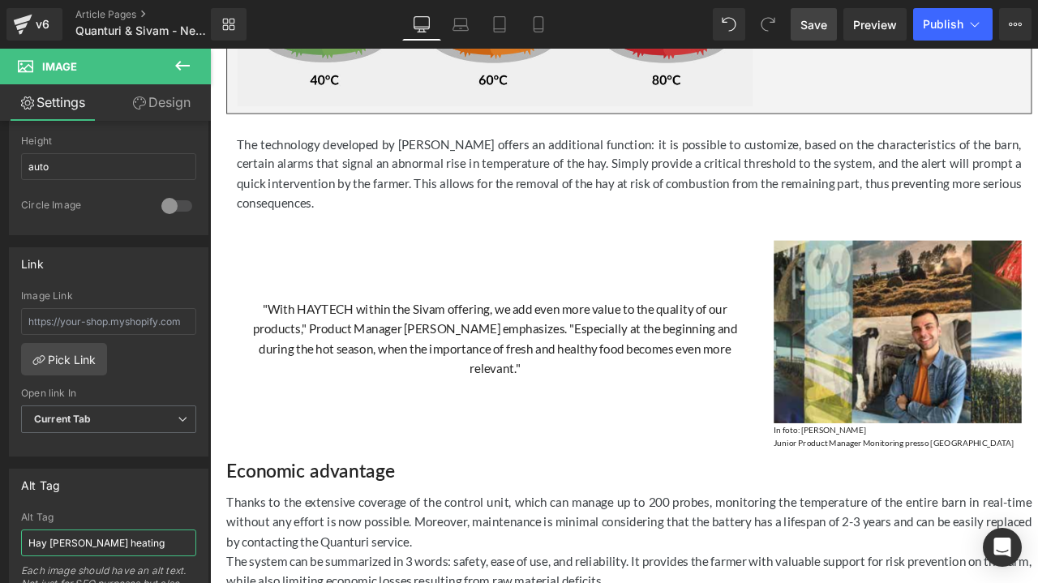
scroll to position [1739, 0]
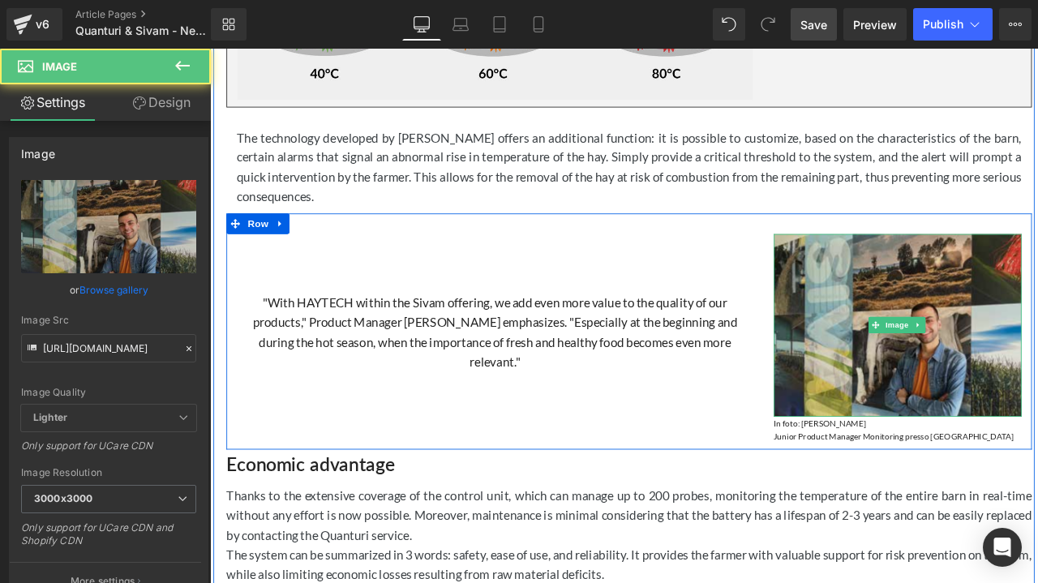
click at [1037, 413] on img at bounding box center [1025, 376] width 294 height 216
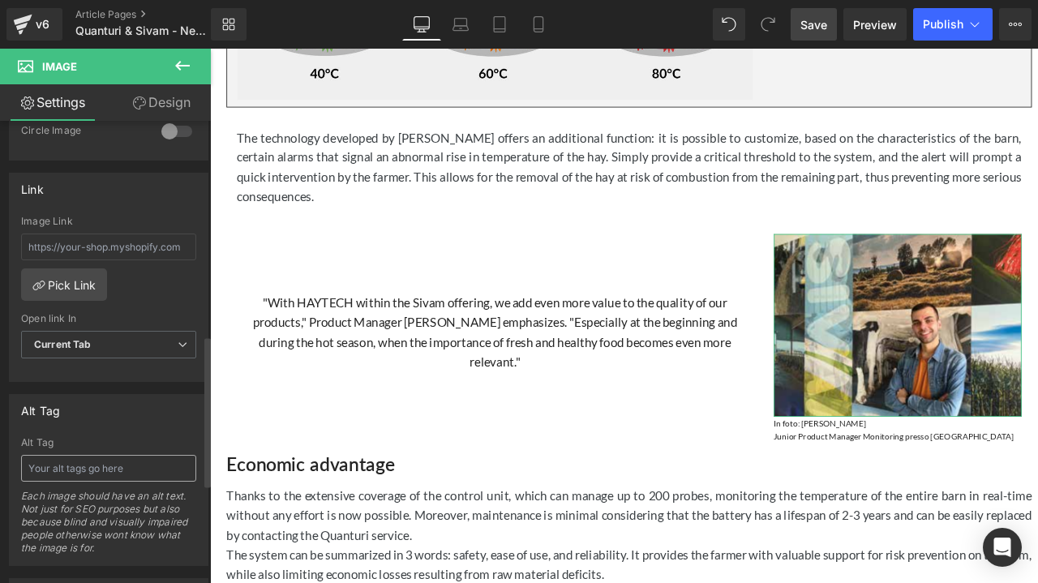
scroll to position [657, 0]
click at [111, 469] on input "text" at bounding box center [108, 470] width 175 height 27
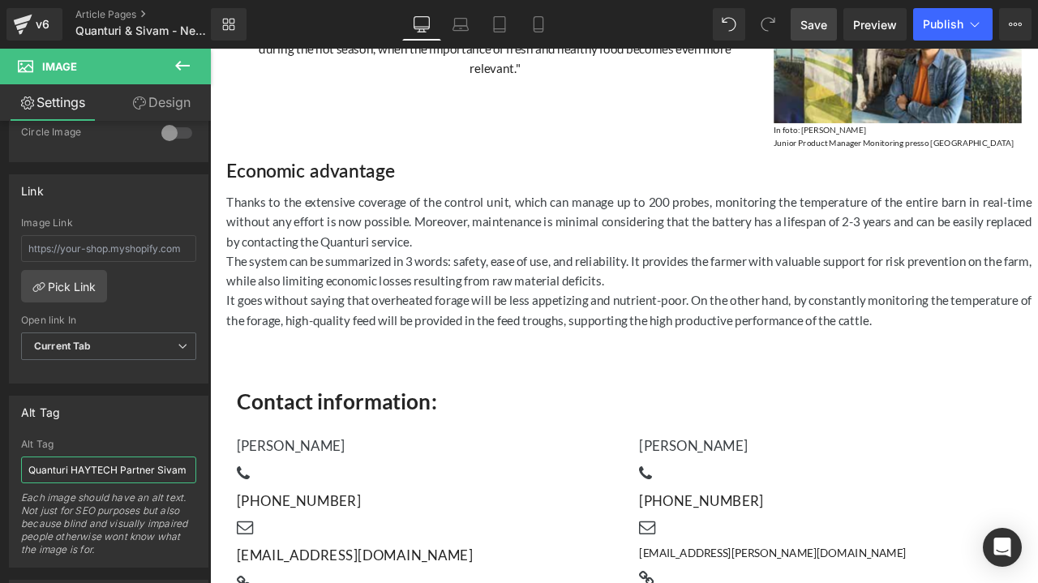
scroll to position [2084, 0]
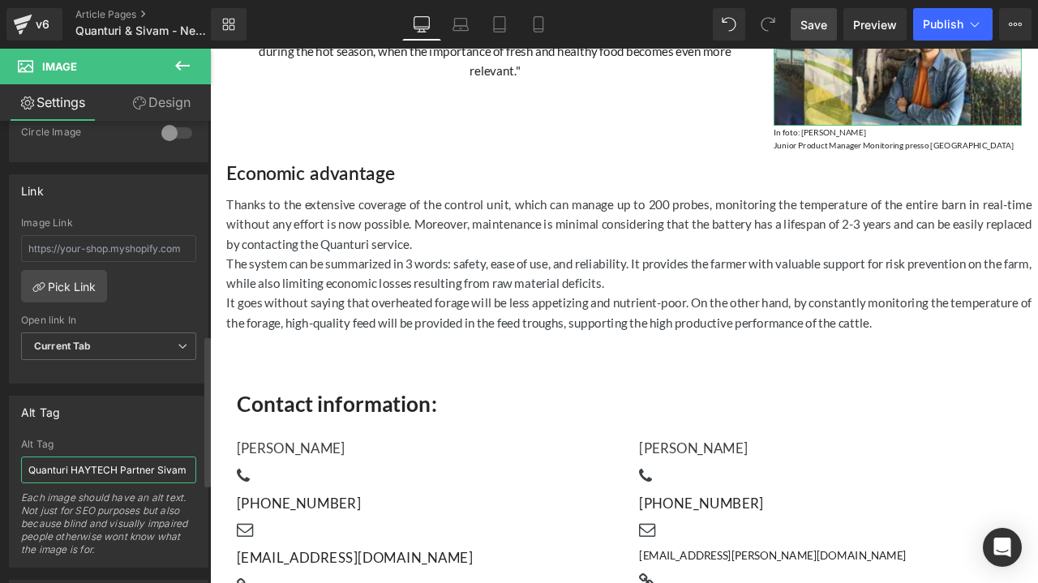
click at [175, 461] on input "Quanturi HAYTECH Partner Sivam" at bounding box center [108, 470] width 175 height 27
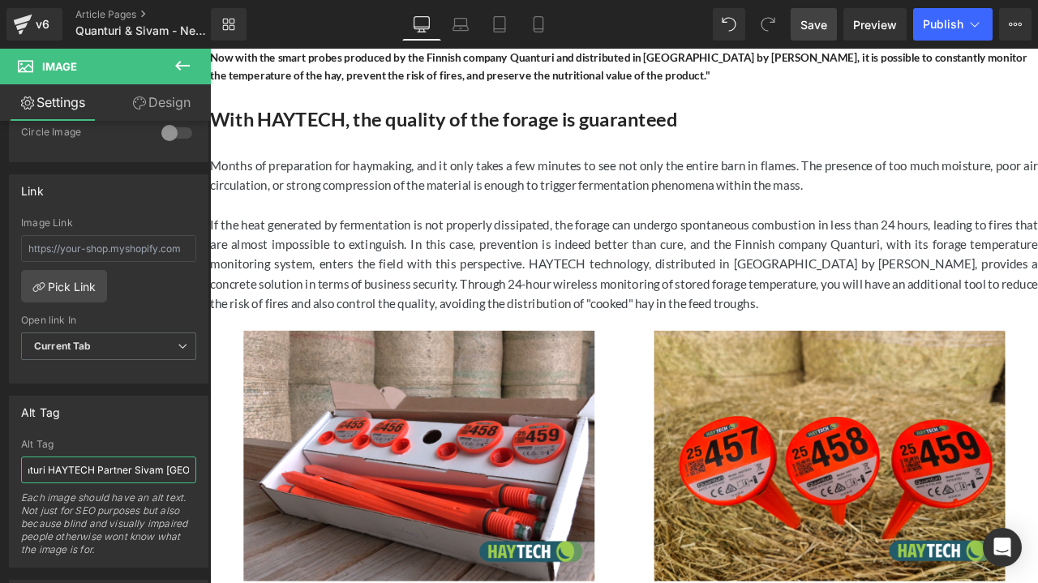
scroll to position [0, 0]
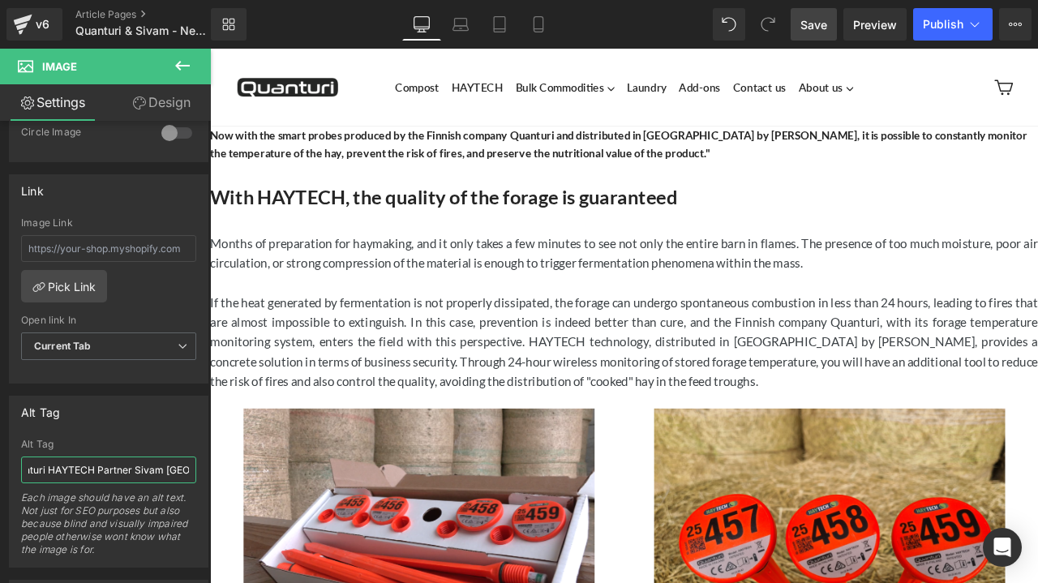
drag, startPoint x: 1190, startPoint y: 239, endPoint x: 1247, endPoint y: 88, distance: 161.9
type input "Quanturi HAYTECH Partner Sivam [GEOGRAPHIC_DATA]"
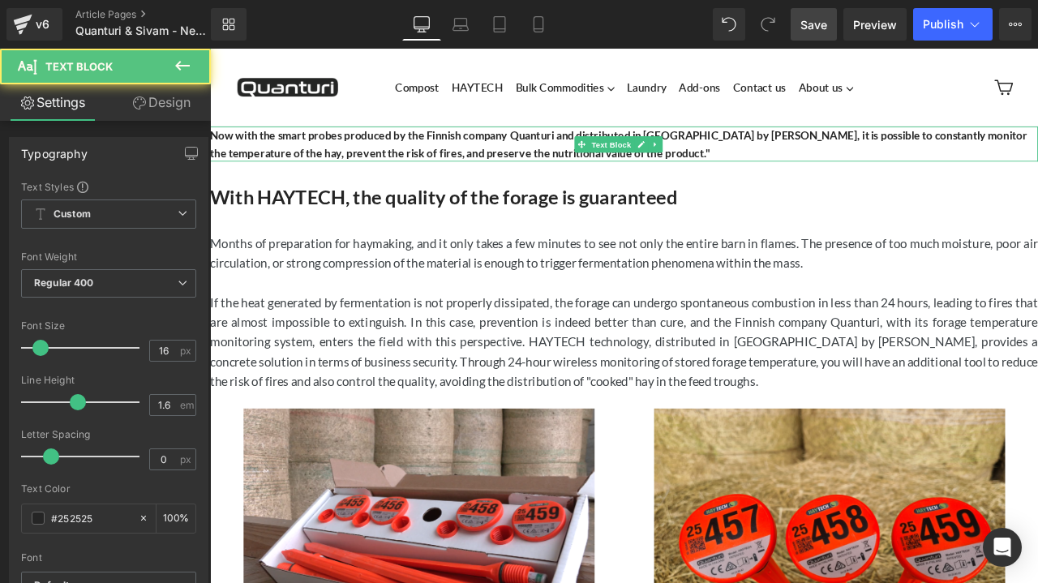
click at [614, 172] on b "Now with the smart probes produced by the Finnish company Quanturi and distribu…" at bounding box center [694, 162] width 968 height 36
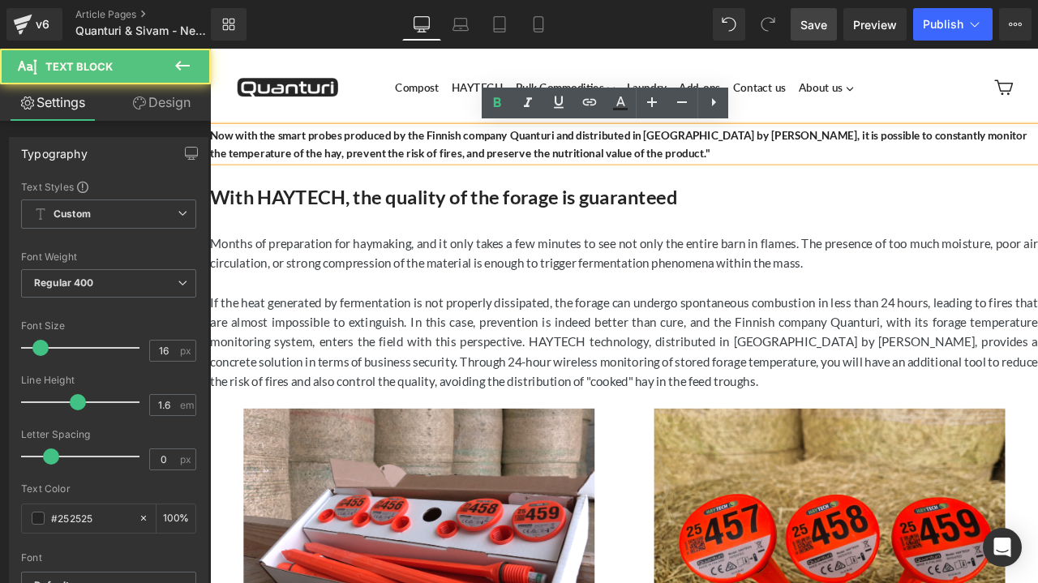
click at [644, 171] on p "Now with the smart probes produced by the Finnish company Quanturi and distribu…" at bounding box center [700, 161] width 981 height 41
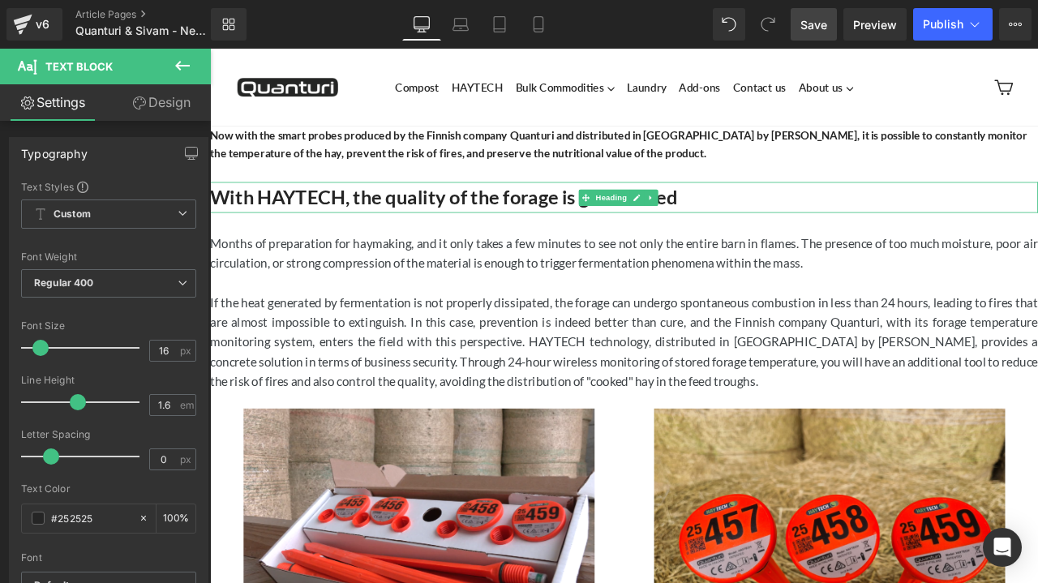
click at [996, 219] on h2 "With HAYTECH, the quality of the forage is guaranteed" at bounding box center [700, 225] width 981 height 36
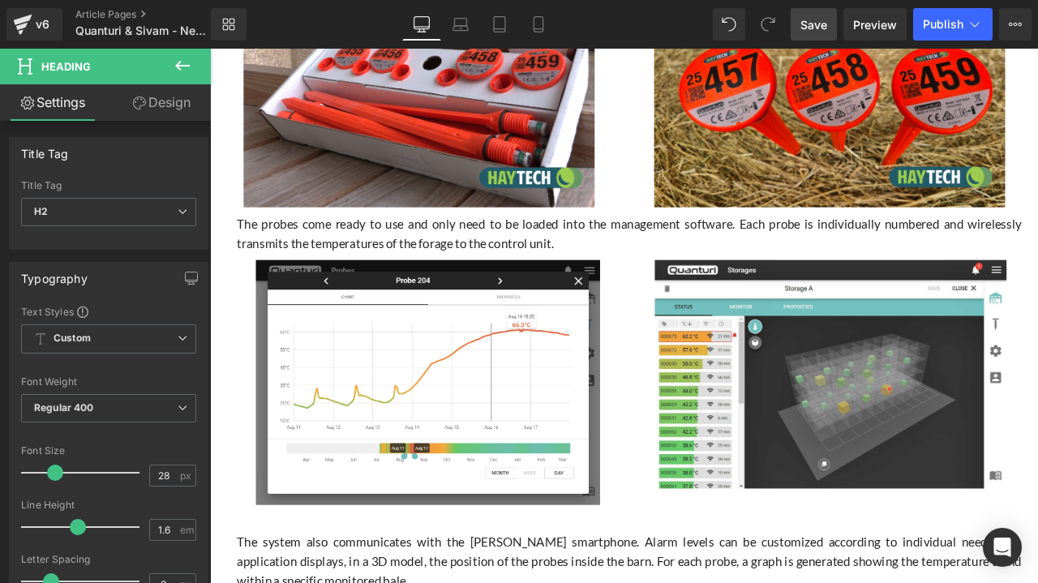
scroll to position [527, 0]
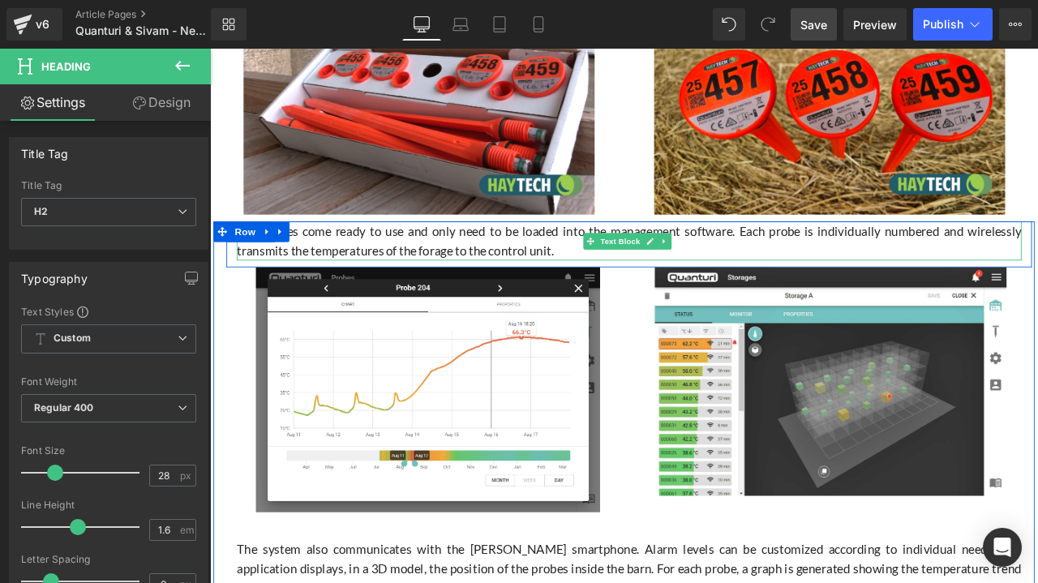
click at [645, 290] on p "The probes come ready to use and only need to be loaded into the management sof…" at bounding box center [707, 276] width 930 height 47
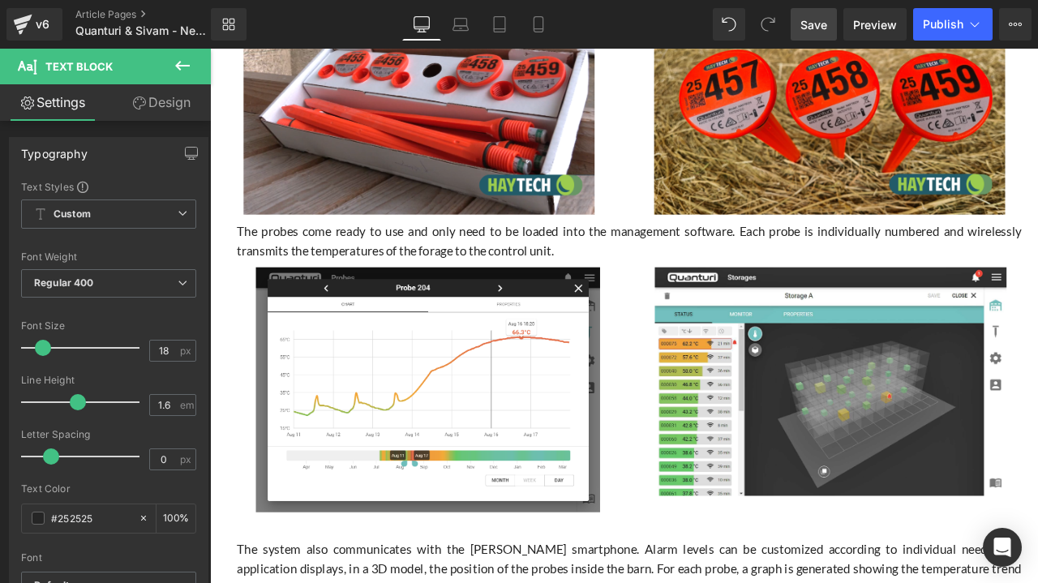
click at [161, 109] on link "Design" at bounding box center [161, 102] width 105 height 36
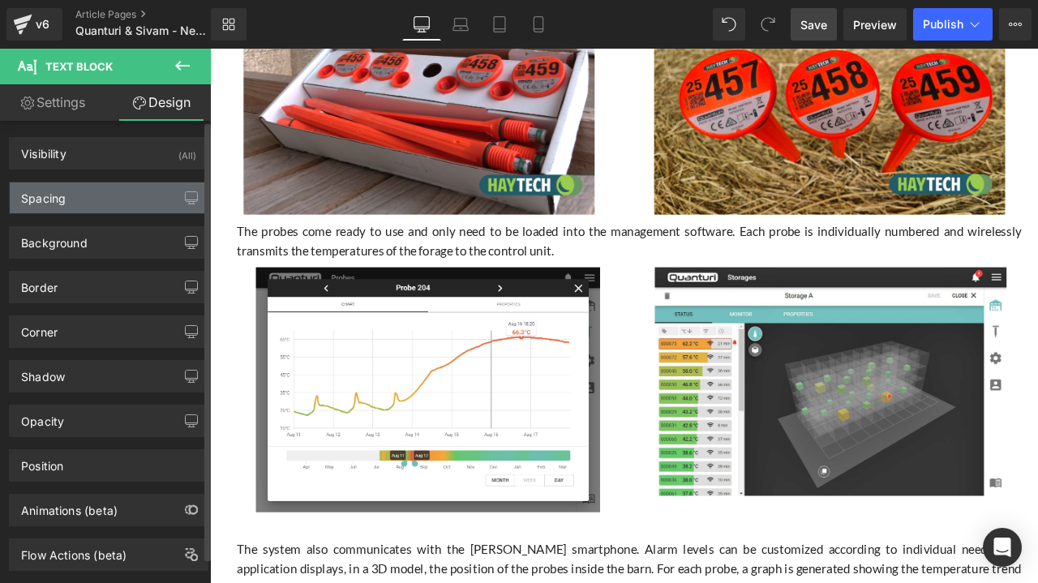
click at [101, 195] on div "Spacing" at bounding box center [109, 197] width 198 height 31
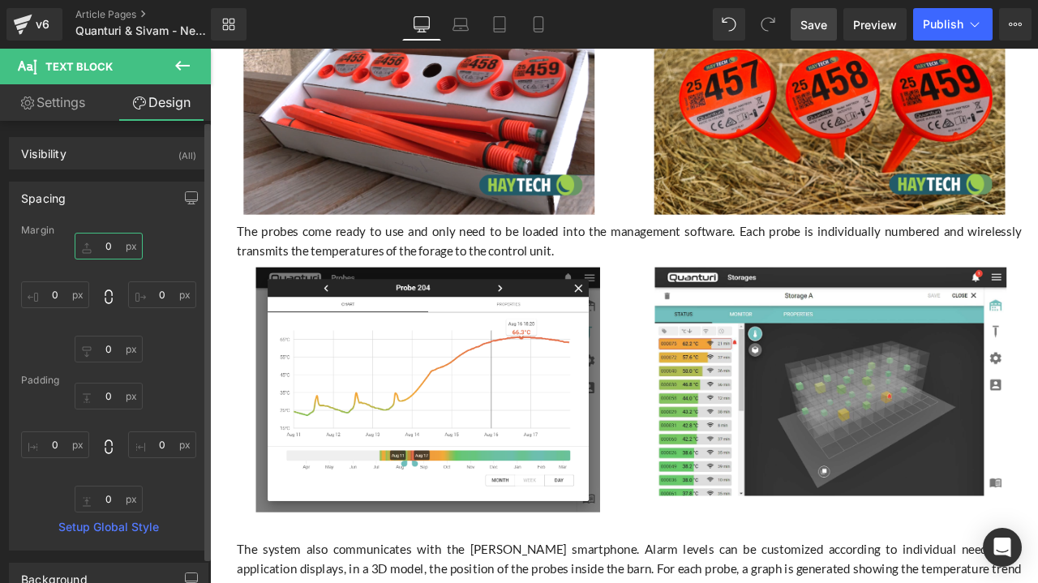
click at [109, 246] on input "0" at bounding box center [109, 246] width 68 height 27
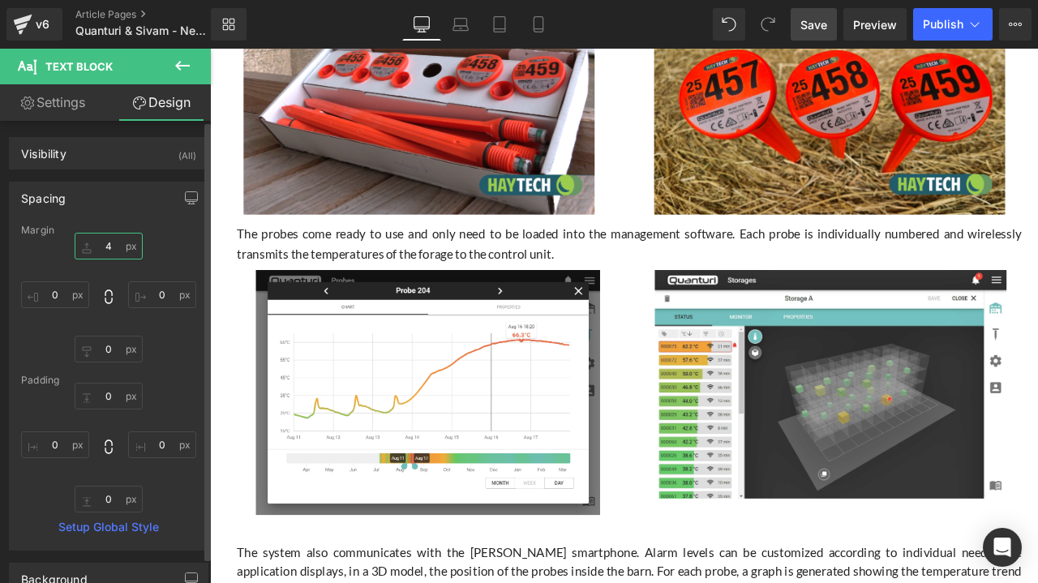
type input "40"
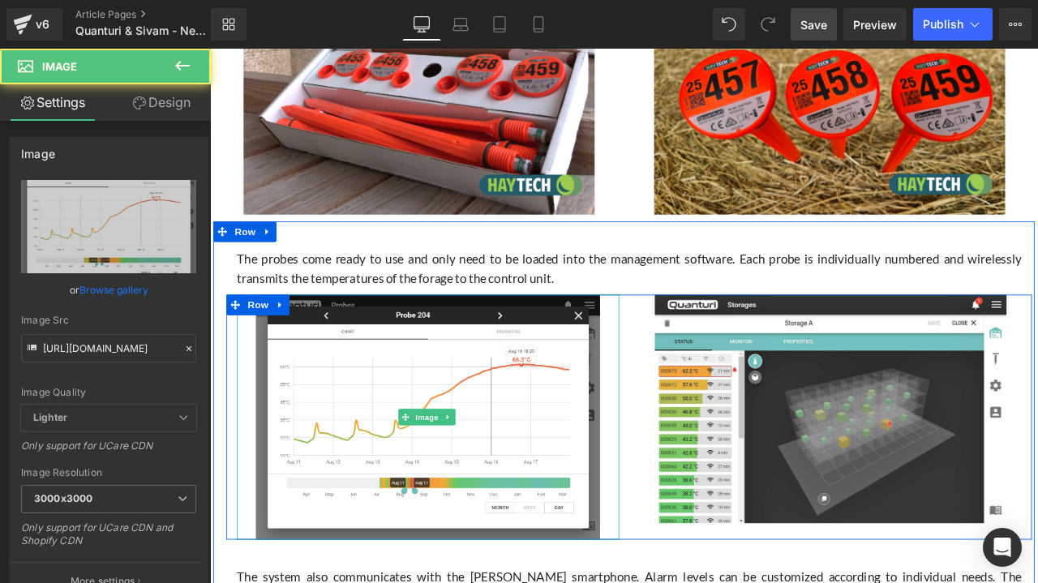
click at [254, 409] on div at bounding box center [468, 484] width 453 height 289
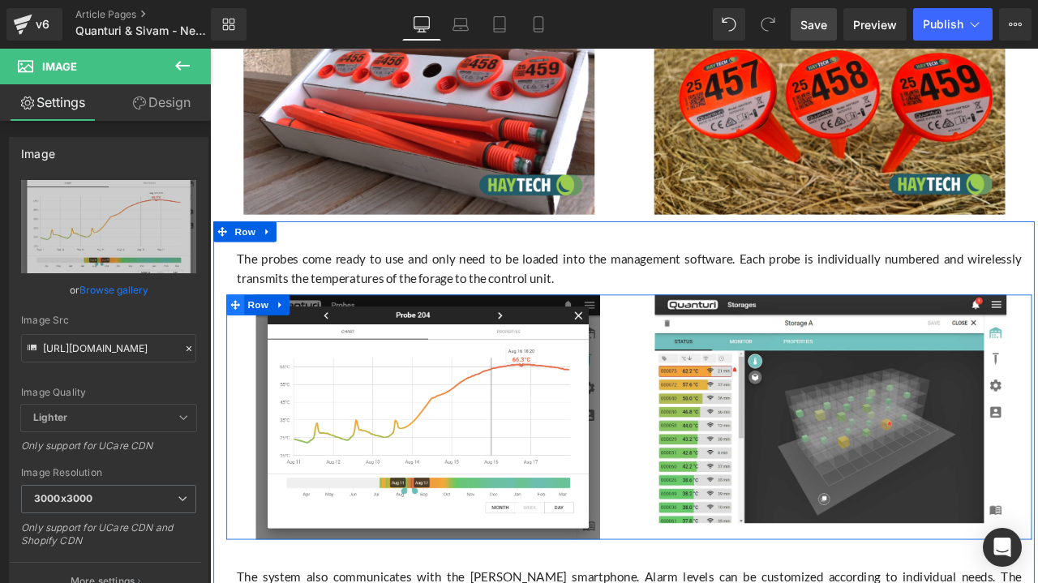
click at [234, 348] on icon at bounding box center [239, 352] width 11 height 12
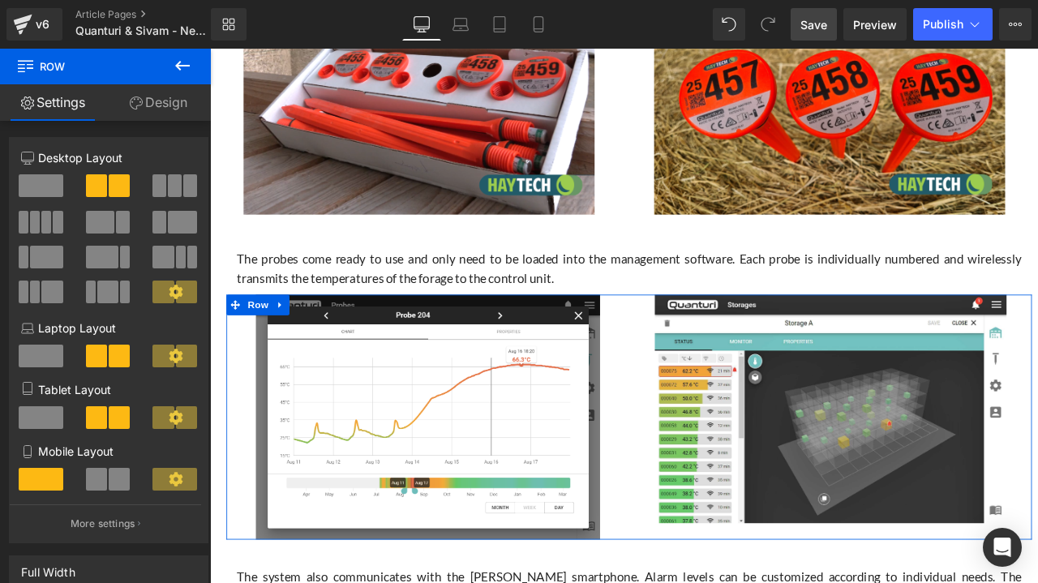
click at [175, 105] on link "Design" at bounding box center [157, 102] width 105 height 36
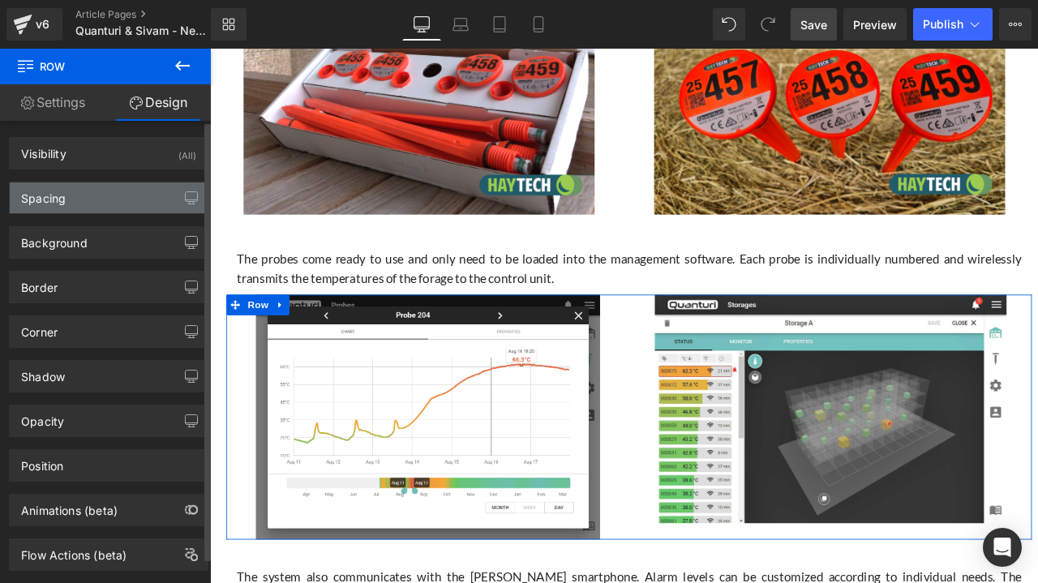
click at [126, 194] on div "Spacing" at bounding box center [109, 197] width 198 height 31
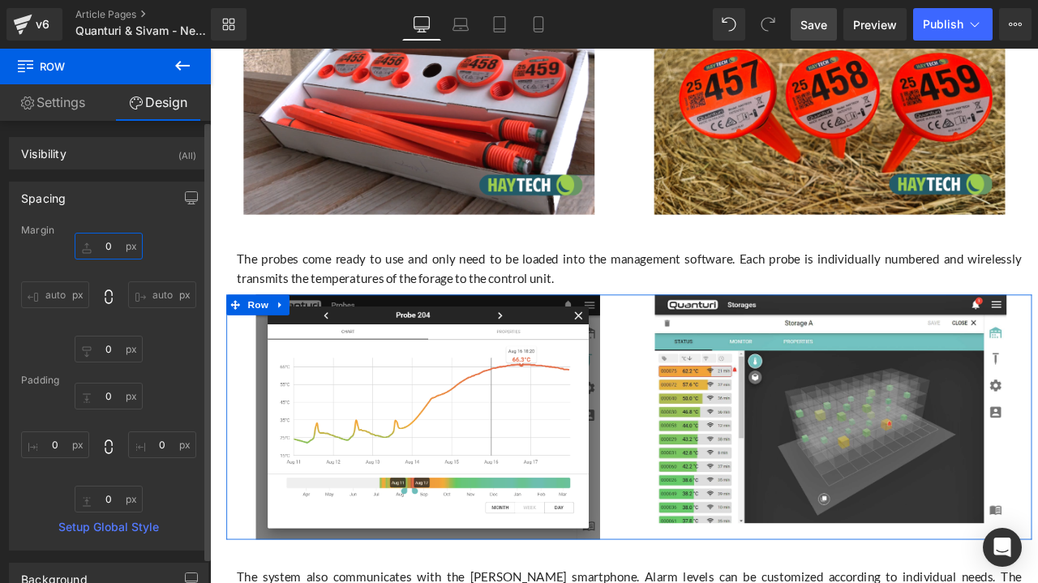
click at [105, 246] on input "0" at bounding box center [109, 246] width 68 height 27
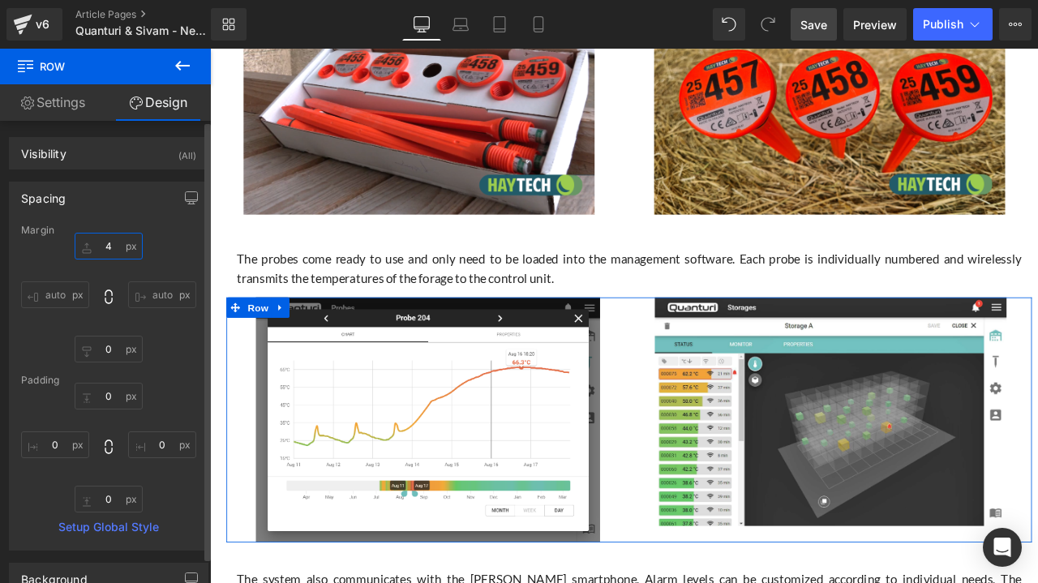
type input "40"
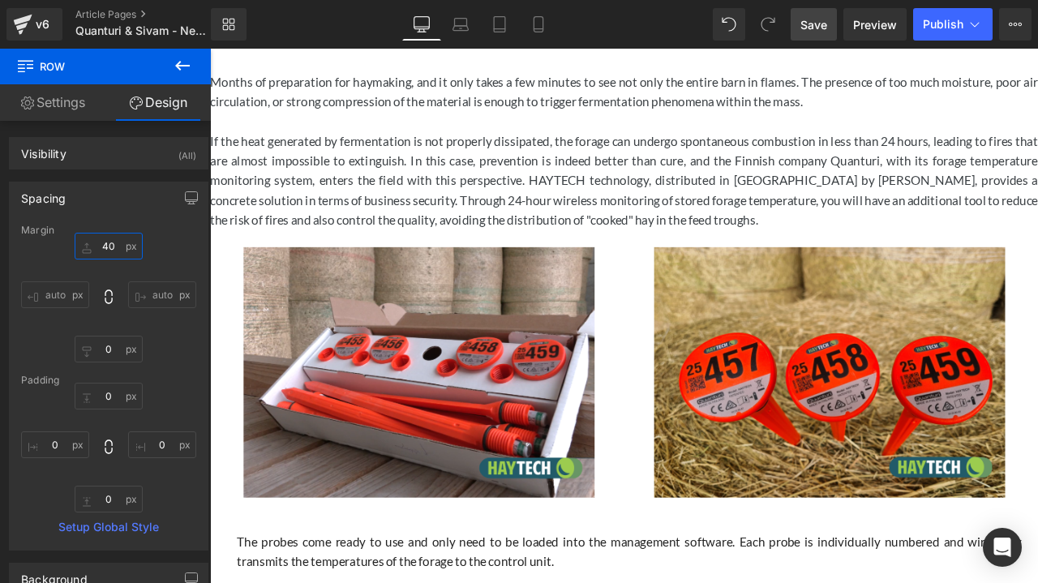
scroll to position [180, 0]
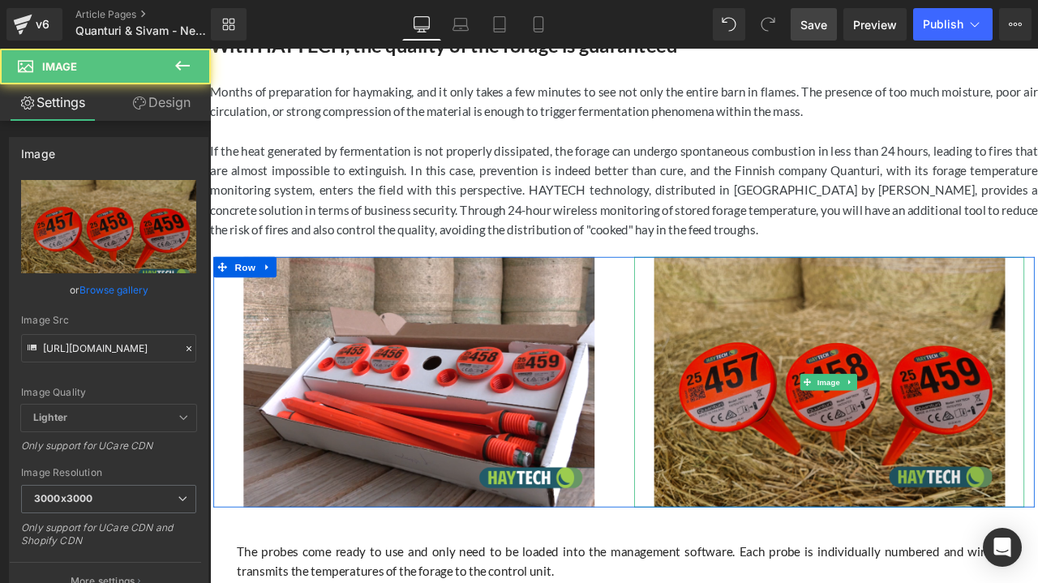
click at [876, 323] on img at bounding box center [944, 444] width 416 height 298
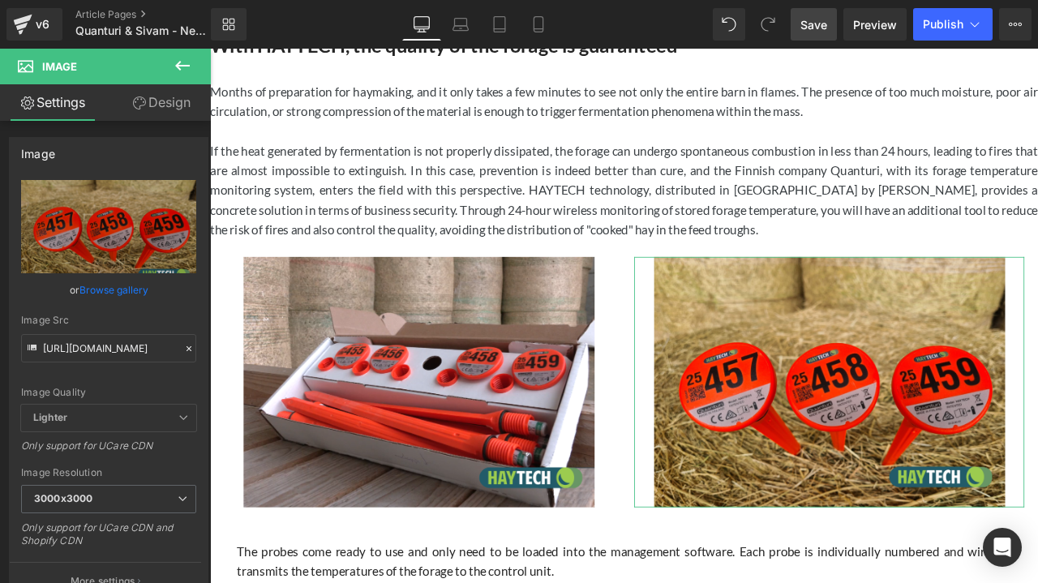
click at [172, 106] on link "Design" at bounding box center [161, 102] width 105 height 36
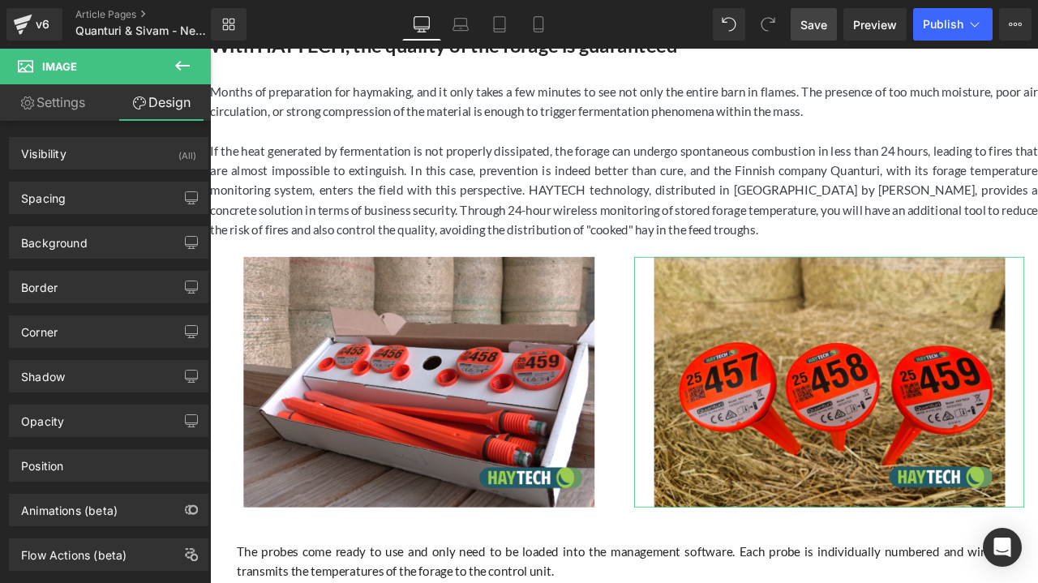
type input "0"
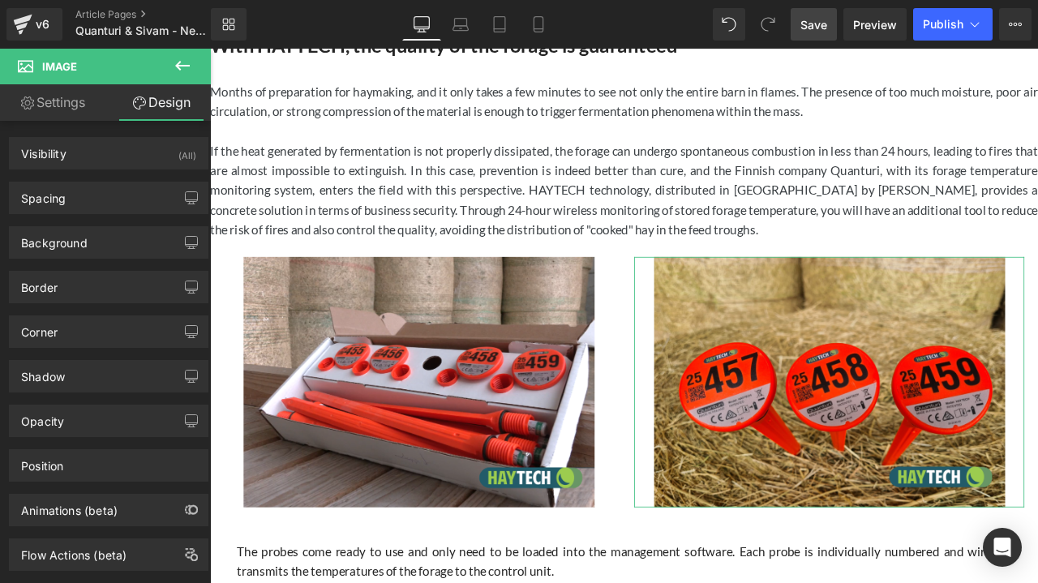
type input "0"
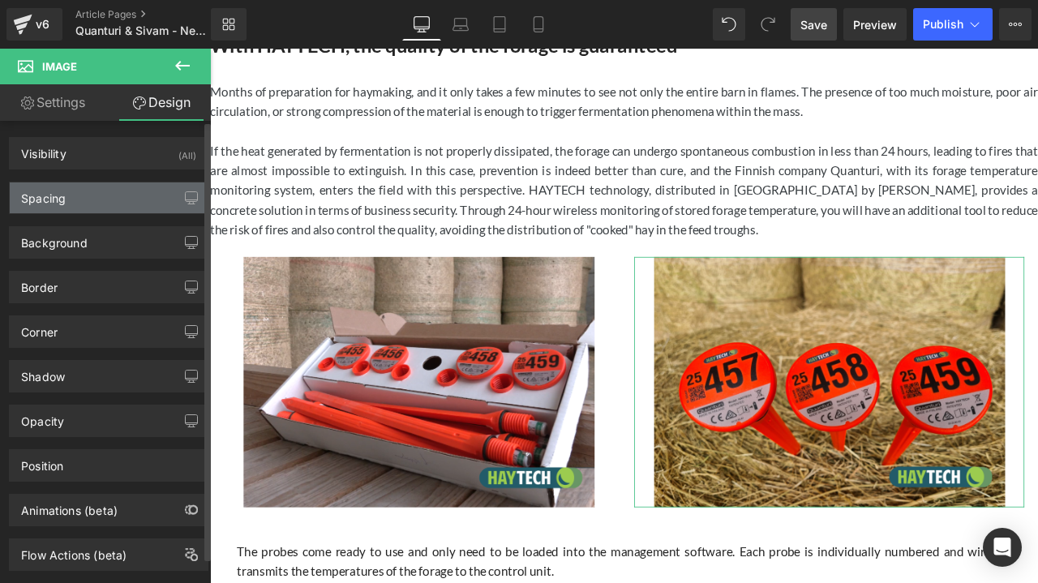
click at [128, 195] on div "Spacing" at bounding box center [109, 197] width 198 height 31
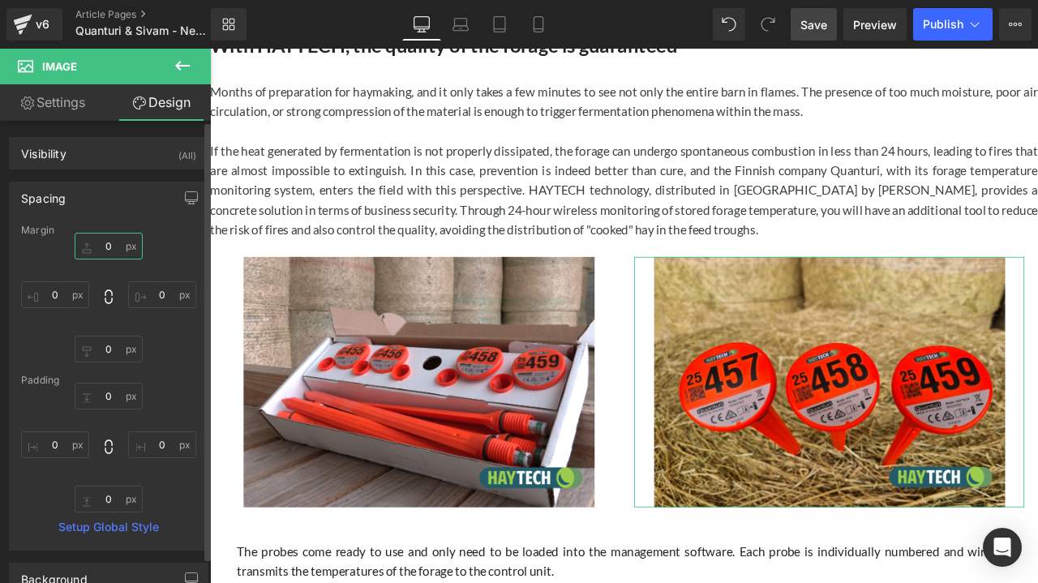
click at [116, 249] on input "0" at bounding box center [109, 246] width 68 height 27
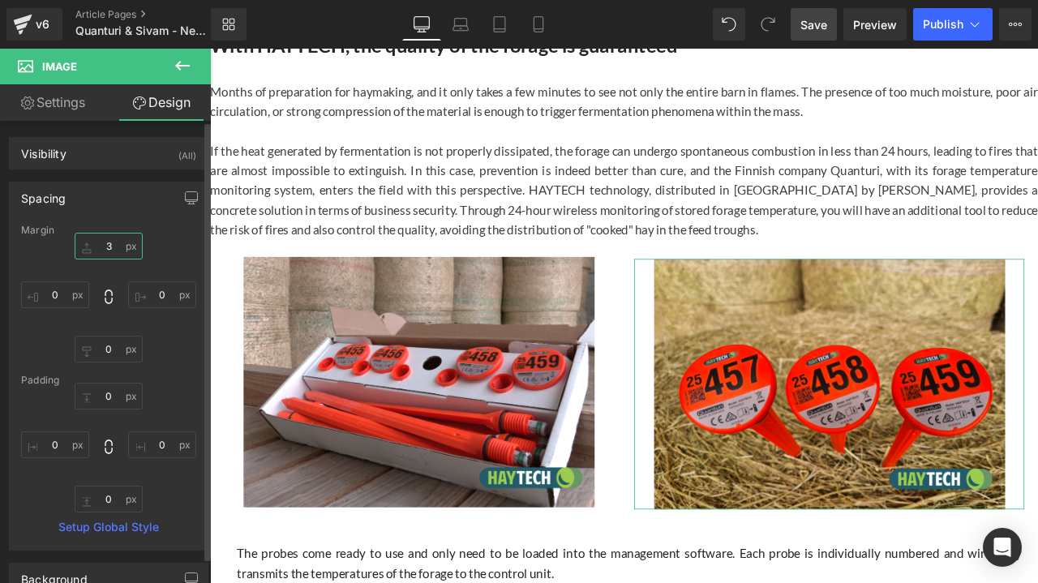
type input "30"
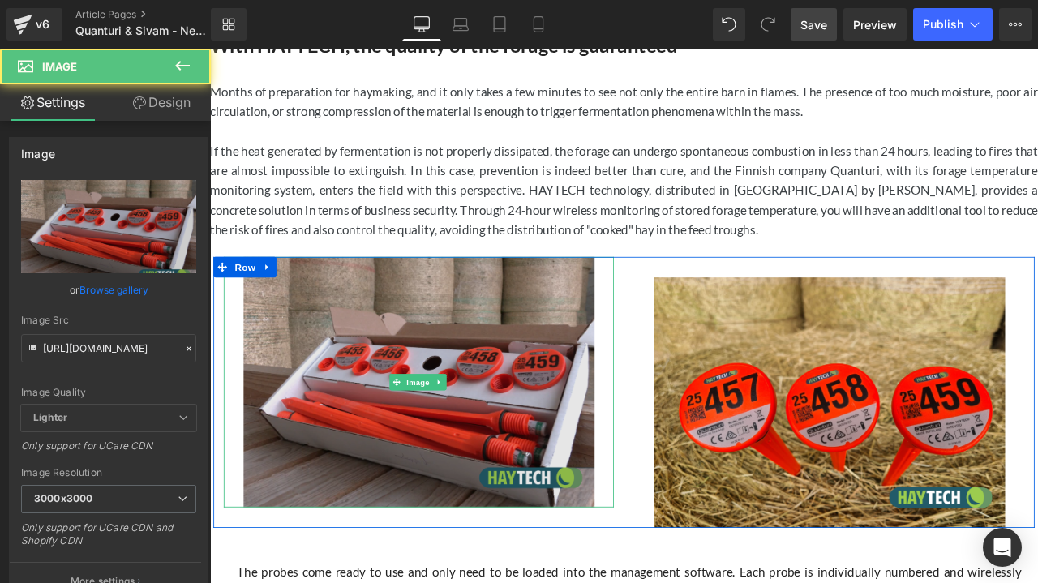
click at [255, 337] on img at bounding box center [458, 444] width 416 height 298
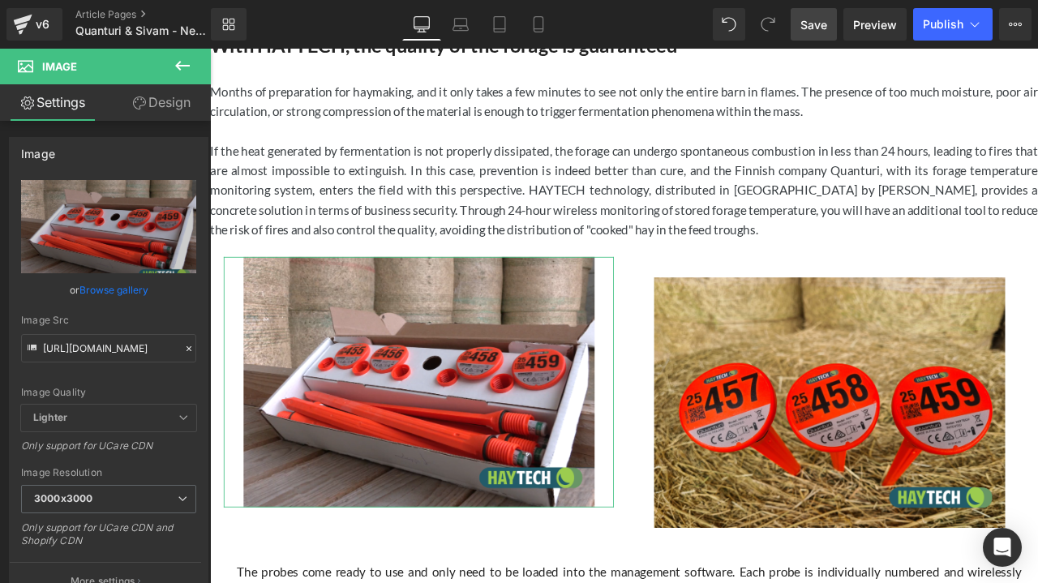
click at [169, 108] on link "Design" at bounding box center [161, 102] width 105 height 36
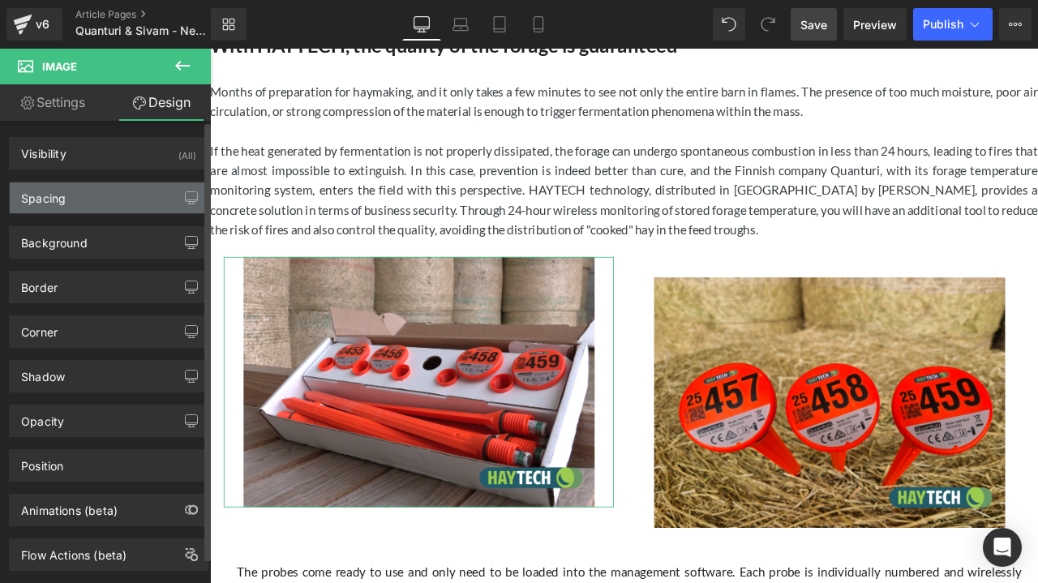
click at [123, 191] on div "Spacing" at bounding box center [109, 197] width 198 height 31
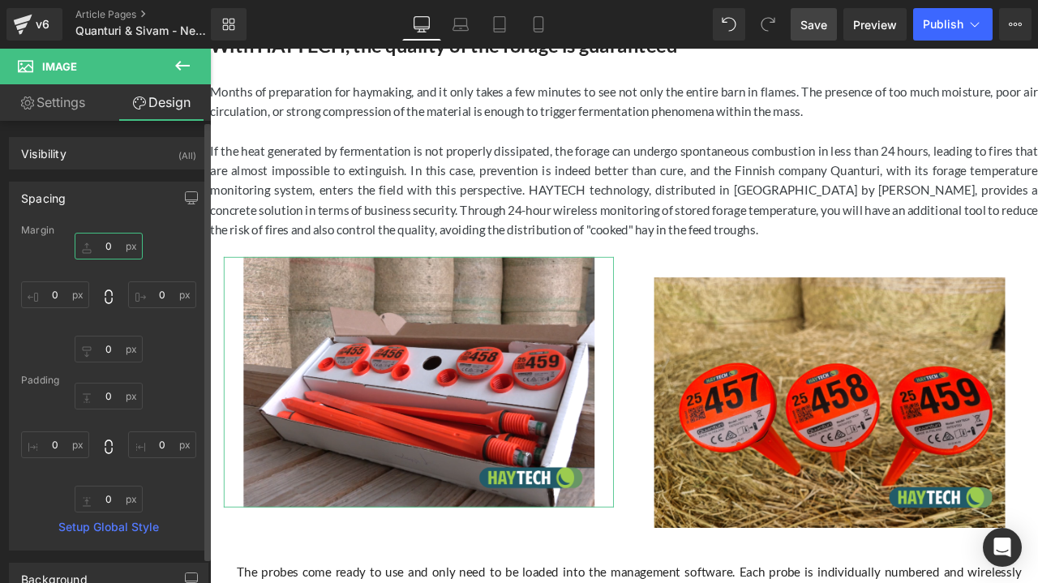
click at [112, 251] on input "0" at bounding box center [109, 246] width 68 height 27
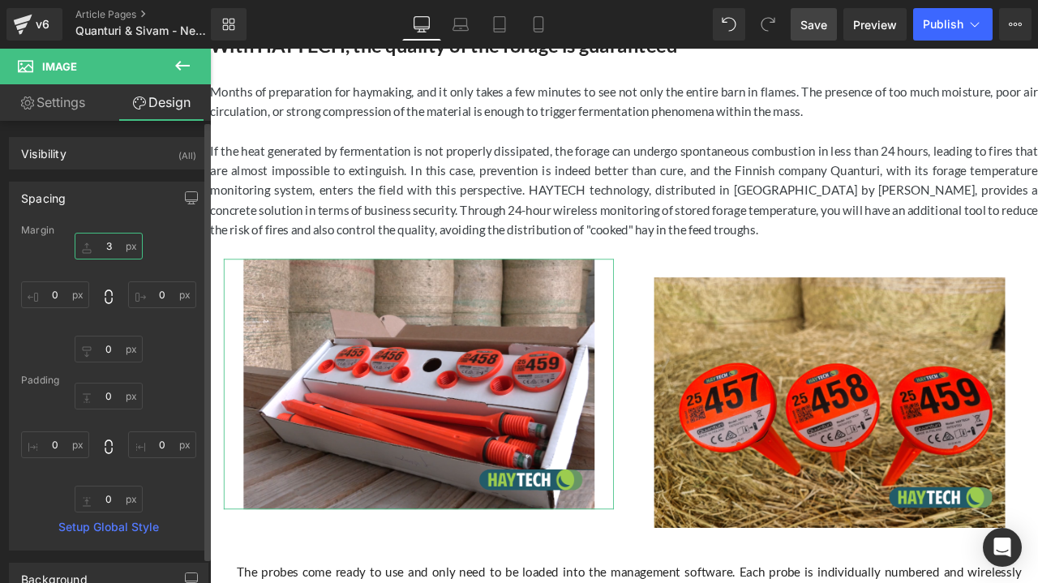
type input "30"
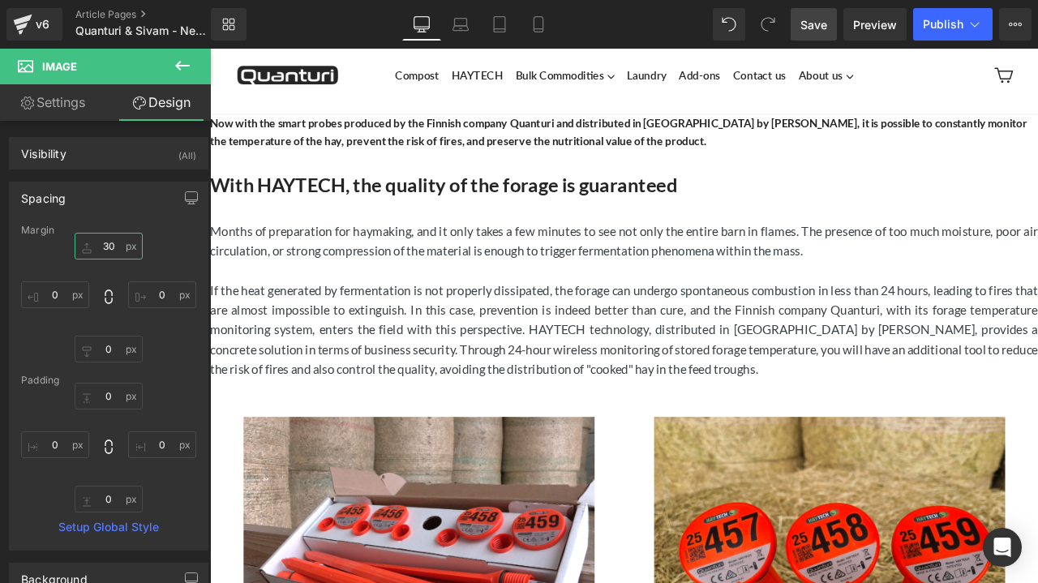
scroll to position [0, 0]
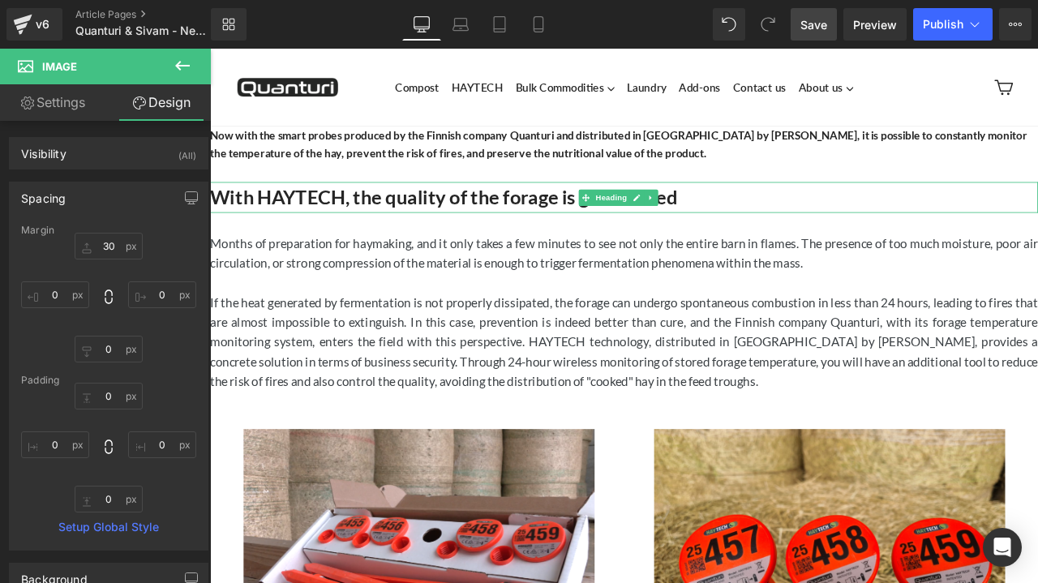
click at [549, 222] on strong "With HAYTECH, the quality of the forage is guaranteed" at bounding box center [487, 225] width 554 height 28
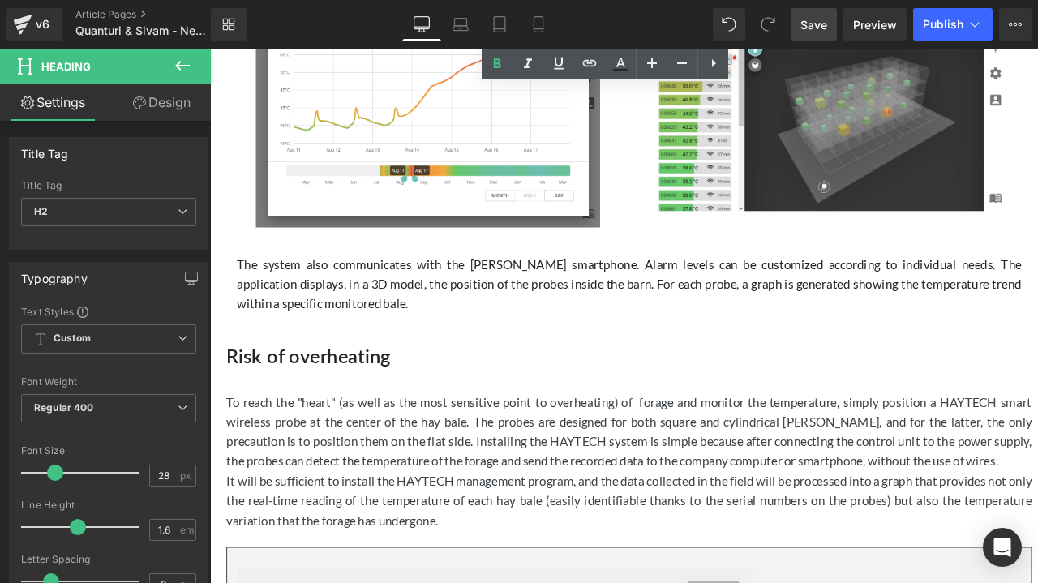
scroll to position [989, 0]
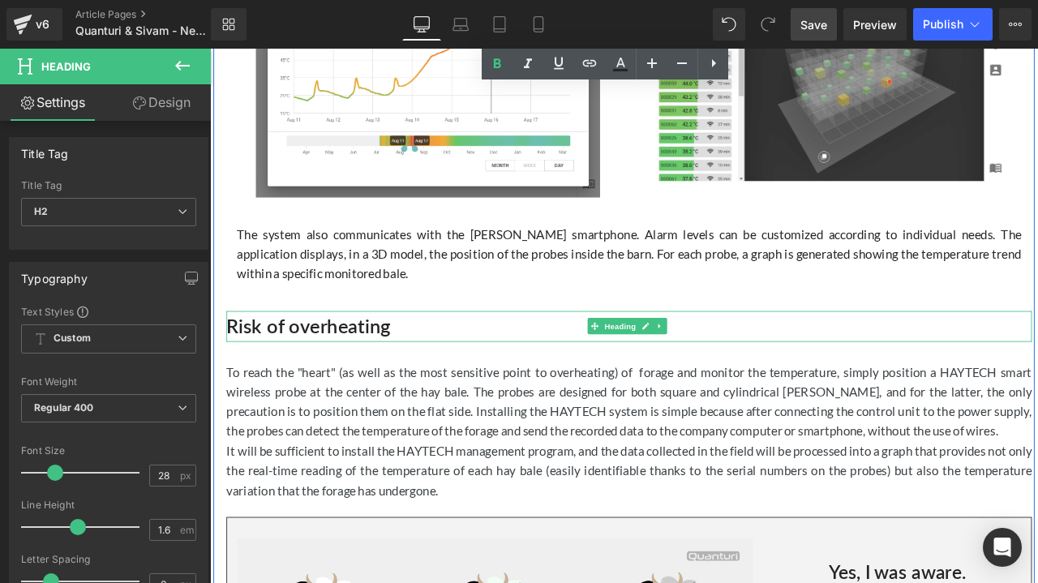
click at [532, 371] on h2 "Risk of overheating" at bounding box center [706, 377] width 954 height 36
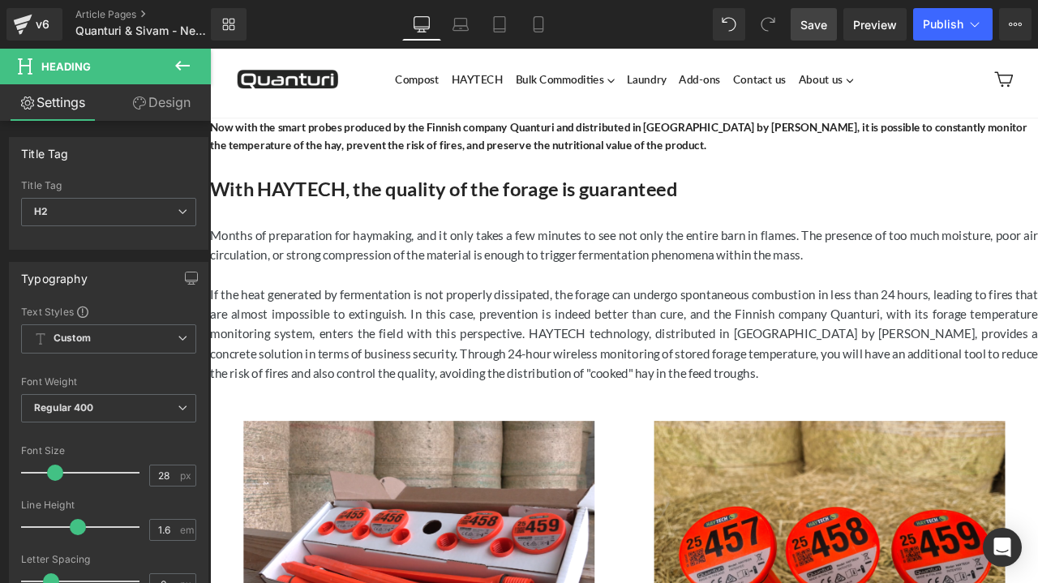
scroll to position [0, 0]
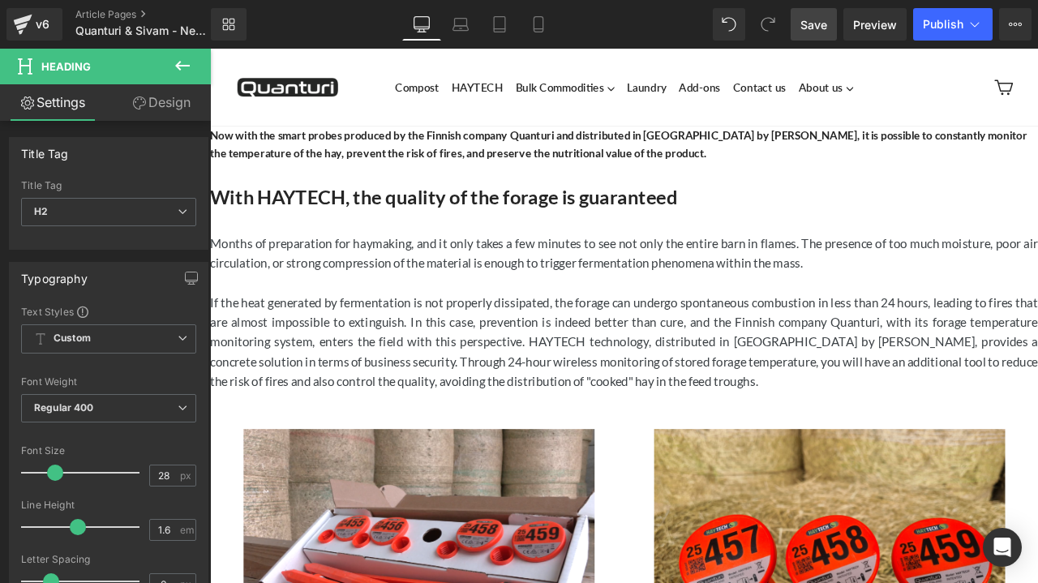
click at [825, 24] on span "Save" at bounding box center [813, 24] width 27 height 17
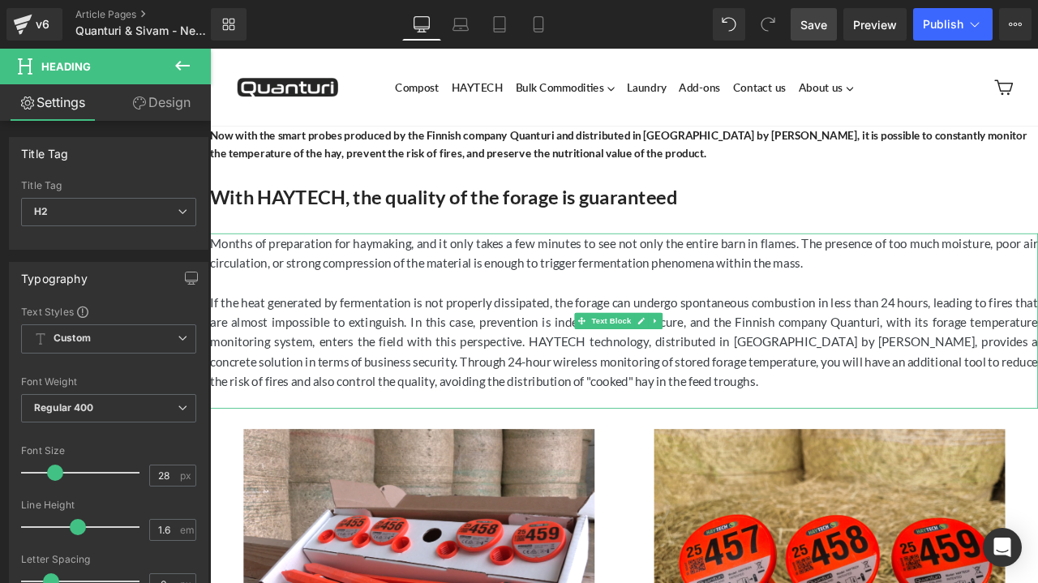
click at [806, 395] on p "If the heat generated by fermentation is not properly dissipated, the forage ca…" at bounding box center [700, 396] width 981 height 117
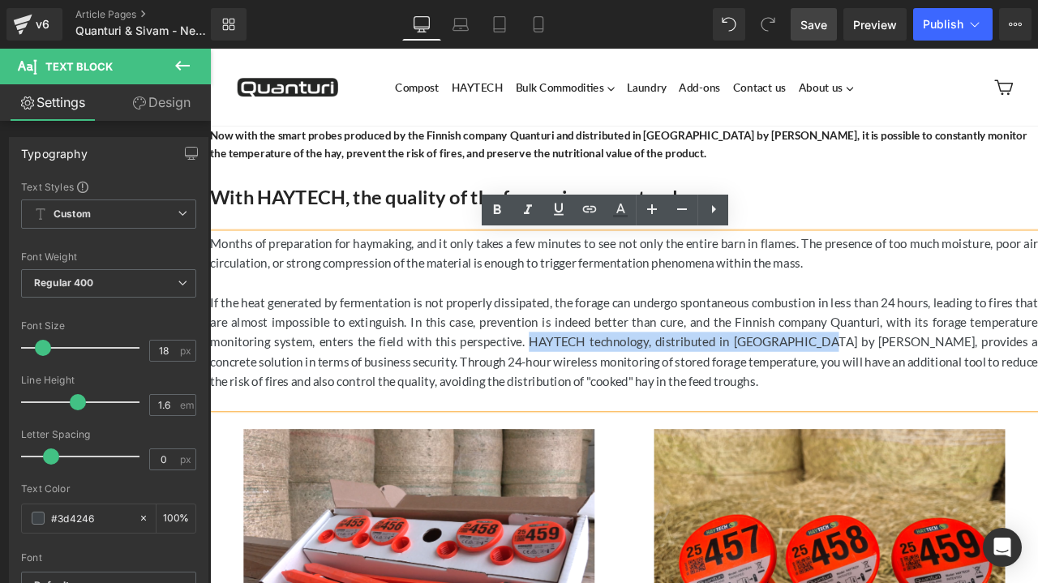
drag, startPoint x: 657, startPoint y: 397, endPoint x: 975, endPoint y: 385, distance: 318.9
click at [975, 385] on p "If the heat generated by fermentation is not properly dissipated, the forage ca…" at bounding box center [700, 396] width 981 height 117
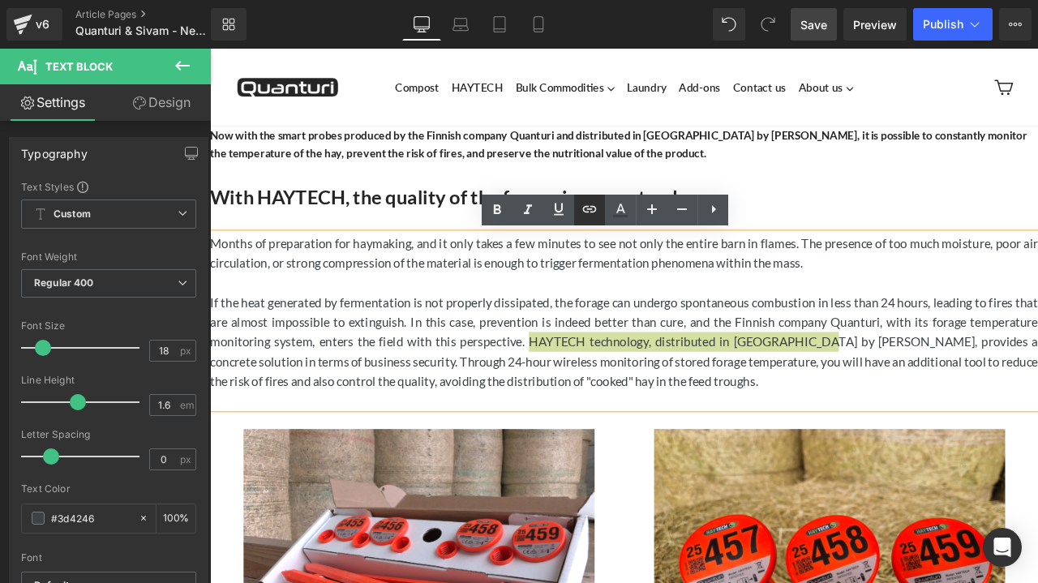
click at [585, 212] on icon at bounding box center [590, 208] width 14 height 6
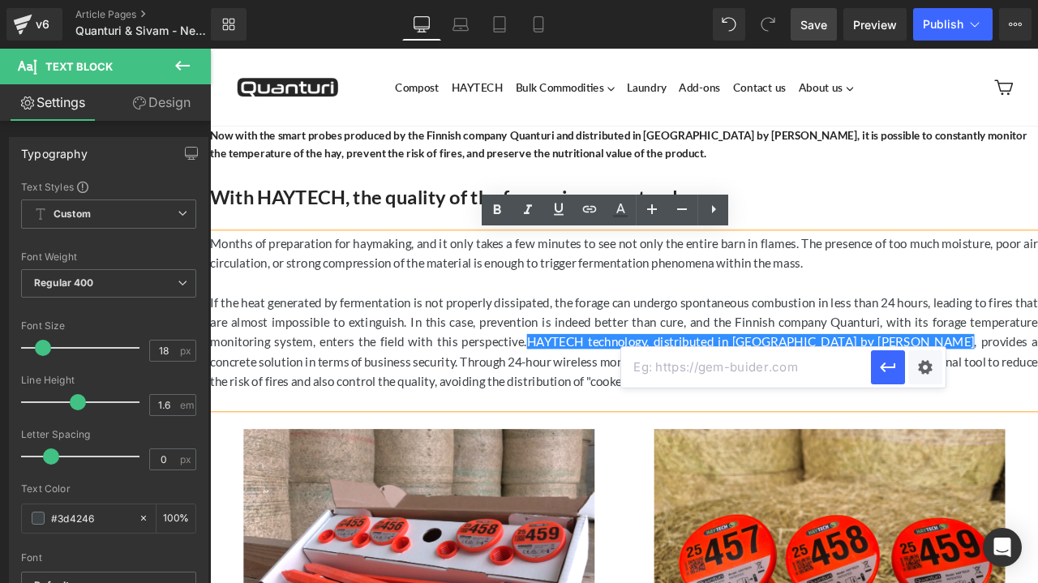
click at [668, 361] on input "text" at bounding box center [746, 367] width 250 height 41
paste input "[URL][DOMAIN_NAME]"
type input "[URL][DOMAIN_NAME]"
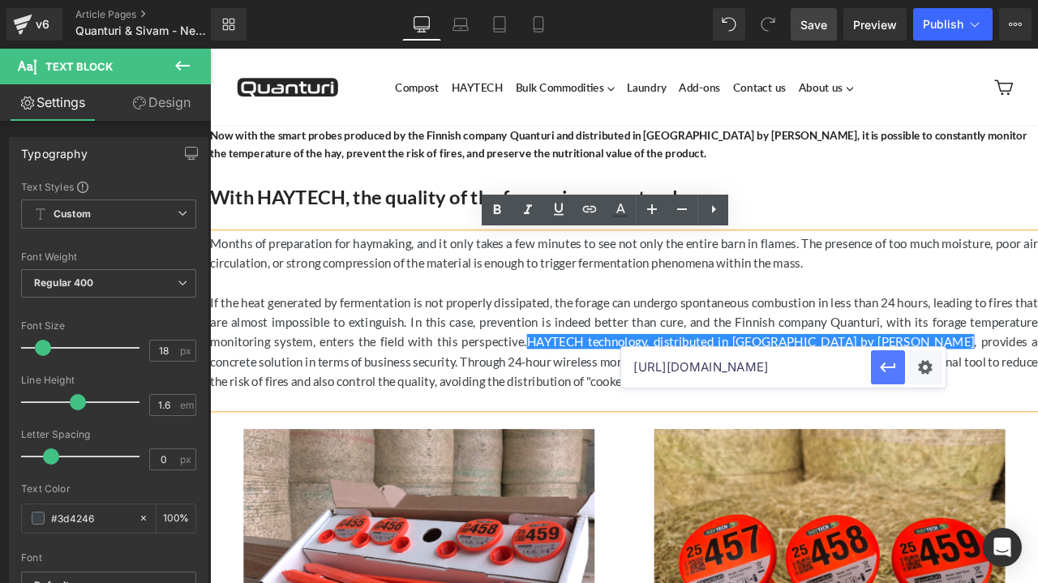
click at [897, 369] on icon "button" at bounding box center [887, 367] width 19 height 19
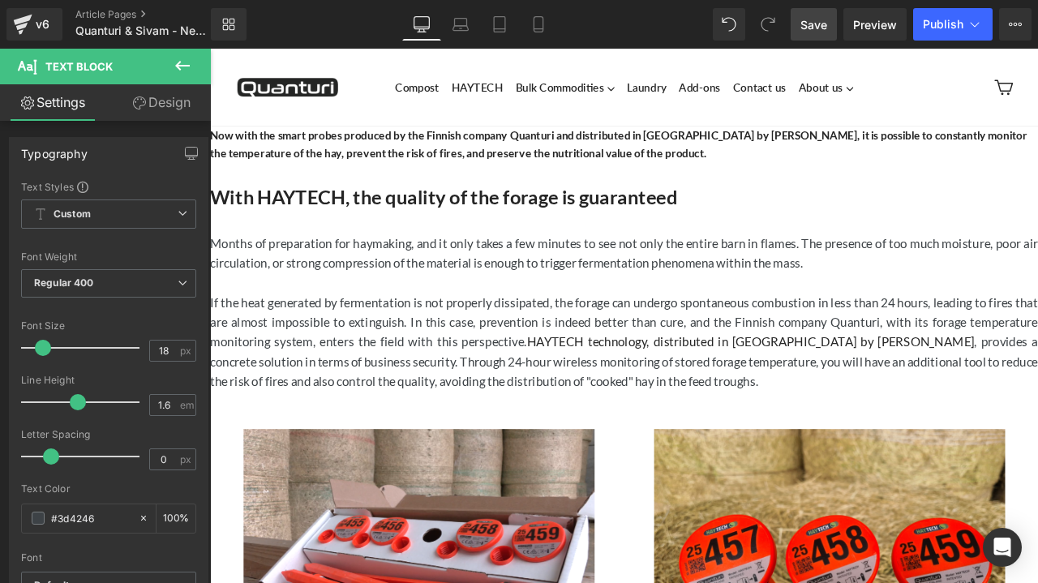
click at [820, 14] on link "Save" at bounding box center [814, 24] width 46 height 32
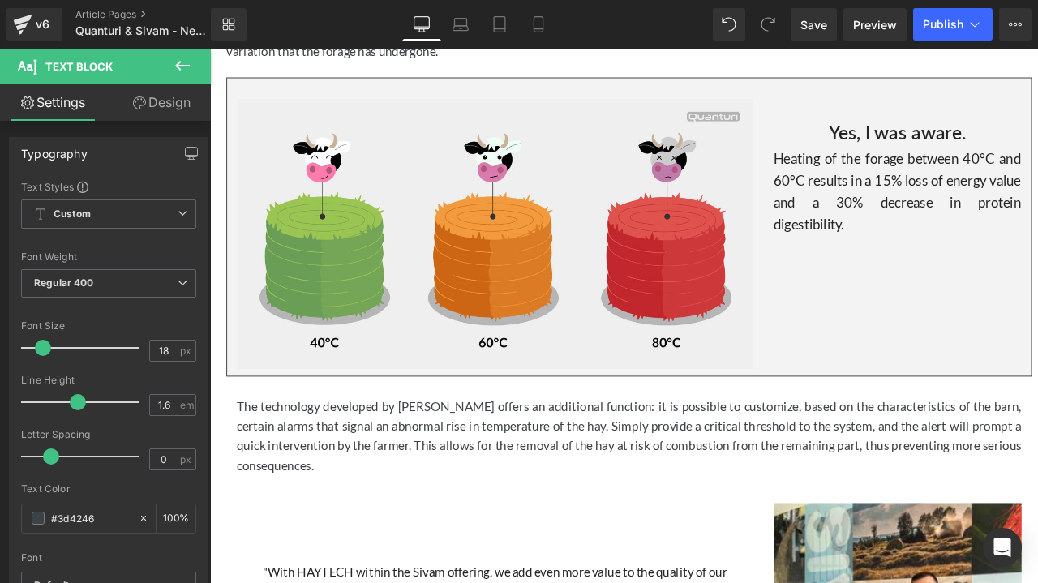
scroll to position [1502, 0]
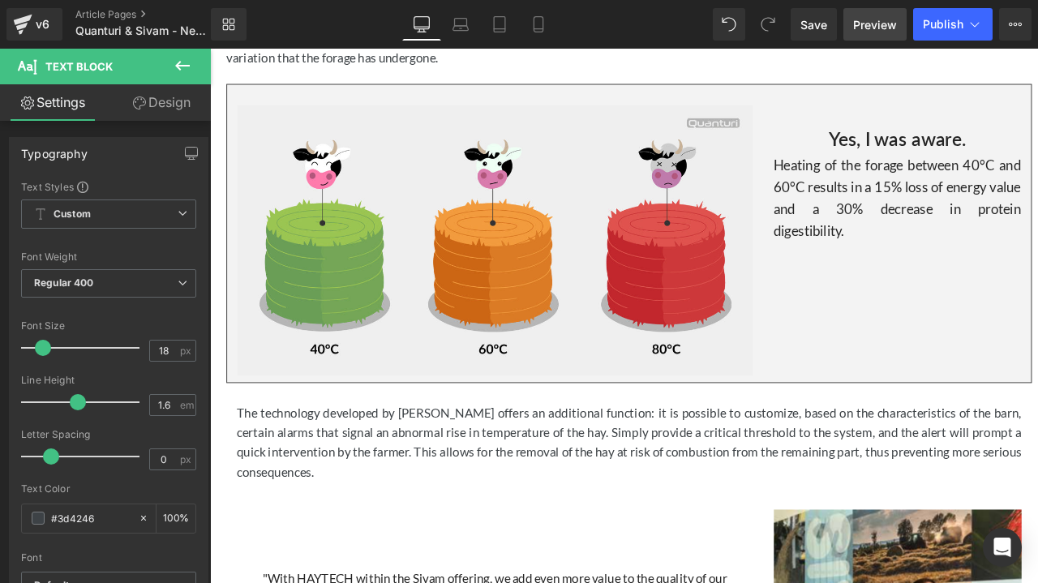
click at [865, 39] on link "Preview" at bounding box center [874, 24] width 63 height 32
click at [1016, 23] on icon at bounding box center [1016, 24] width 4 height 3
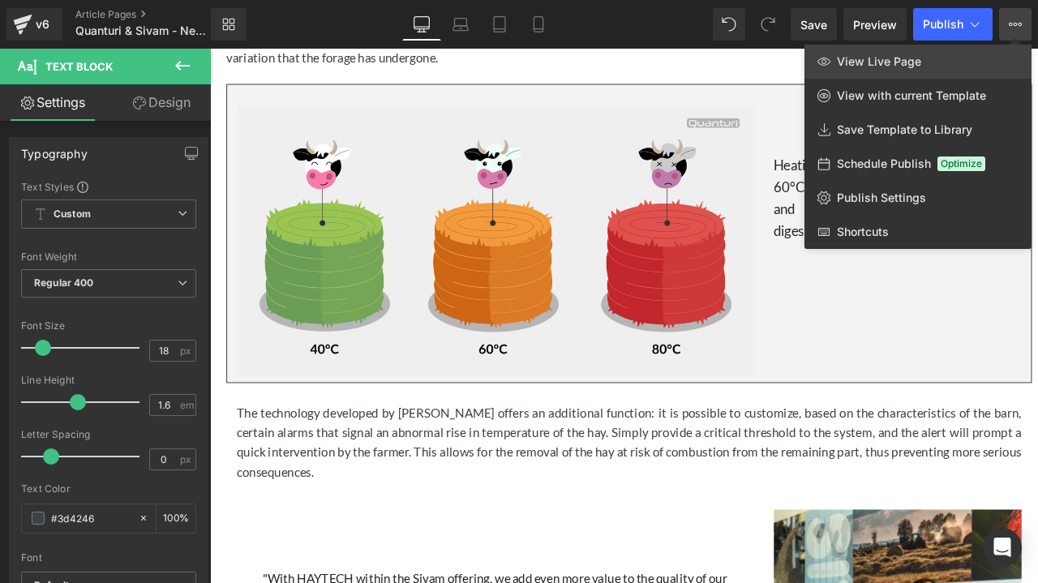
click at [943, 67] on link "View Live Page" at bounding box center [917, 62] width 227 height 34
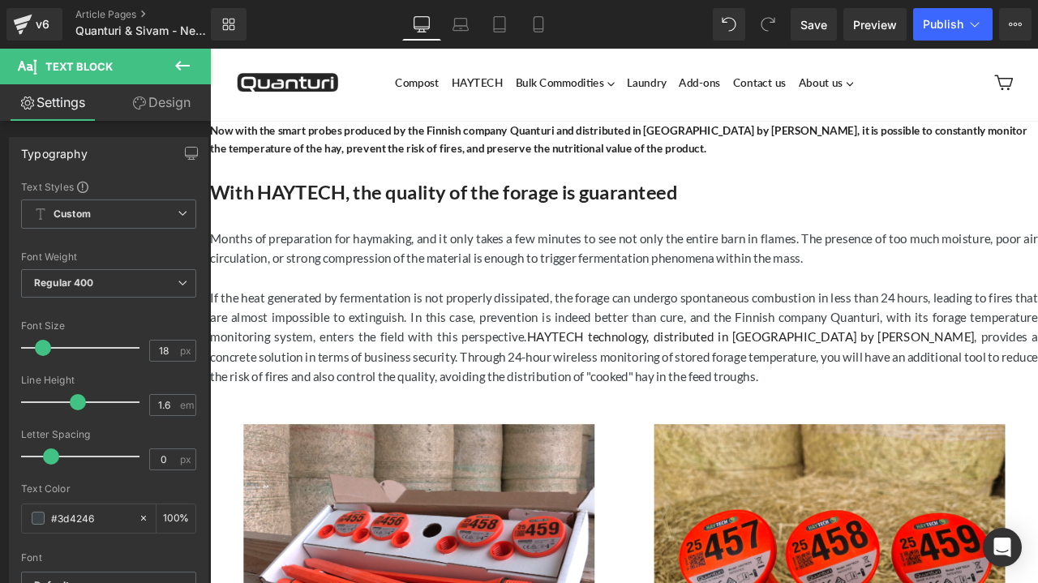
scroll to position [0, 0]
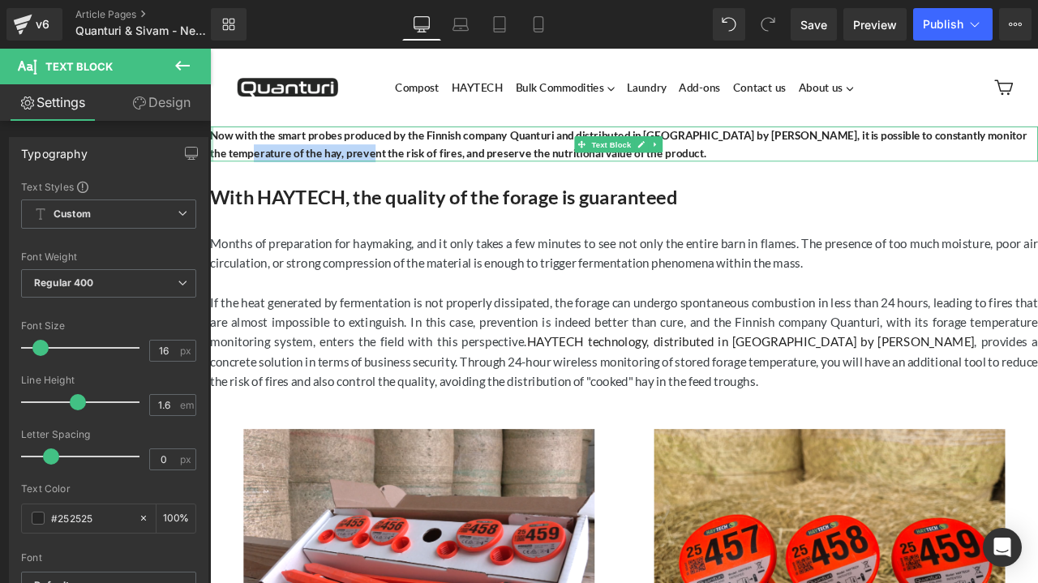
drag, startPoint x: 342, startPoint y: 172, endPoint x: 212, endPoint y: 177, distance: 130.6
click at [212, 177] on div "Now with the smart probes produced by the Finnish company Quanturi and distribu…" at bounding box center [700, 161] width 981 height 41
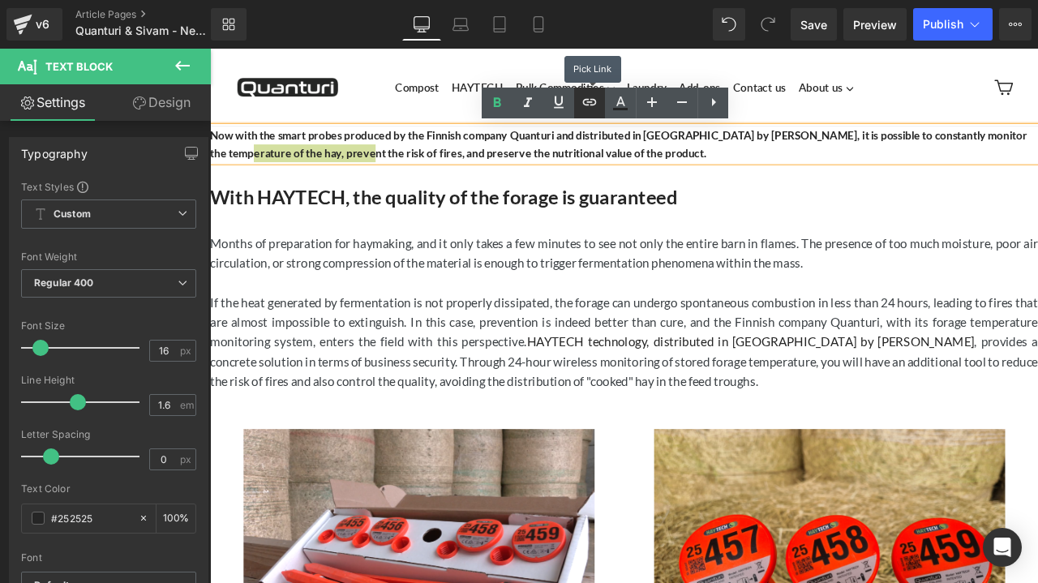
click at [582, 101] on icon at bounding box center [589, 101] width 19 height 19
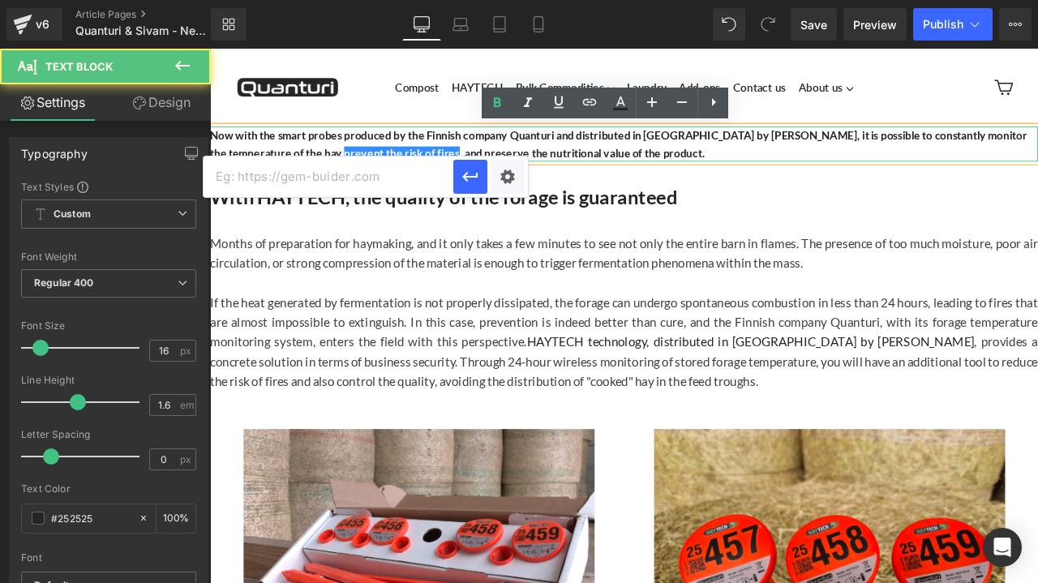
click at [632, 175] on p "Now with the smart probes produced by the Finnish company Quanturi and distribu…" at bounding box center [700, 161] width 981 height 41
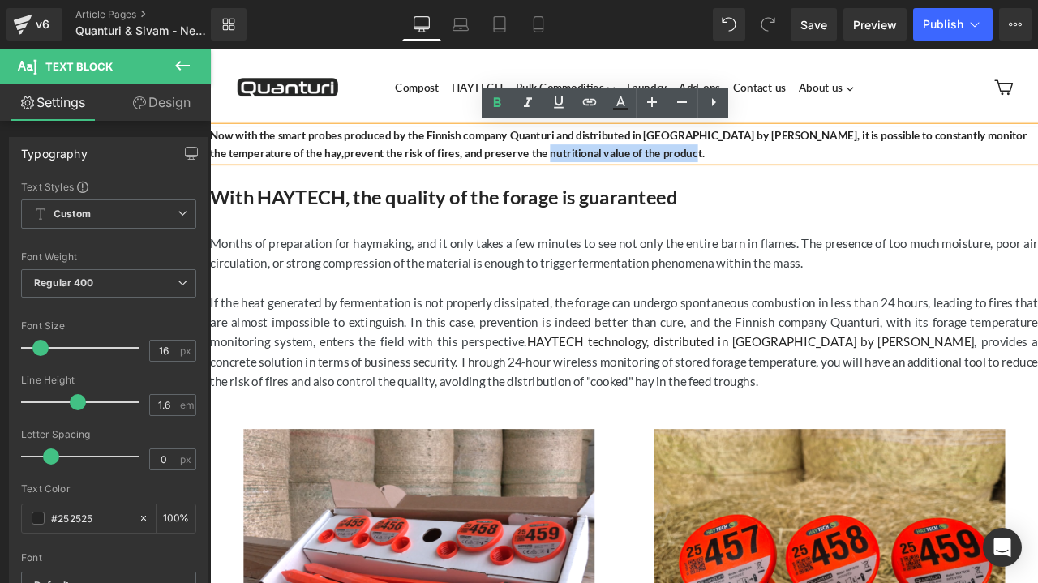
drag, startPoint x: 452, startPoint y: 175, endPoint x: 624, endPoint y: 170, distance: 172.8
click at [624, 170] on b "Now with the smart probes produced by the Finnish company Quanturi and distribu…" at bounding box center [694, 162] width 968 height 36
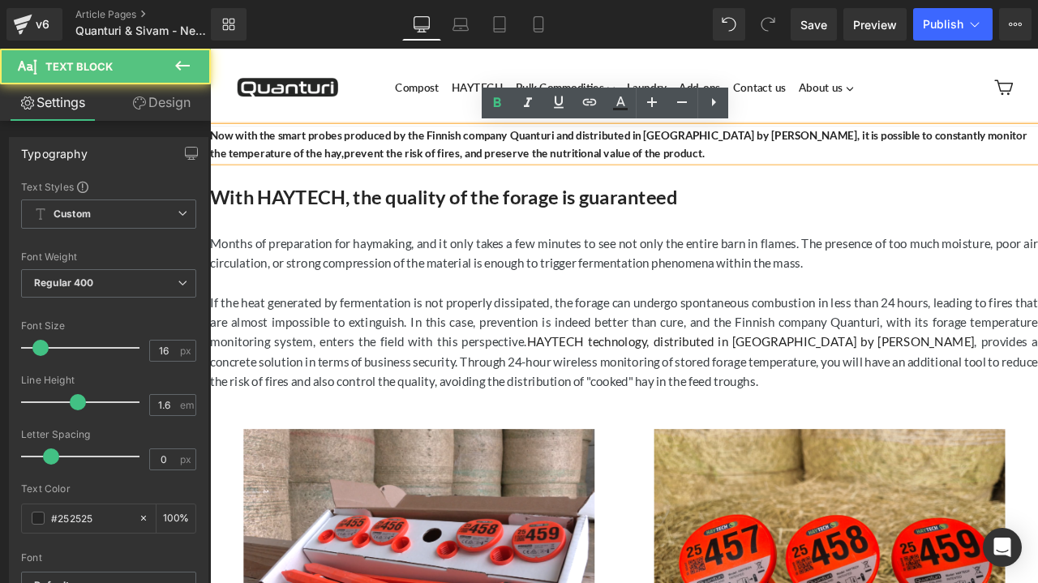
click at [373, 178] on b "Now with the smart probes produced by the Finnish company Quanturi and distribu…" at bounding box center [694, 162] width 968 height 36
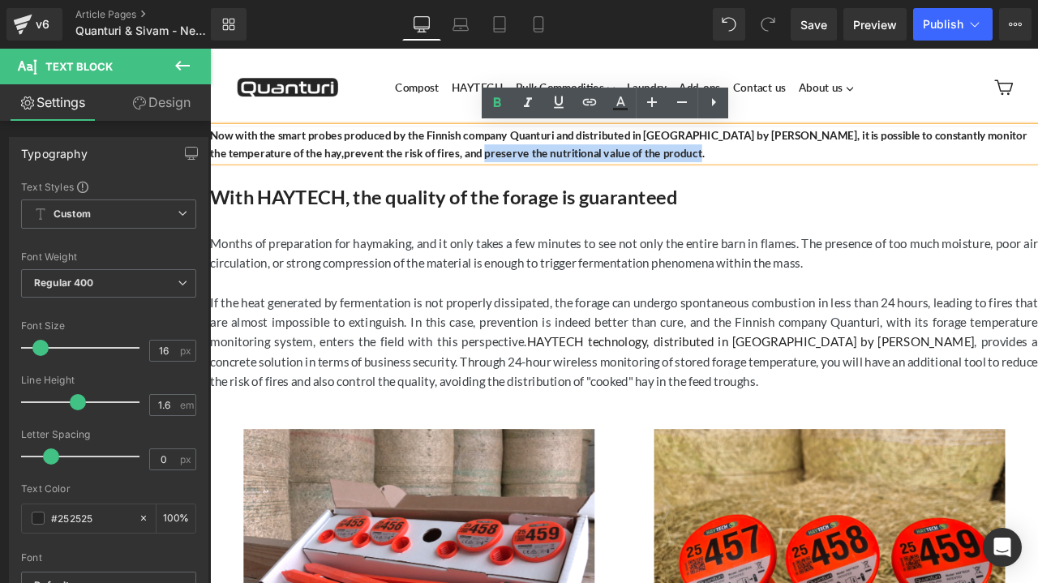
drag, startPoint x: 373, startPoint y: 178, endPoint x: 628, endPoint y: 174, distance: 254.6
click at [628, 174] on b "Now with the smart probes produced by the Finnish company Quanturi and distribu…" at bounding box center [694, 162] width 968 height 36
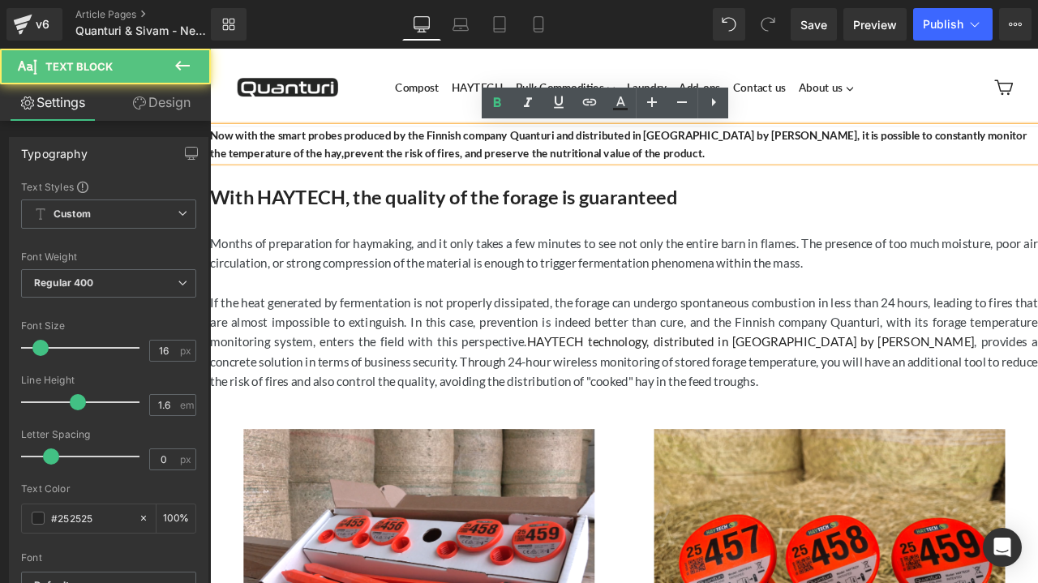
click at [345, 170] on b "Now with the smart probes produced by the Finnish company Quanturi and distribu…" at bounding box center [694, 162] width 968 height 36
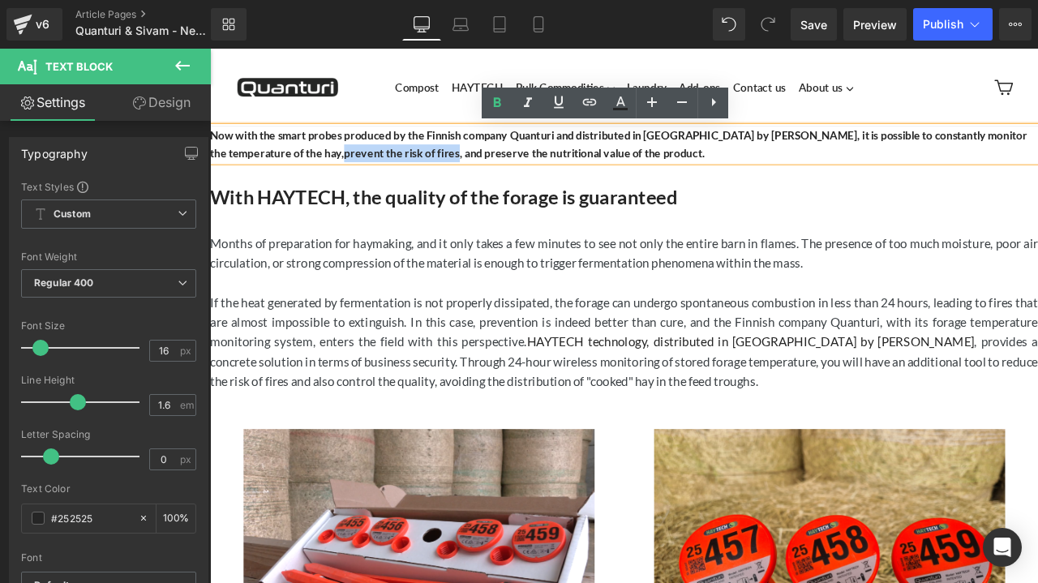
drag, startPoint x: 343, startPoint y: 174, endPoint x: 211, endPoint y: 174, distance: 132.2
click at [211, 174] on b "Now with the smart probes produced by the Finnish company Quanturi and distribu…" at bounding box center [694, 162] width 968 height 36
click at [583, 96] on icon at bounding box center [589, 101] width 19 height 19
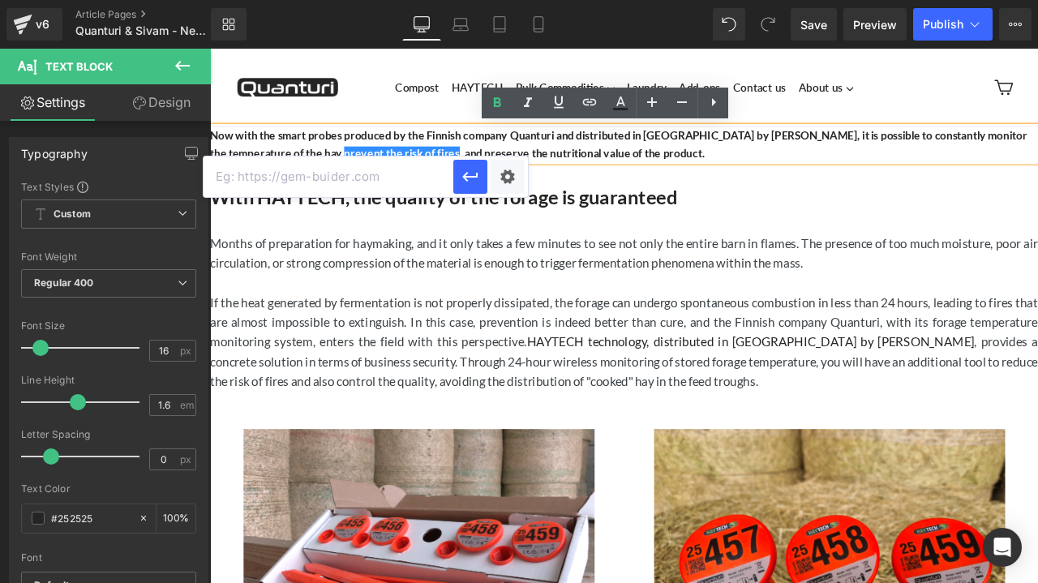
click at [342, 187] on input "text" at bounding box center [329, 176] width 250 height 41
paste input "[URL][DOMAIN_NAME]"
type input "[URL][DOMAIN_NAME]"
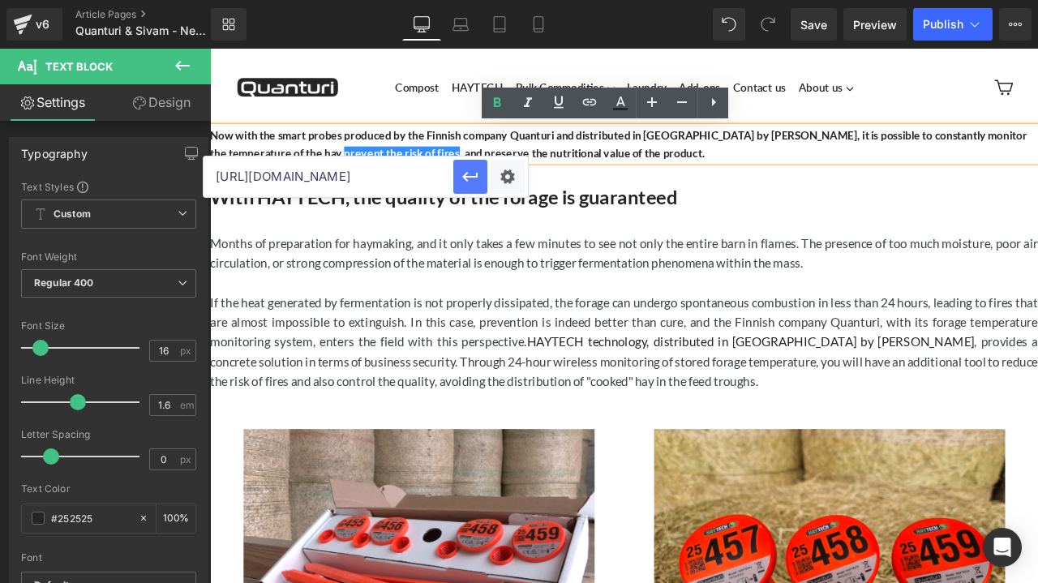
click at [476, 179] on icon "button" at bounding box center [470, 176] width 19 height 19
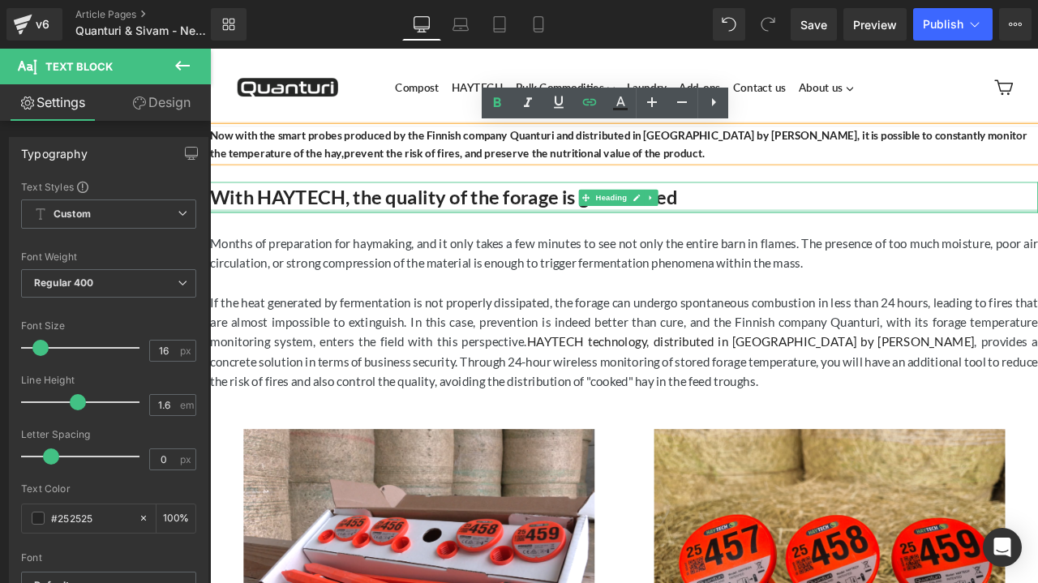
click at [986, 242] on div at bounding box center [700, 241] width 981 height 4
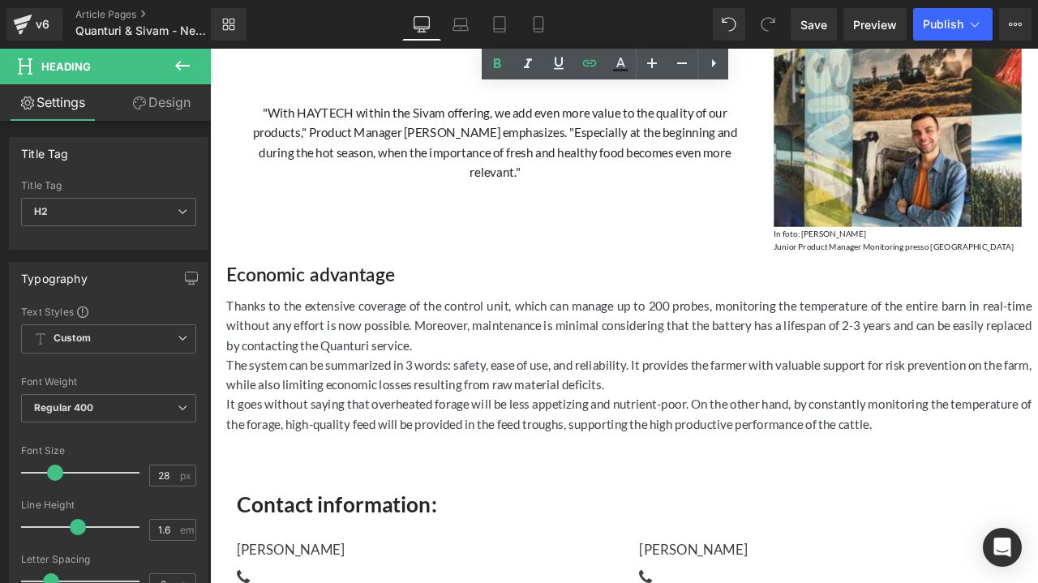
scroll to position [2058, 0]
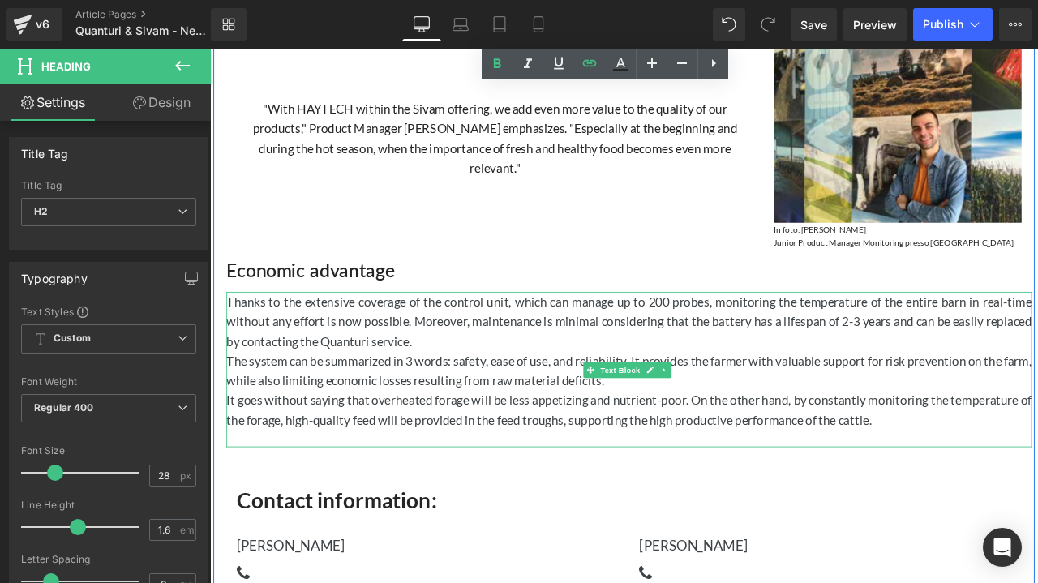
click at [397, 464] on p "It goes without saying that overheated forage will be less appetizing and nutri…" at bounding box center [706, 477] width 954 height 47
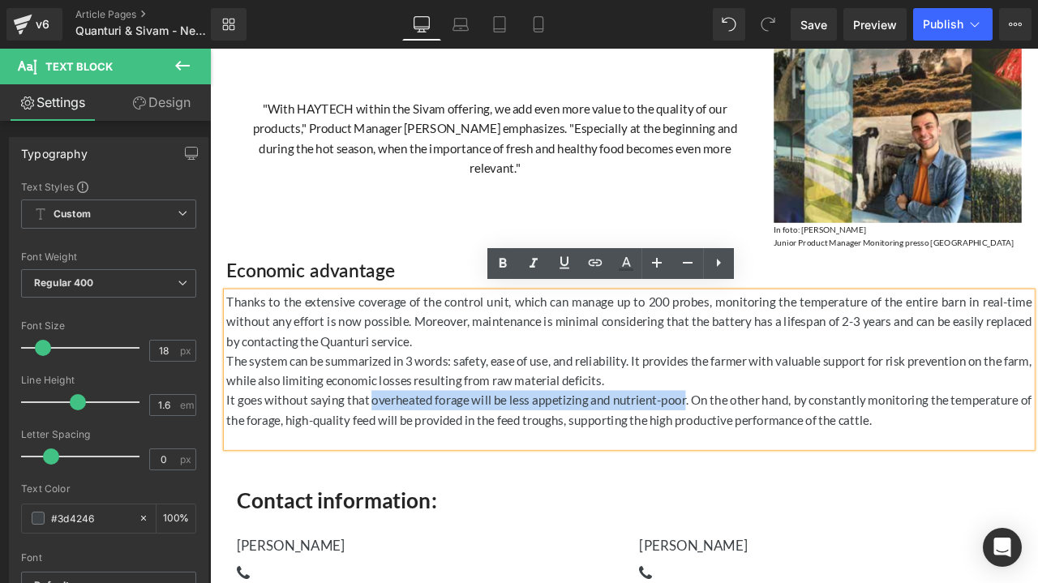
drag, startPoint x: 397, startPoint y: 464, endPoint x: 773, endPoint y: 456, distance: 375.5
click at [773, 456] on p "It goes without saying that overheated forage will be less appetizing and nutri…" at bounding box center [706, 477] width 954 height 47
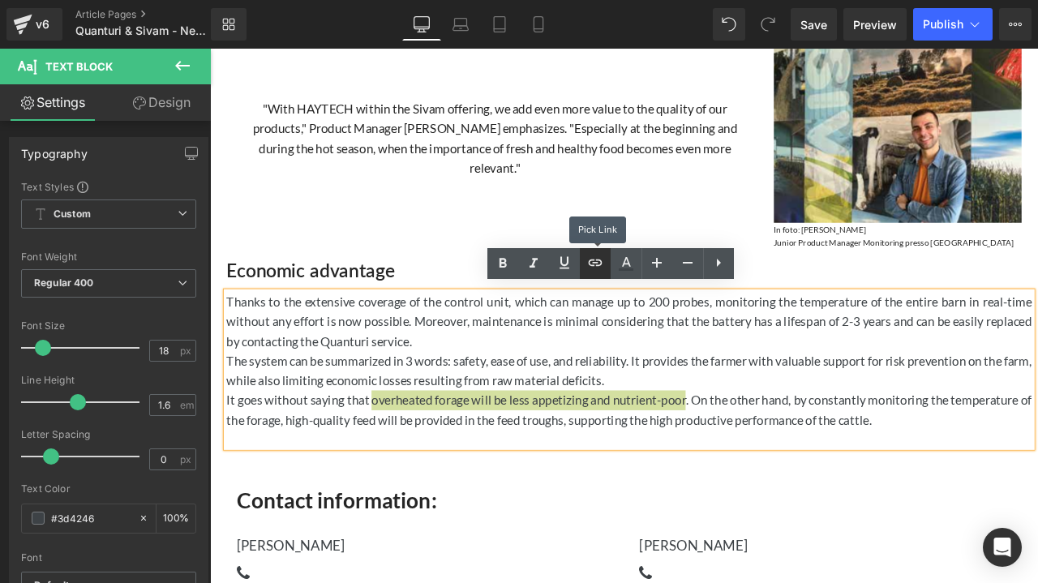
click at [594, 274] on link at bounding box center [595, 263] width 31 height 31
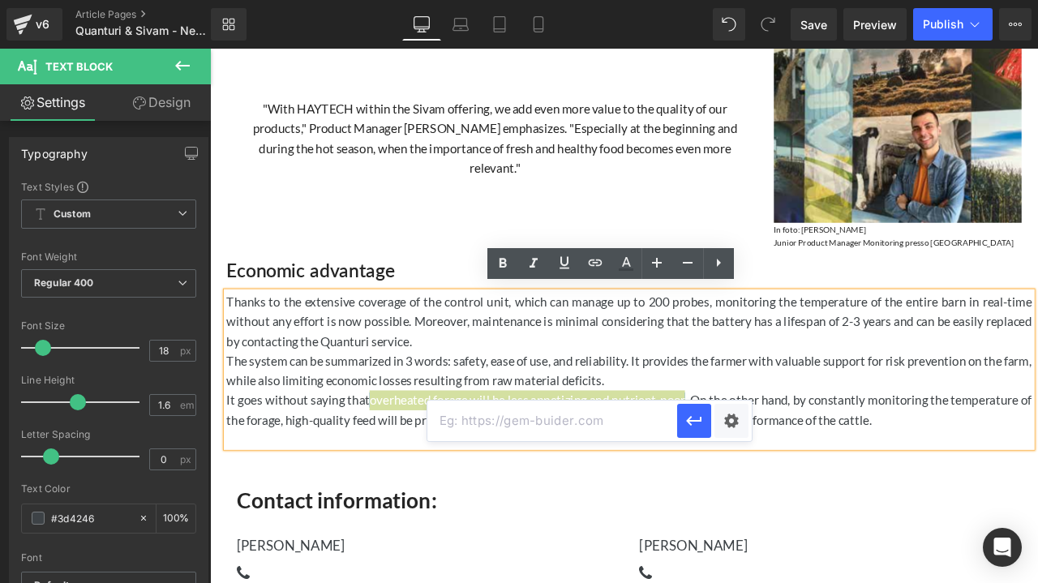
click at [522, 427] on input "text" at bounding box center [552, 421] width 250 height 41
paste input "[URL][DOMAIN_NAME]"
type input "[URL][DOMAIN_NAME]"
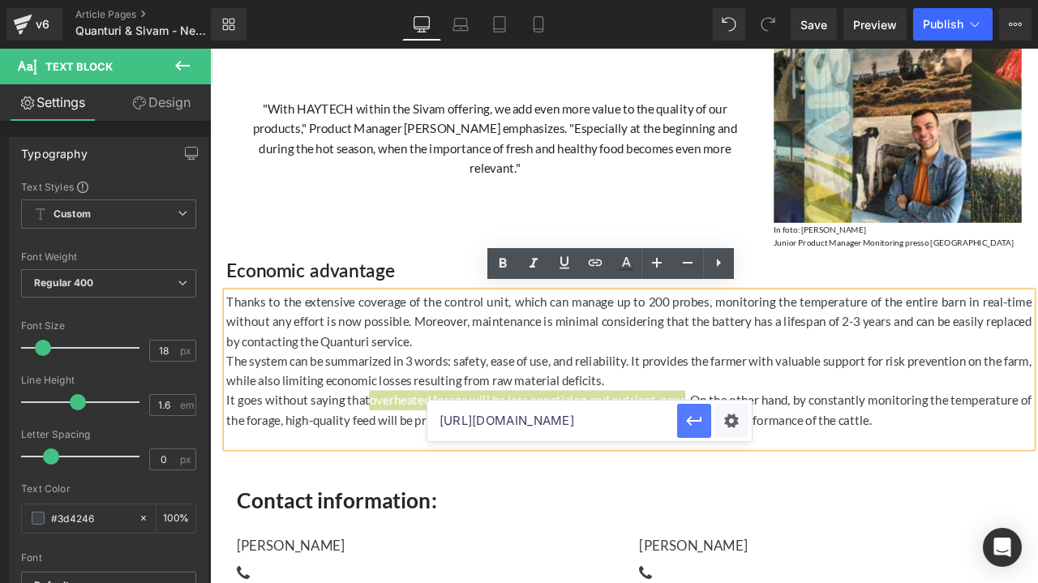
click at [696, 414] on icon "button" at bounding box center [693, 420] width 19 height 19
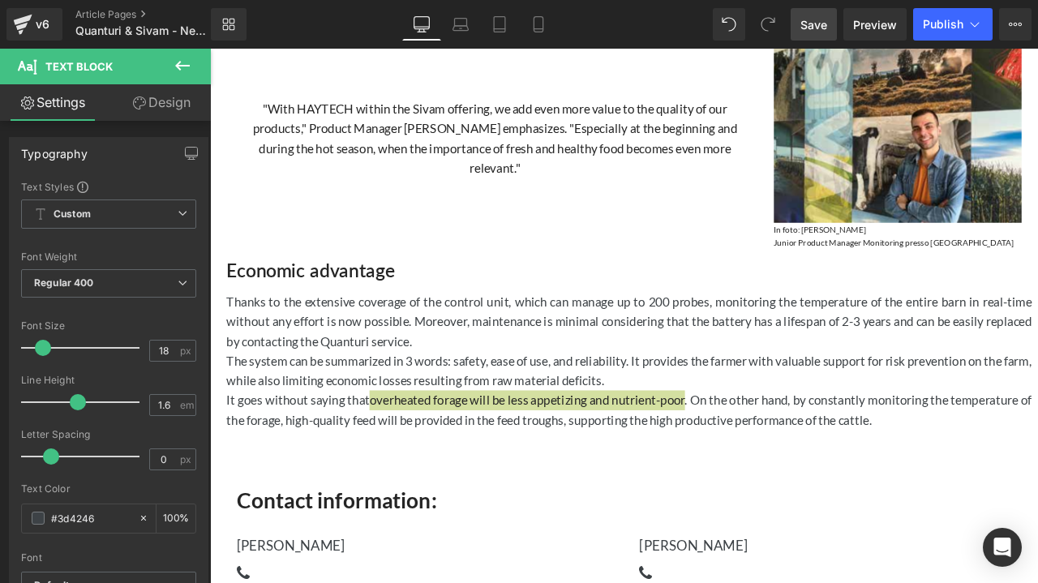
click at [813, 36] on link "Save" at bounding box center [814, 24] width 46 height 32
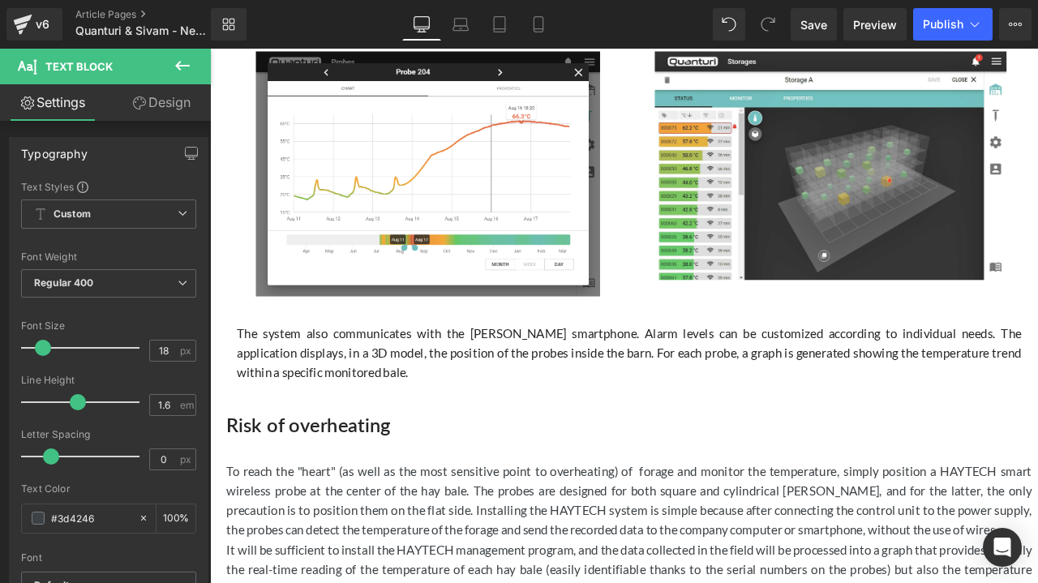
scroll to position [1082, 0]
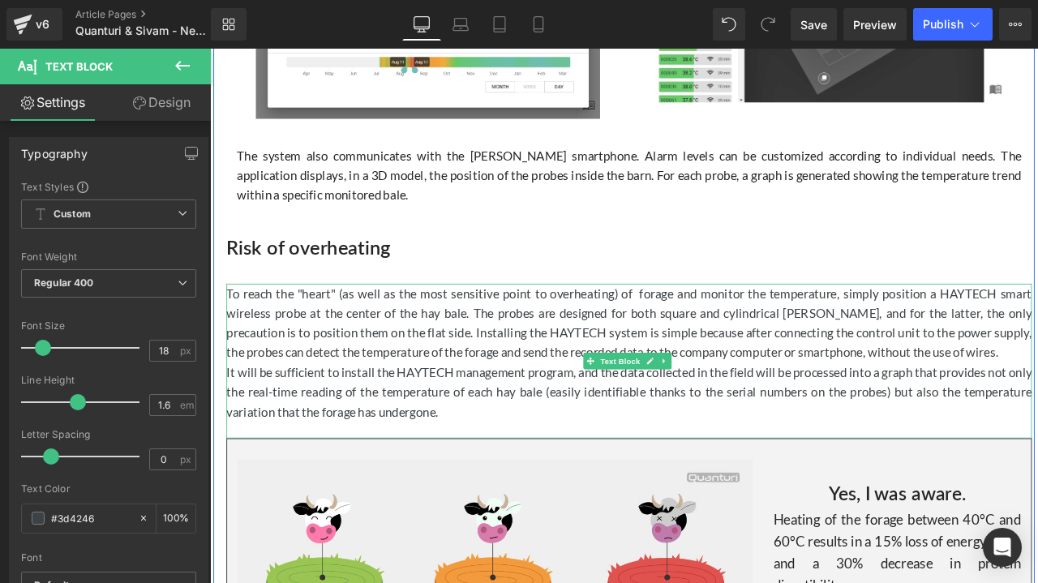
click at [1037, 333] on p "To reach the "heart" (as well as the most sensitive point to overheating) of fo…" at bounding box center [706, 373] width 954 height 93
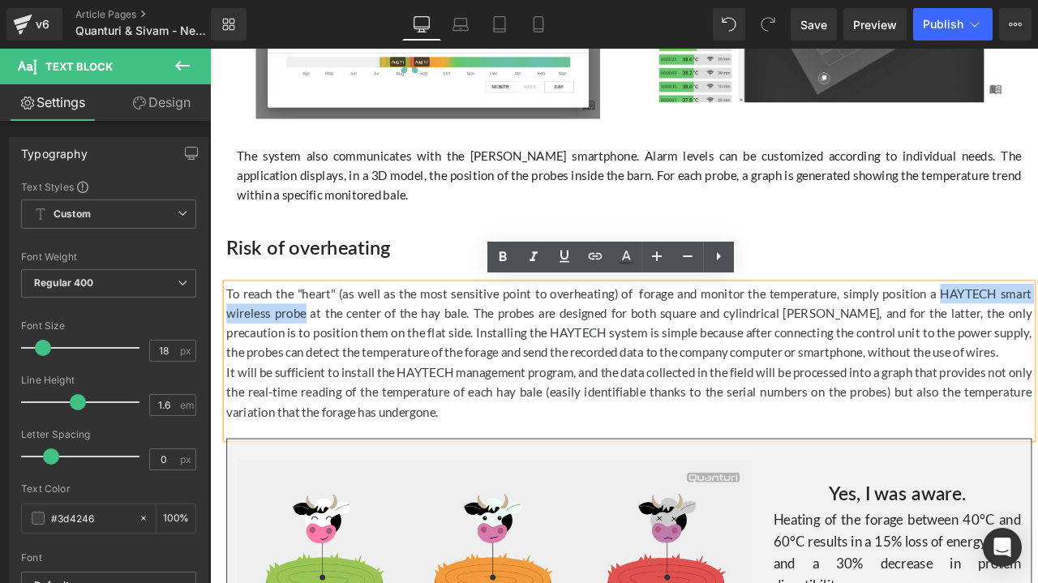
drag, startPoint x: 1069, startPoint y: 333, endPoint x: 320, endPoint y: 353, distance: 748.7
click at [320, 353] on p "To reach the "heart" (as well as the most sensitive point to overheating) of fo…" at bounding box center [706, 373] width 954 height 93
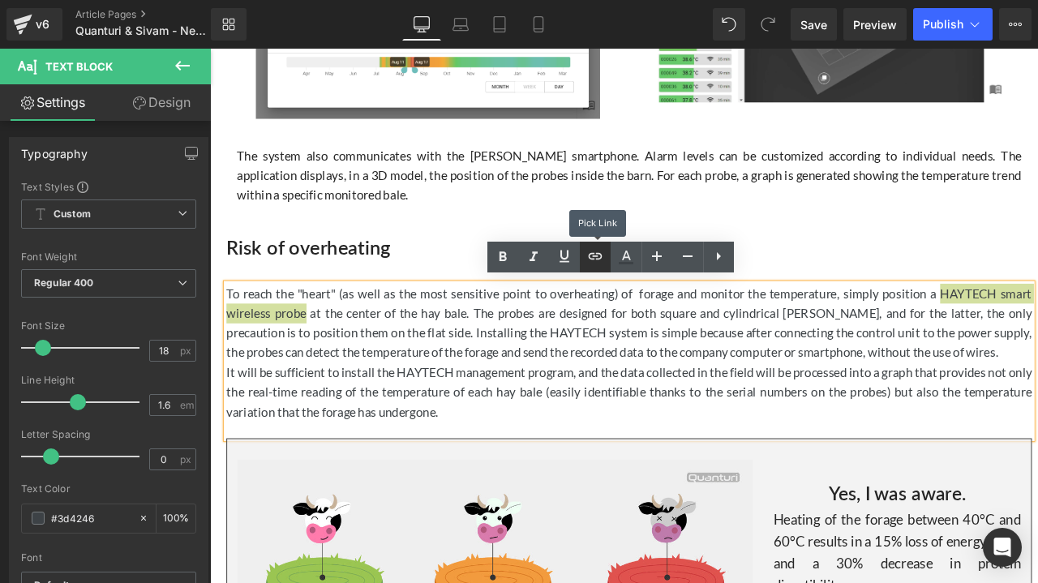
click at [585, 253] on icon at bounding box center [594, 255] width 19 height 19
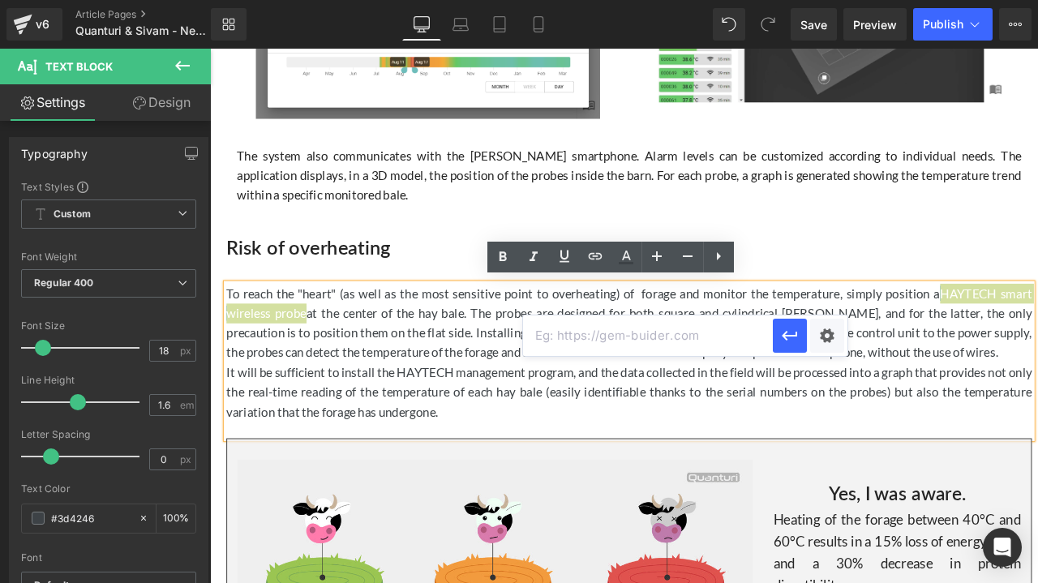
click at [594, 340] on input "text" at bounding box center [648, 335] width 250 height 41
paste input "[URL][DOMAIN_NAME]"
type input "[URL][DOMAIN_NAME]"
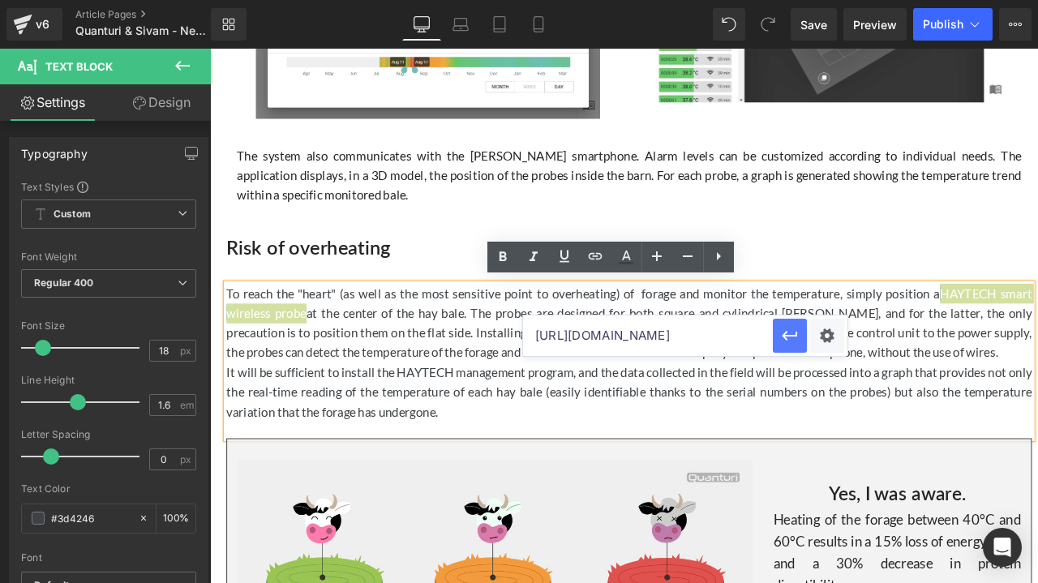
click at [787, 340] on icon "button" at bounding box center [789, 336] width 15 height 10
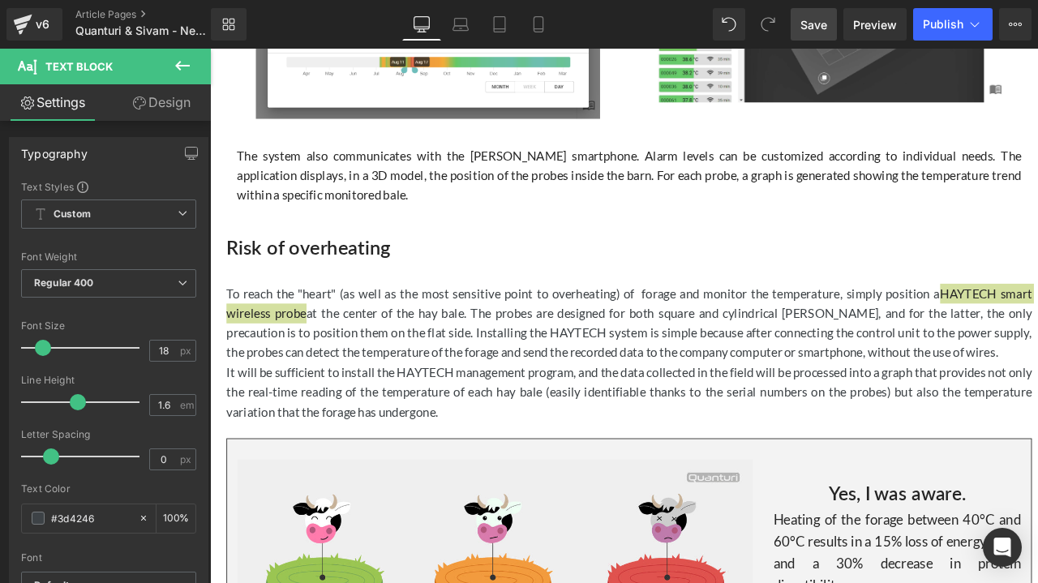
click at [825, 30] on span "Save" at bounding box center [813, 24] width 27 height 17
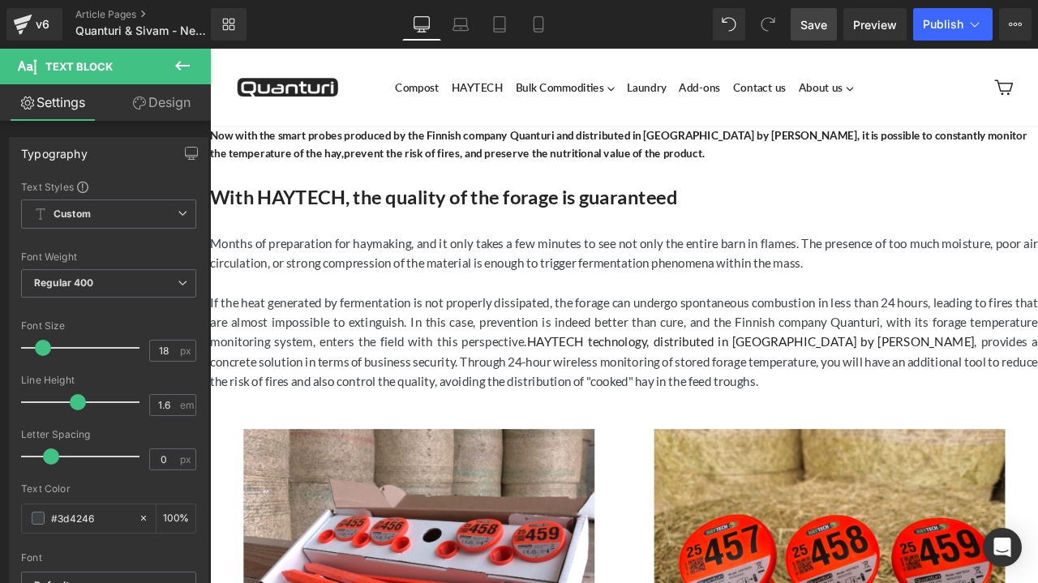
click at [821, 34] on link "Save" at bounding box center [814, 24] width 46 height 32
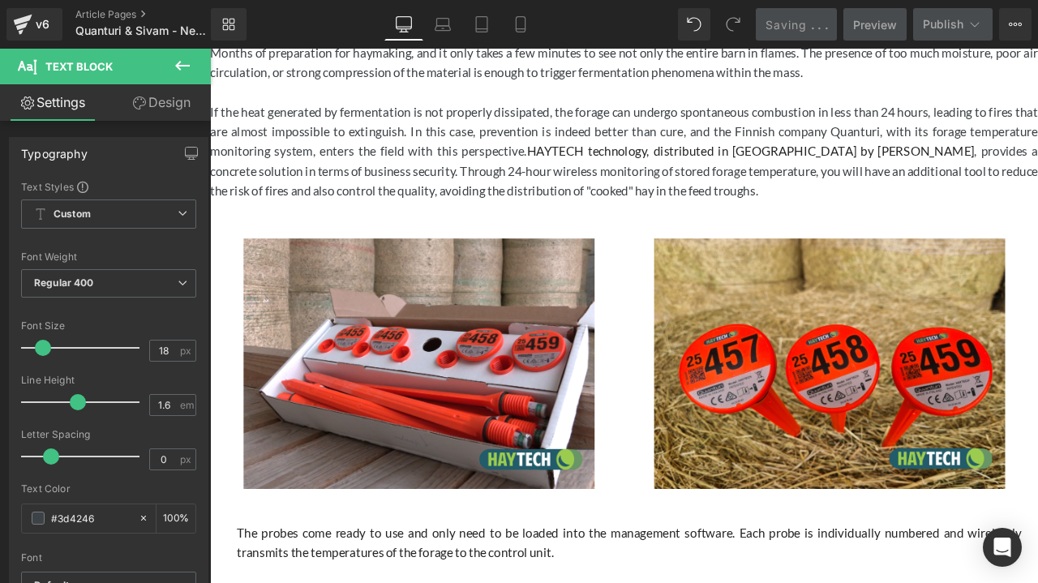
scroll to position [243, 0]
